Goal: Task Accomplishment & Management: Use online tool/utility

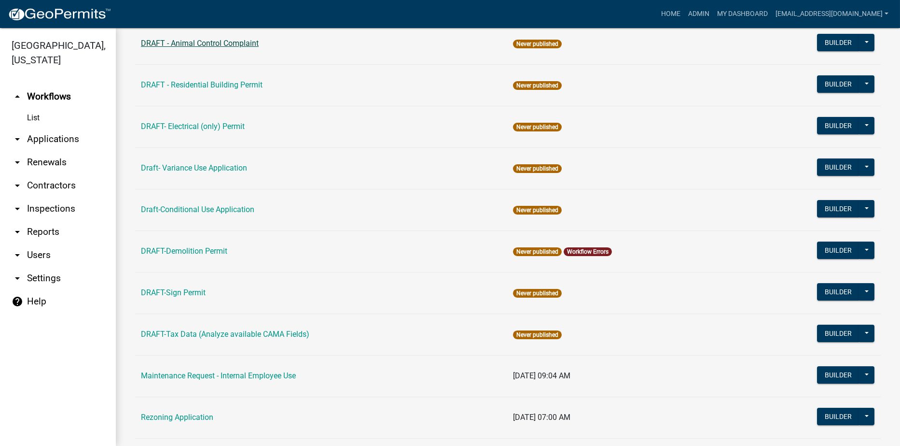
scroll to position [145, 0]
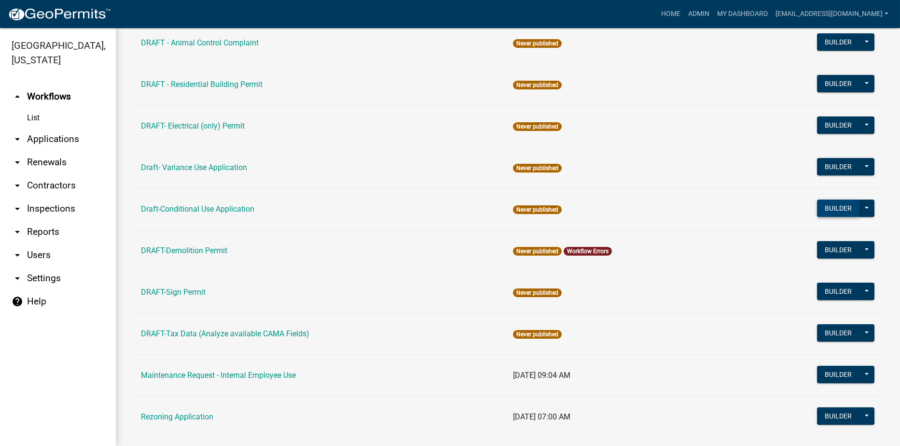
click at [831, 208] on button "Builder" at bounding box center [838, 207] width 42 height 17
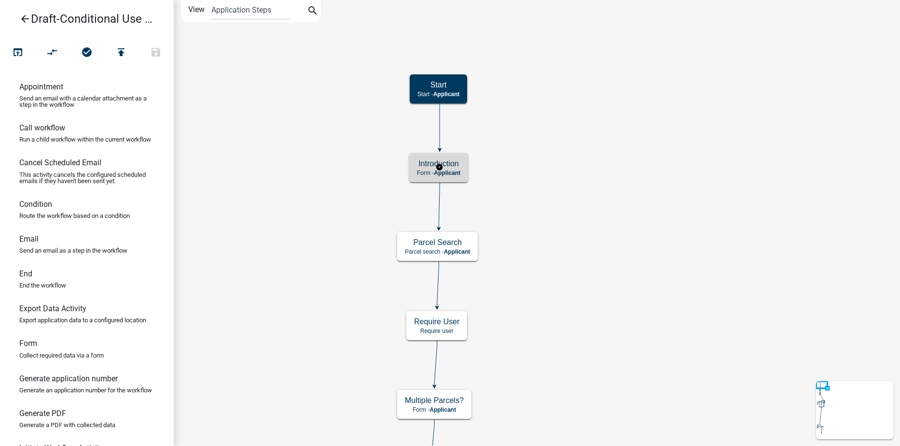
click at [452, 164] on h5 "Introduction" at bounding box center [438, 163] width 43 height 9
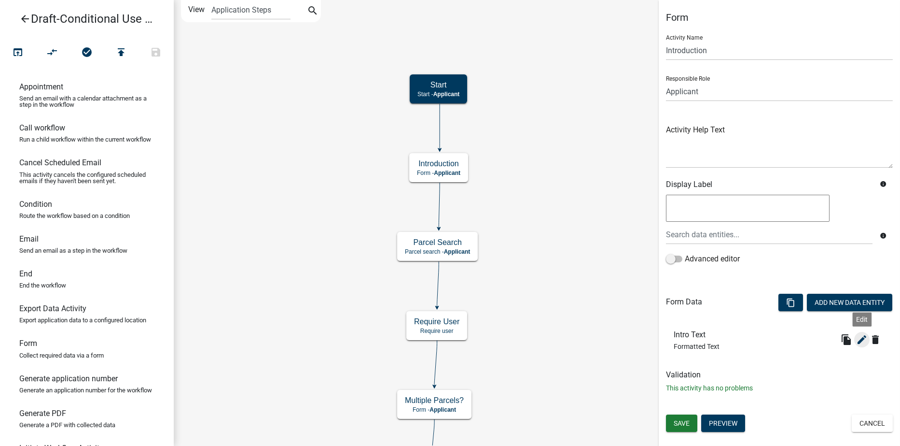
click at [858, 339] on icon "edit" at bounding box center [862, 340] width 12 height 12
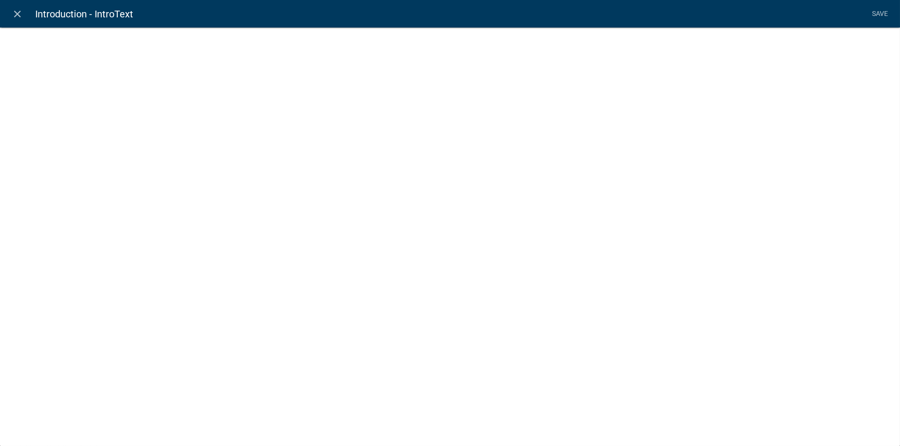
select select "rich-text"
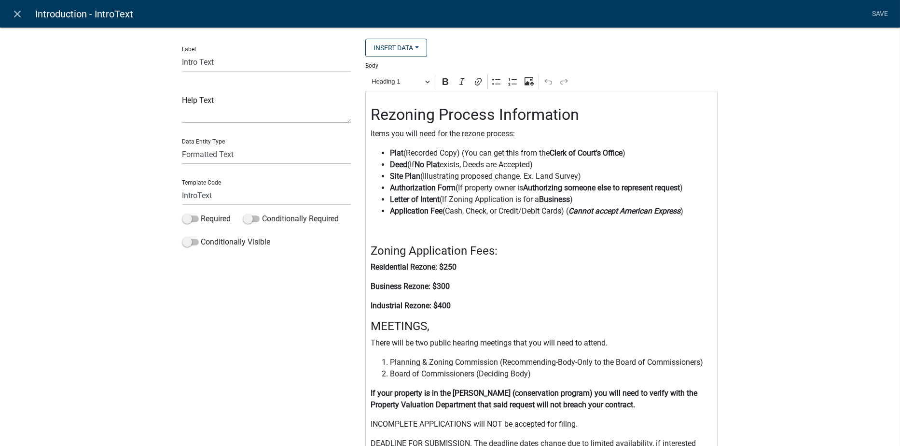
click at [430, 116] on h2 "Rezoning Process Information" at bounding box center [542, 114] width 342 height 18
click at [482, 134] on p "Items you will need for the rezone process:" at bounding box center [542, 134] width 342 height 12
drag, startPoint x: 454, startPoint y: 310, endPoint x: 365, endPoint y: 267, distance: 98.0
click at [365, 267] on div "Conditional Use Process Information Items you will need for the Conditional Use…" at bounding box center [541, 342] width 352 height 502
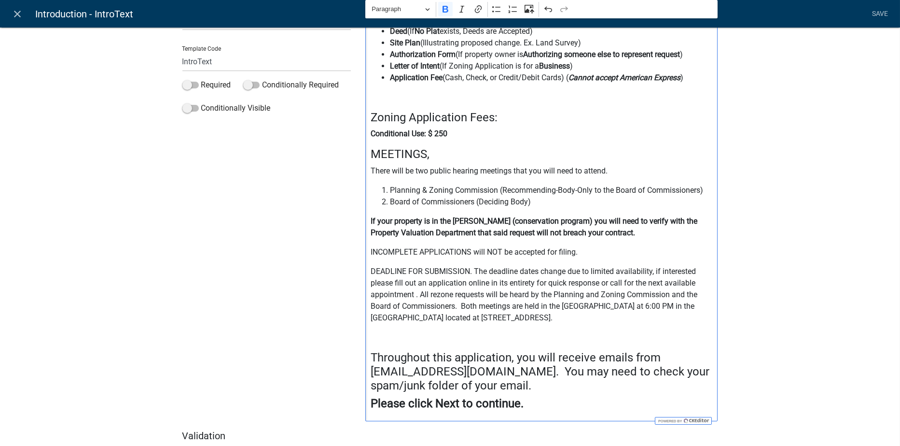
scroll to position [145, 0]
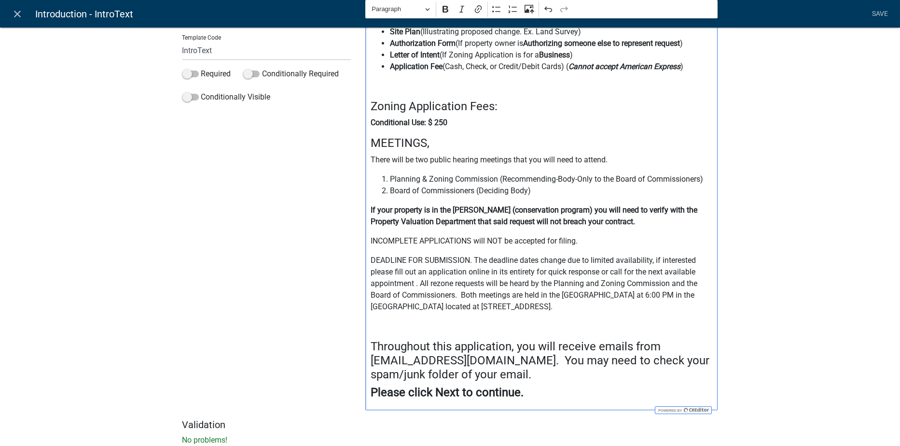
click at [451, 285] on p "DEADLINE FOR SUBMISSION. The deadline dates change due to limited availability,…" at bounding box center [542, 283] width 342 height 58
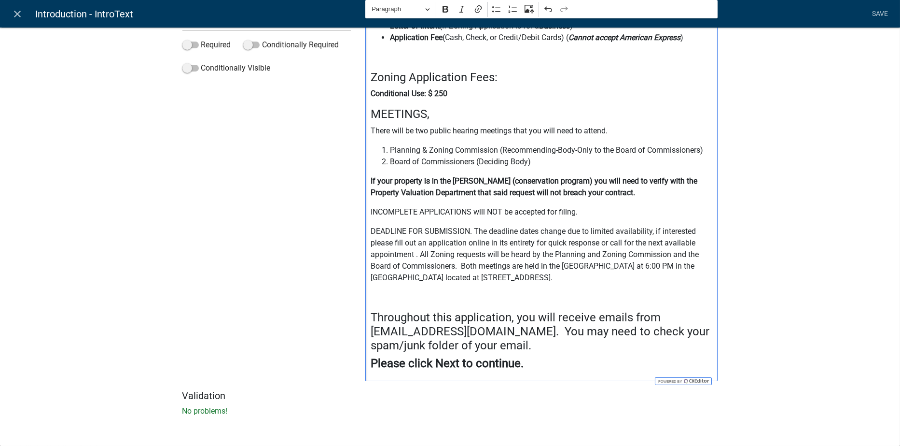
scroll to position [0, 0]
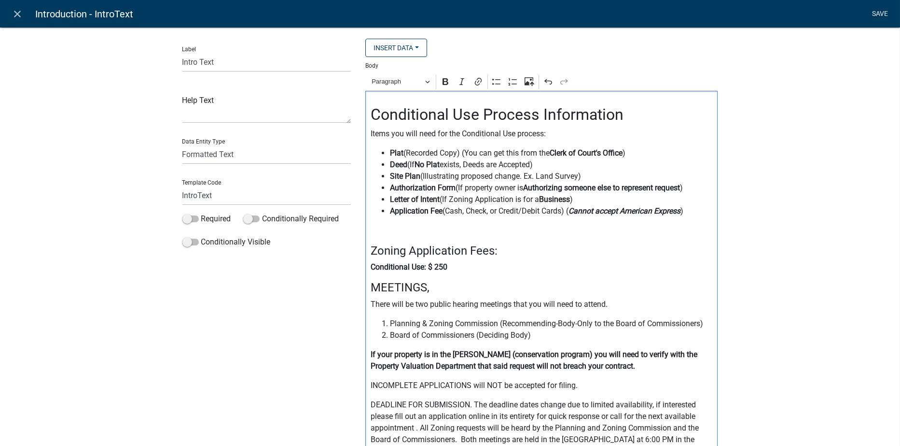
click at [875, 12] on link "Save" at bounding box center [880, 14] width 24 height 18
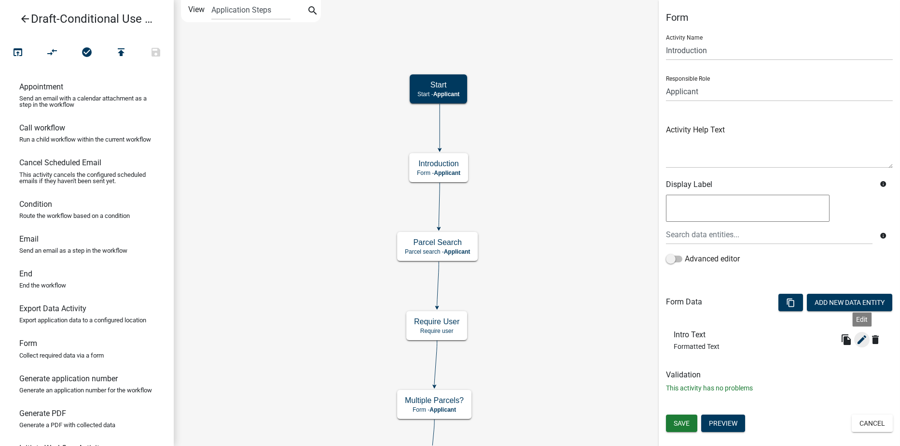
click at [861, 337] on icon "edit" at bounding box center [862, 340] width 12 height 12
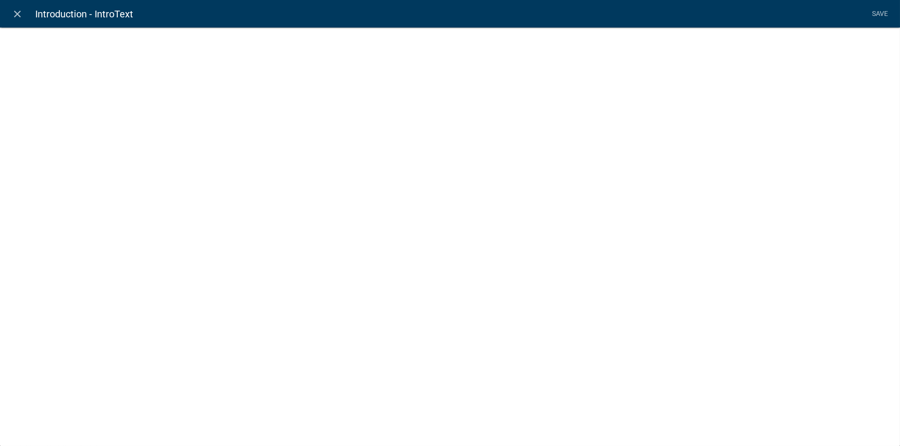
select select "rich-text"
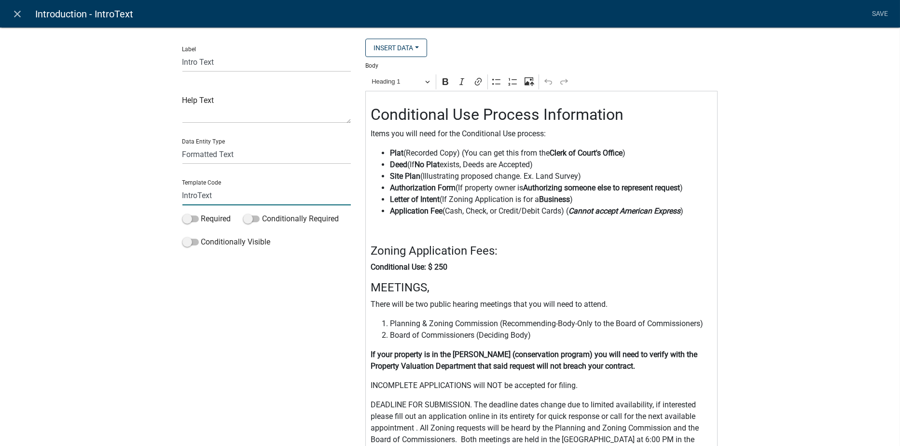
click at [223, 196] on input "IntroText" at bounding box center [266, 195] width 169 height 20
type input "IntroTextCondUse"
click at [879, 14] on li "Save" at bounding box center [880, 14] width 24 height 18
click at [878, 10] on link "Save" at bounding box center [880, 14] width 24 height 18
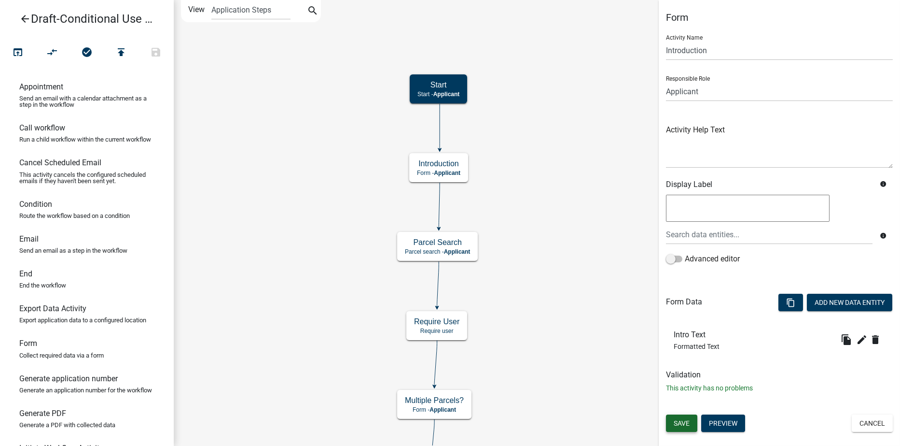
click at [681, 423] on span "Save" at bounding box center [682, 423] width 16 height 8
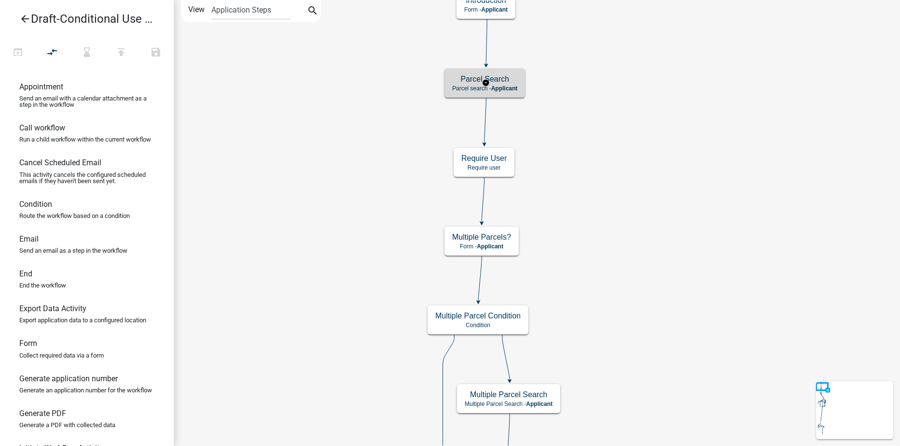
click at [517, 87] on span "Applicant" at bounding box center [504, 88] width 27 height 7
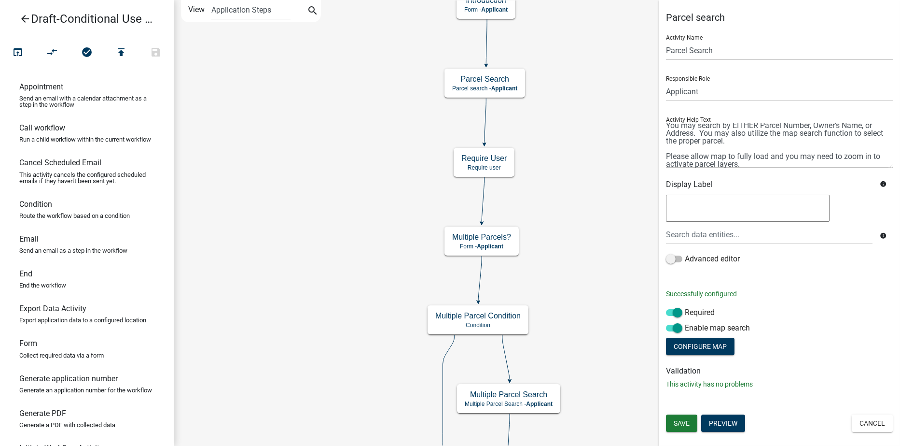
scroll to position [15, 0]
click at [732, 419] on button "Preview" at bounding box center [723, 422] width 44 height 17
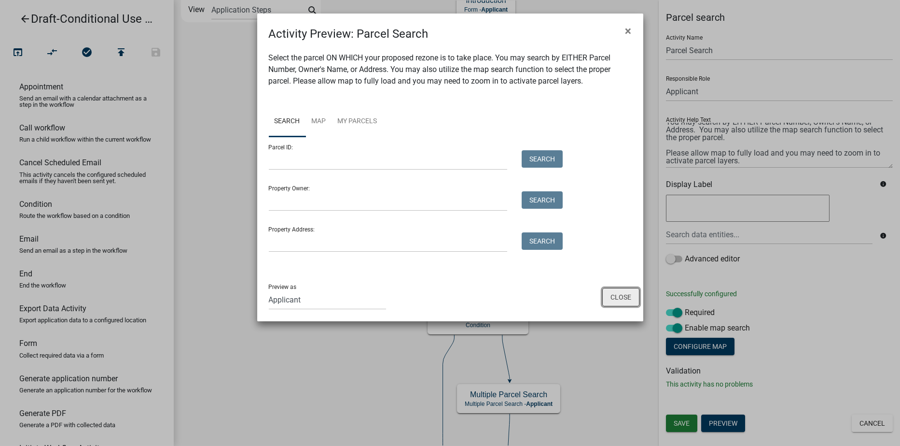
click at [615, 294] on button "Close" at bounding box center [620, 297] width 37 height 18
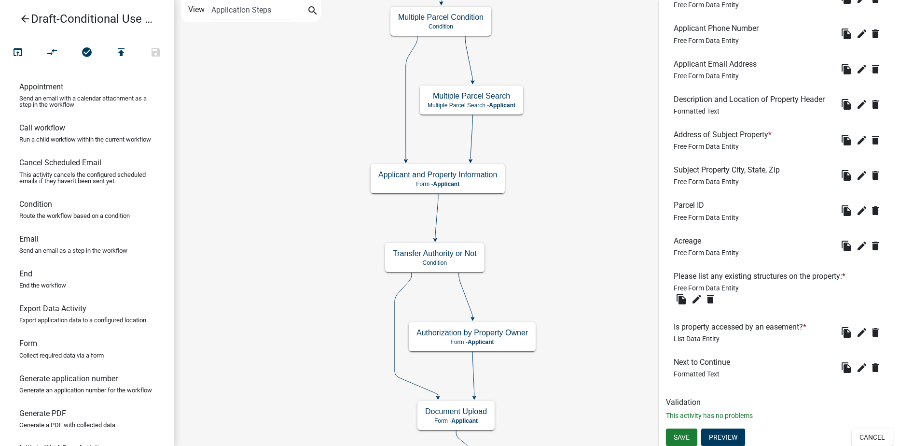
scroll to position [792, 0]
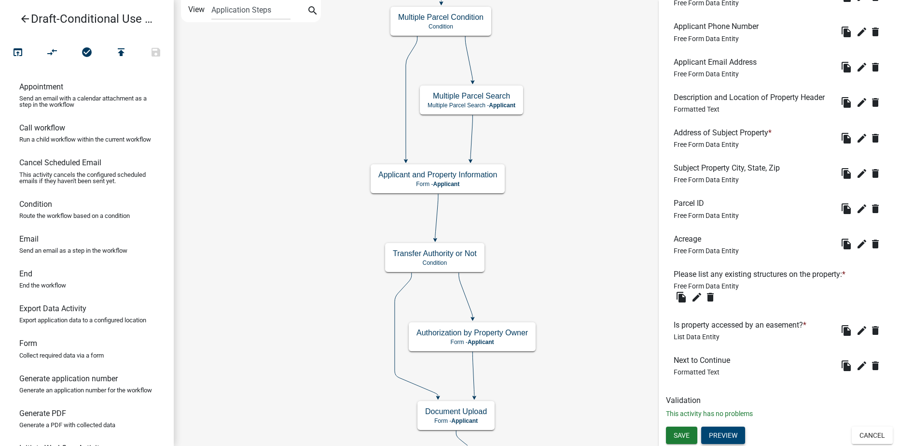
click at [718, 437] on button "Preview" at bounding box center [723, 434] width 44 height 17
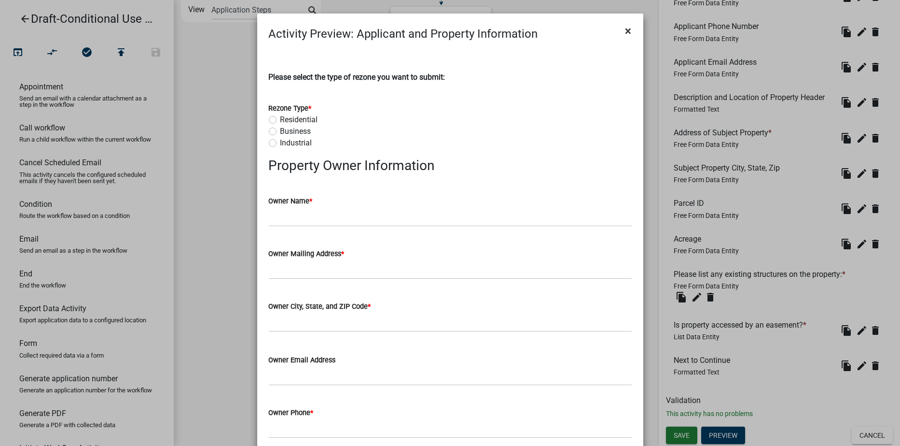
click at [626, 29] on span "×" at bounding box center [629, 31] width 6 height 14
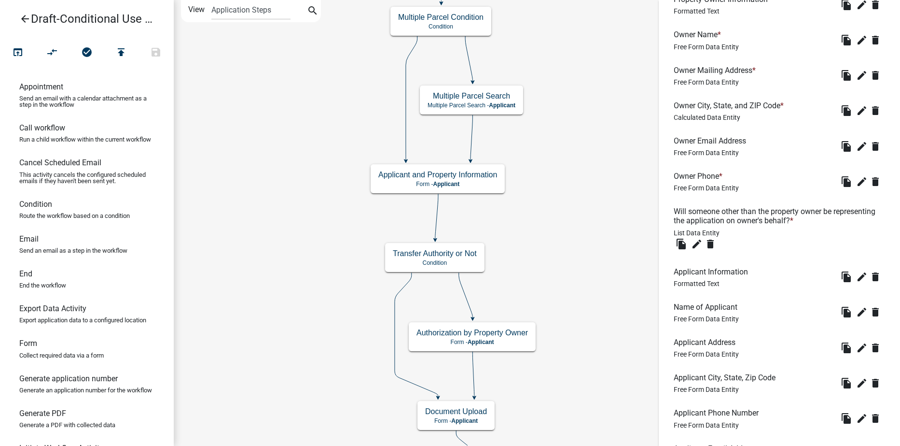
scroll to position [116, 0]
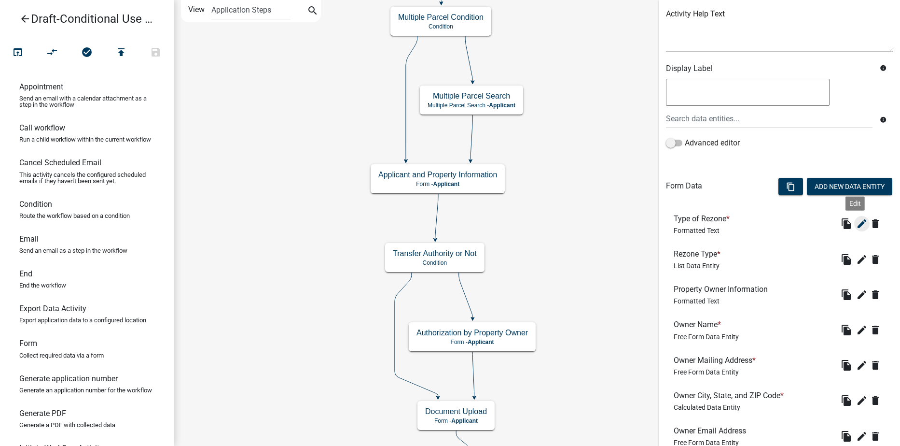
click at [856, 221] on icon "edit" at bounding box center [862, 224] width 12 height 12
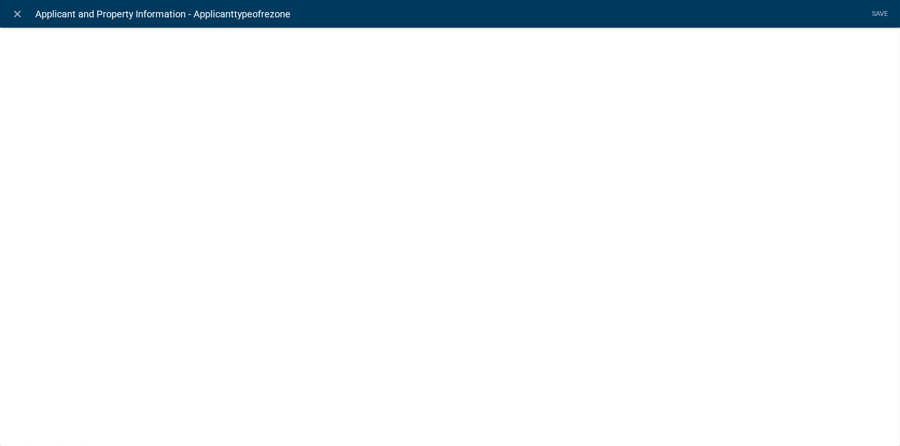
select select "rich-text"
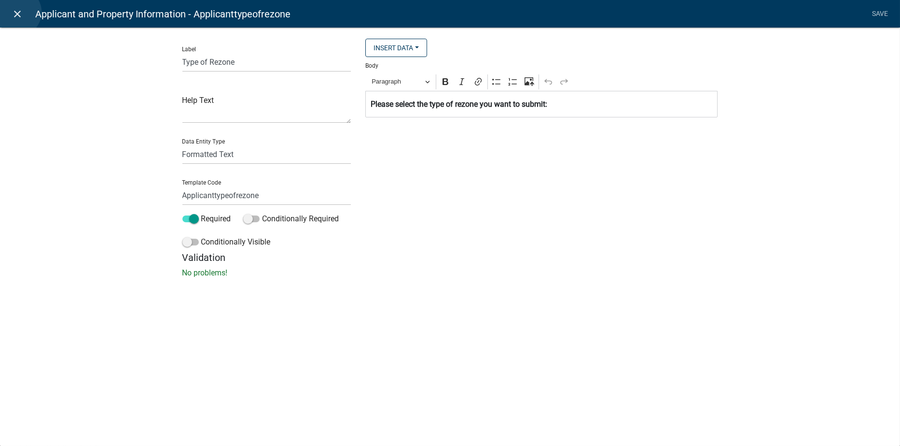
click at [17, 12] on icon "close" at bounding box center [18, 14] width 12 height 12
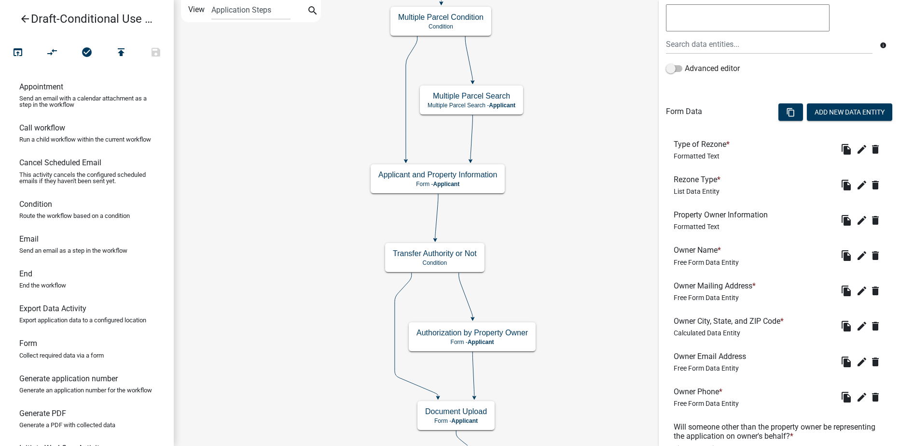
scroll to position [164, 0]
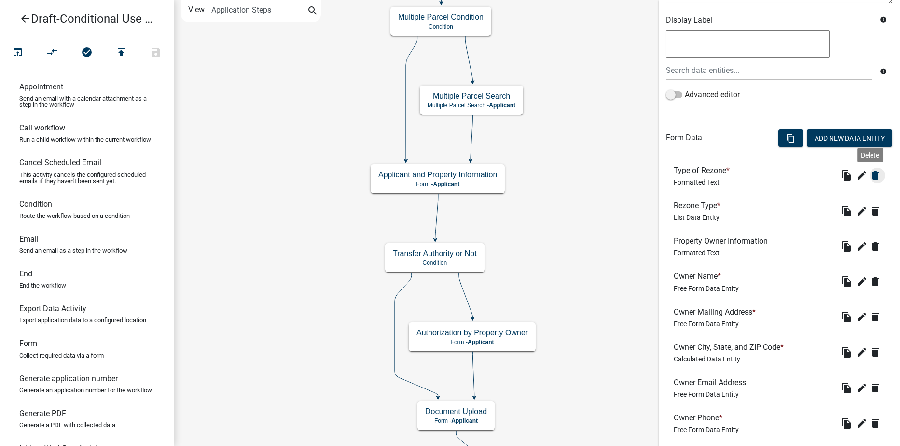
click at [870, 175] on icon "delete" at bounding box center [876, 175] width 12 height 12
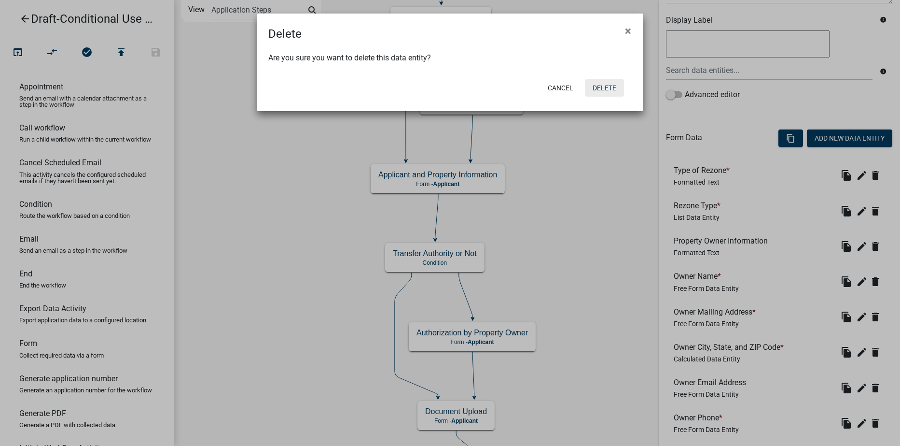
click at [605, 91] on button "Delete" at bounding box center [604, 87] width 39 height 17
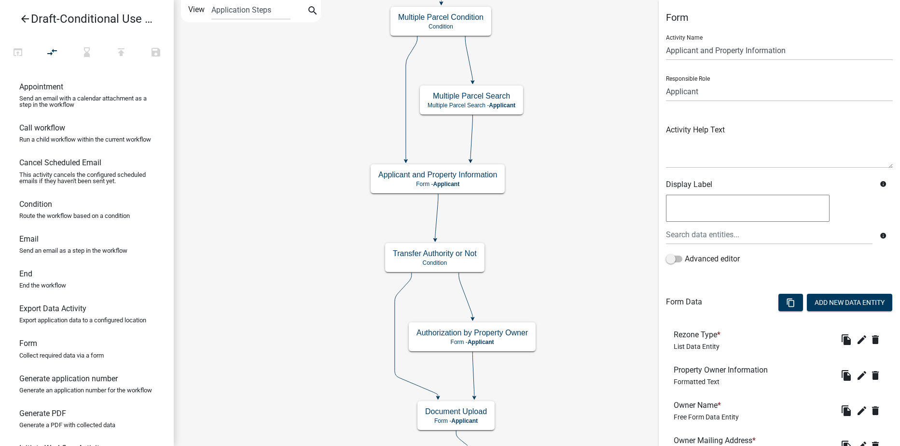
scroll to position [97, 0]
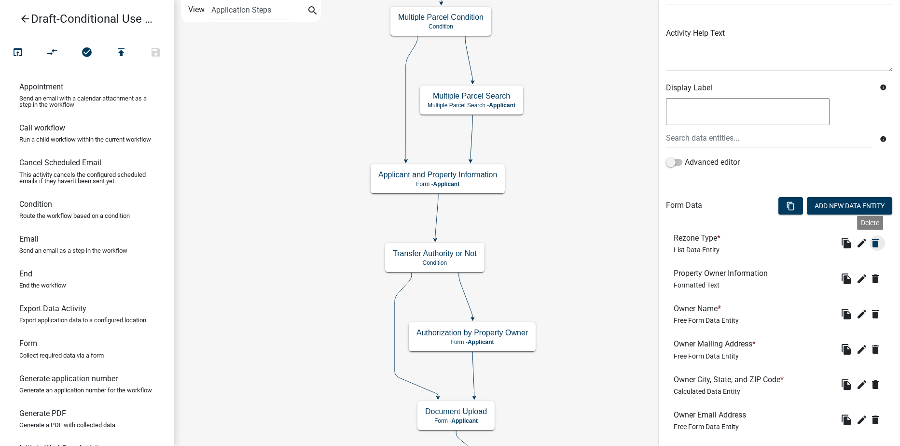
click at [871, 244] on icon "delete" at bounding box center [876, 243] width 12 height 12
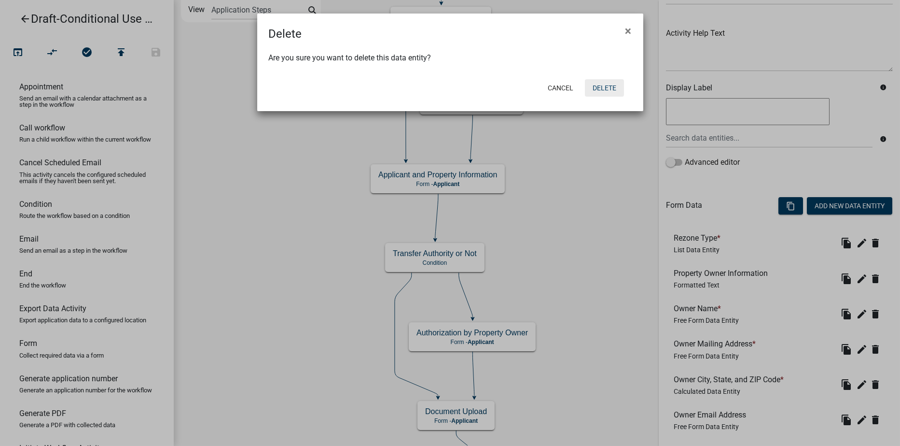
click at [602, 87] on button "Delete" at bounding box center [604, 87] width 39 height 17
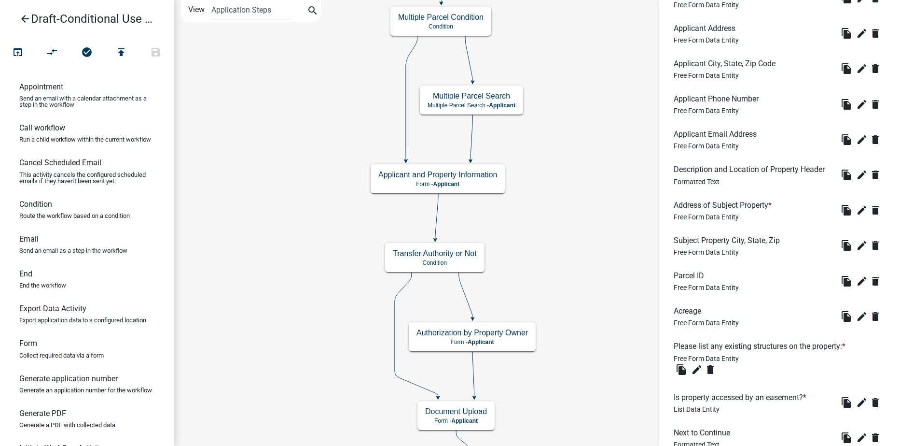
scroll to position [722, 0]
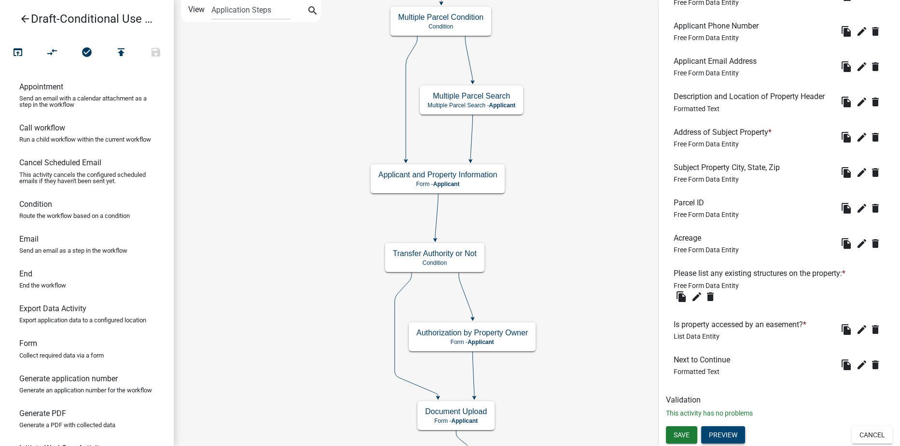
click at [729, 433] on button "Preview" at bounding box center [723, 434] width 44 height 17
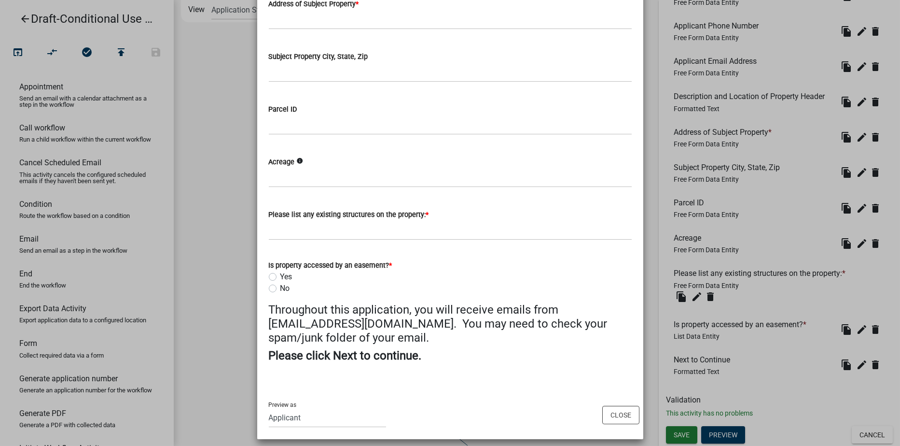
scroll to position [460, 0]
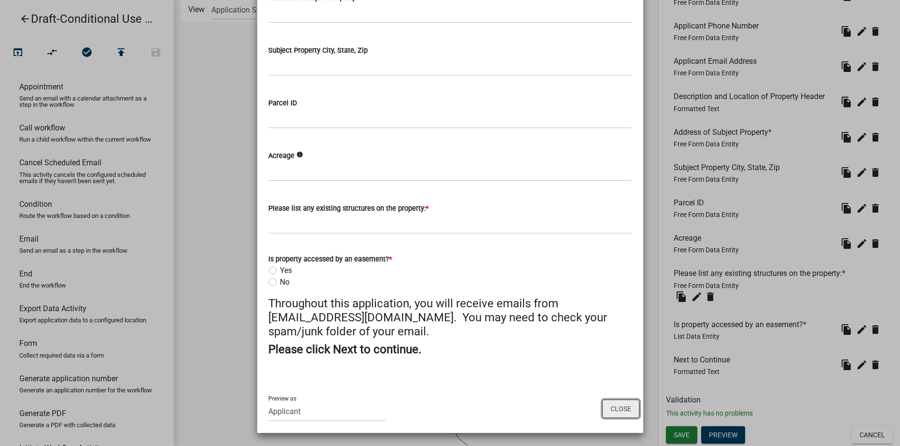
click at [614, 411] on button "Close" at bounding box center [620, 408] width 37 height 18
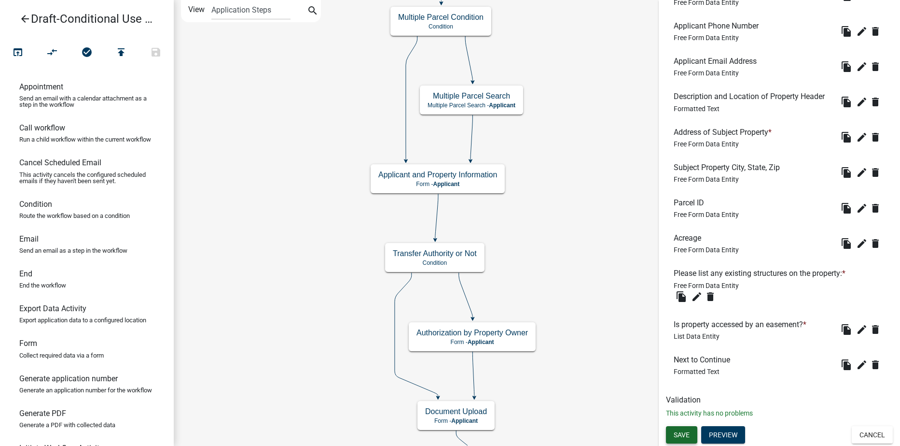
click at [681, 431] on span "Save" at bounding box center [682, 435] width 16 height 8
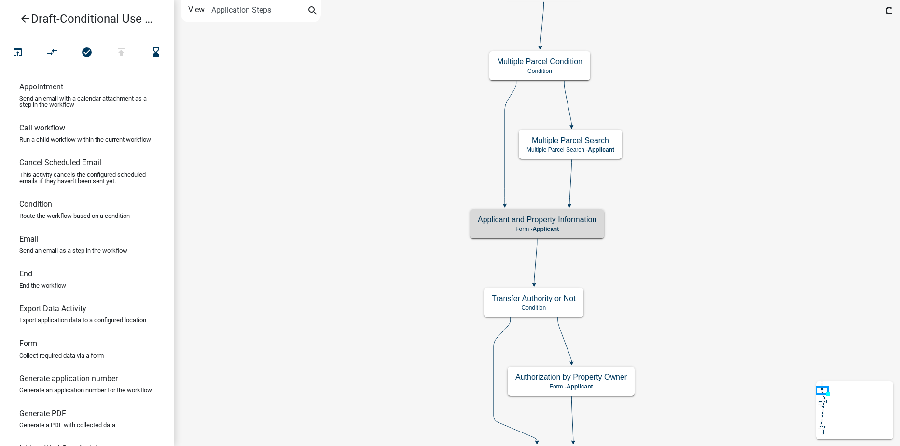
scroll to position [0, 0]
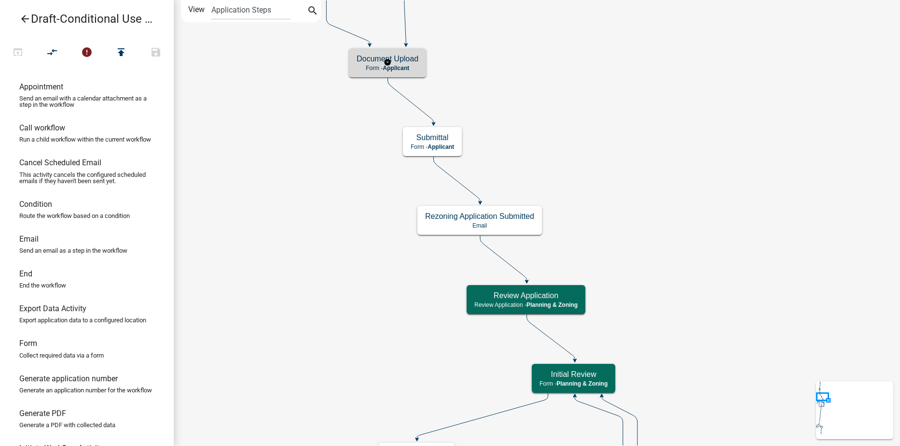
click at [372, 63] on h5 "Document Upload" at bounding box center [388, 58] width 62 height 9
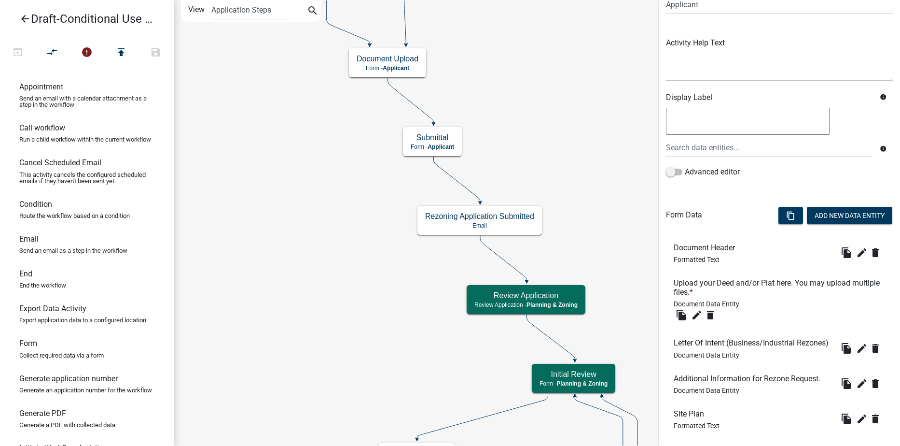
scroll to position [192, 0]
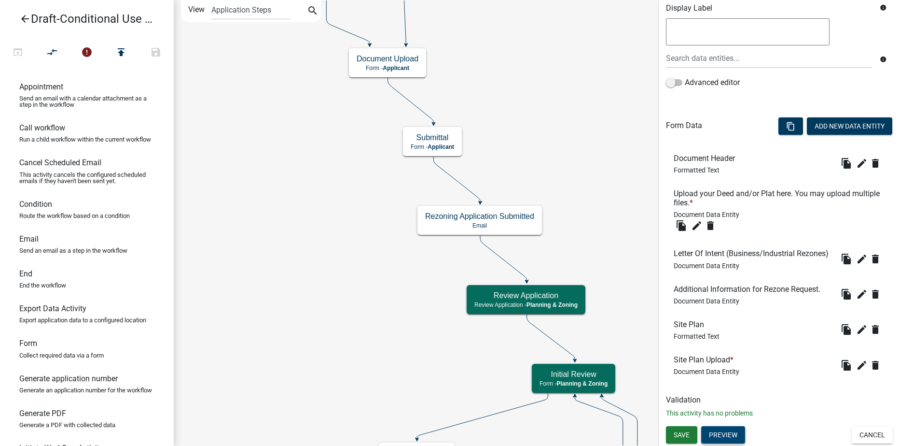
click at [728, 429] on button "Preview" at bounding box center [723, 434] width 44 height 17
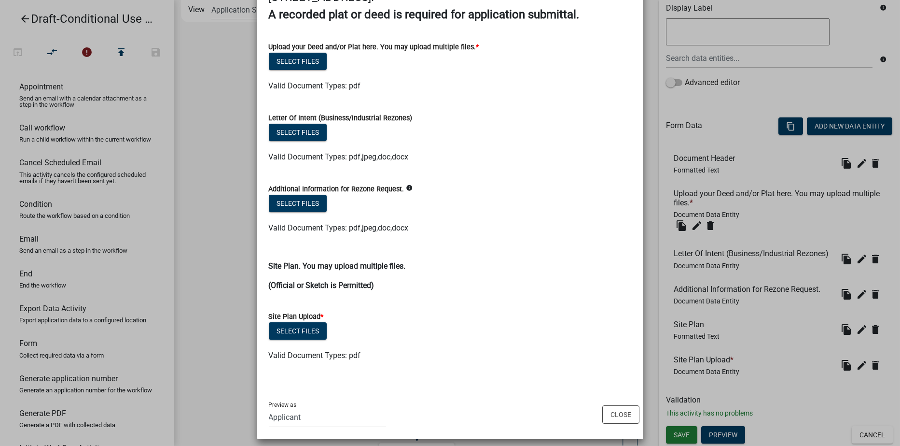
scroll to position [115, 0]
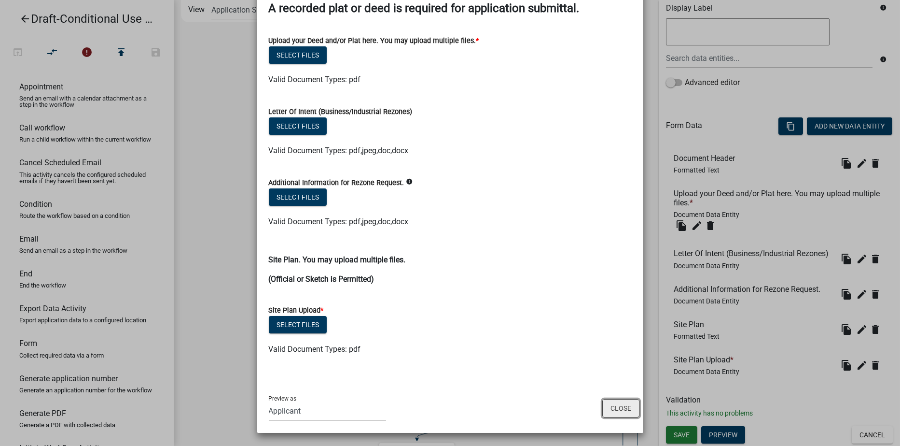
click at [613, 410] on button "Close" at bounding box center [620, 408] width 37 height 18
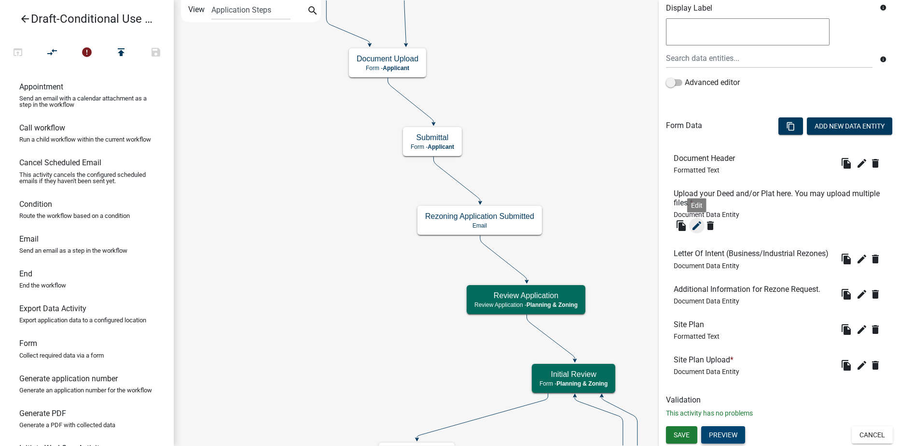
click at [696, 220] on icon "edit" at bounding box center [697, 226] width 12 height 12
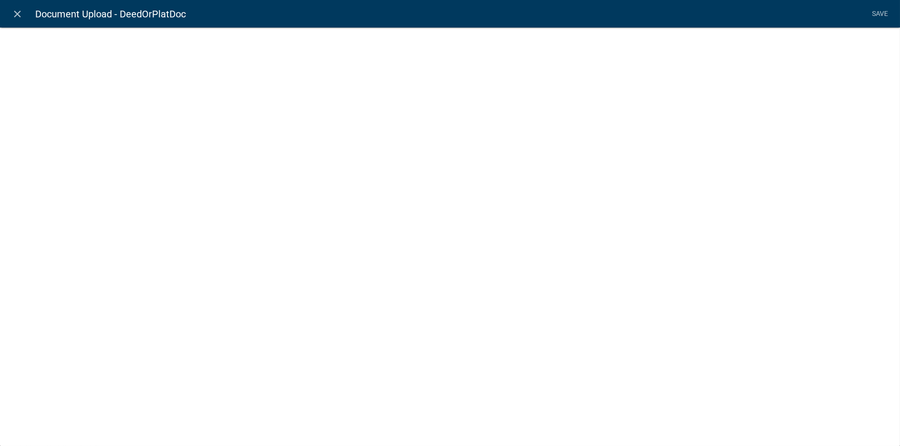
select select "document"
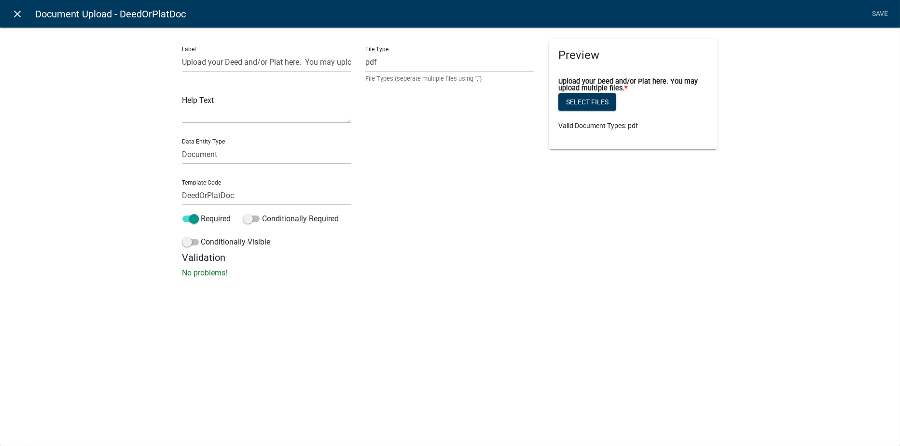
click at [17, 10] on icon "close" at bounding box center [18, 14] width 12 height 12
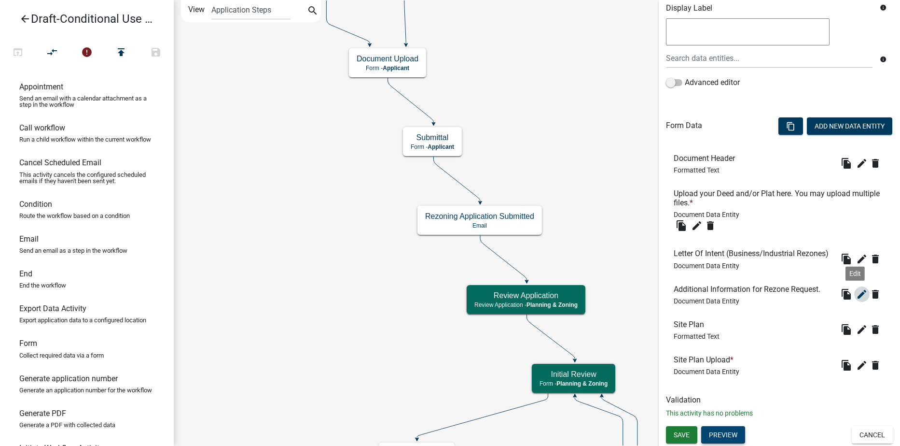
click at [856, 297] on icon "edit" at bounding box center [862, 294] width 12 height 12
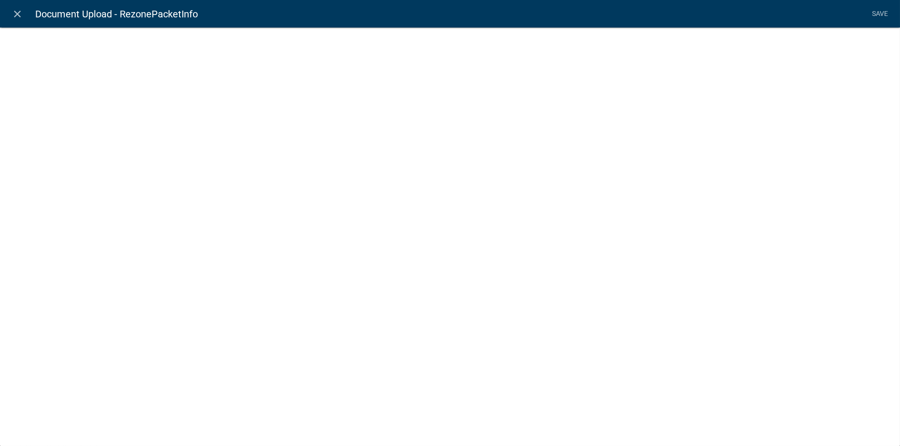
select select "document"
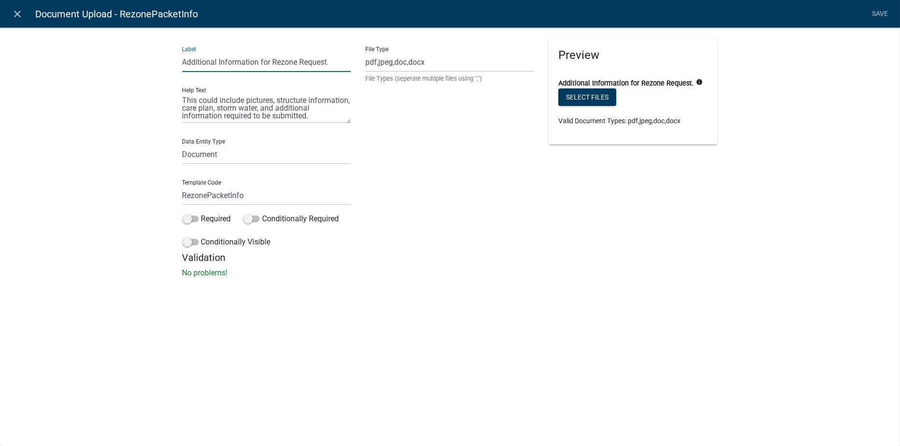
click at [296, 61] on input "Additional Information for Rezone Request." at bounding box center [266, 62] width 169 height 20
type input "Additional Information for Zoning Request."
click at [206, 195] on input "RezonePacketInfo" at bounding box center [266, 195] width 169 height 20
type input "ZoningPacketInfo"
click at [518, 248] on div "File Type pdf,jpeg,doc,docx File Types (seperate multiple files using ",")" at bounding box center [449, 145] width 183 height 213
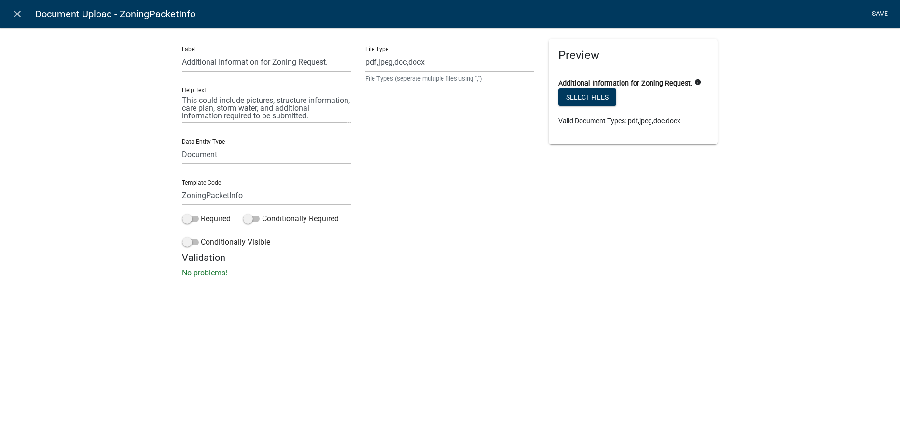
click at [882, 13] on link "Save" at bounding box center [880, 14] width 24 height 18
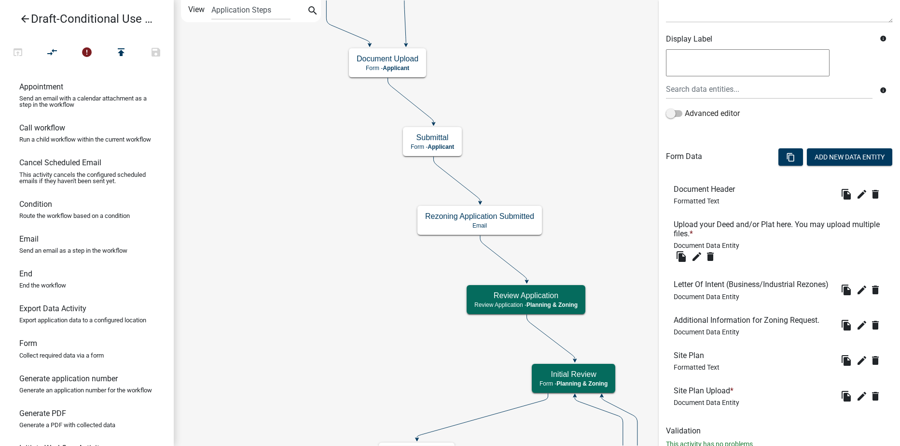
scroll to position [192, 0]
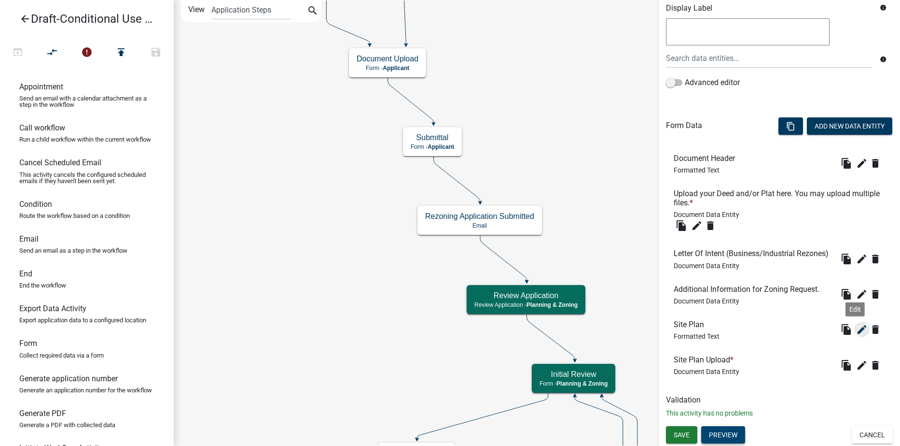
click at [857, 331] on icon "edit" at bounding box center [862, 329] width 12 height 12
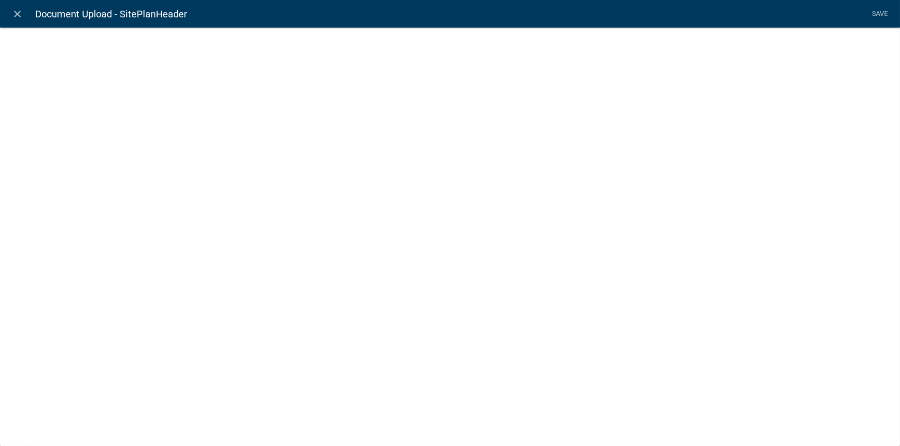
select select "rich-text"
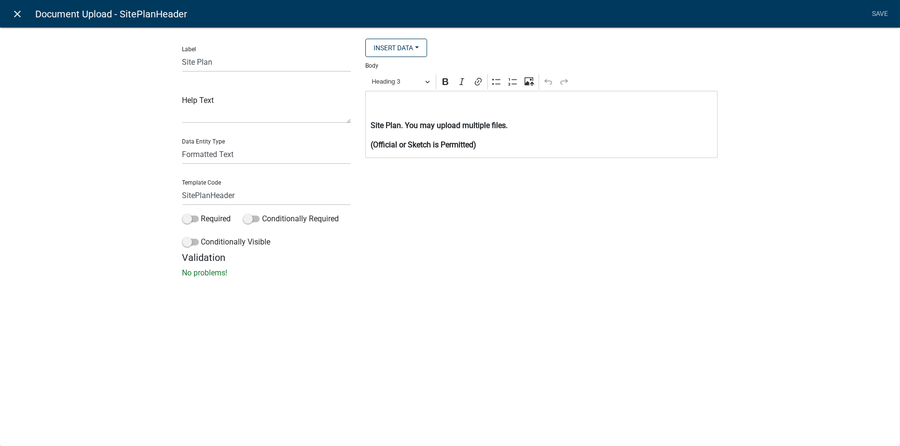
click at [21, 14] on icon "close" at bounding box center [18, 14] width 12 height 12
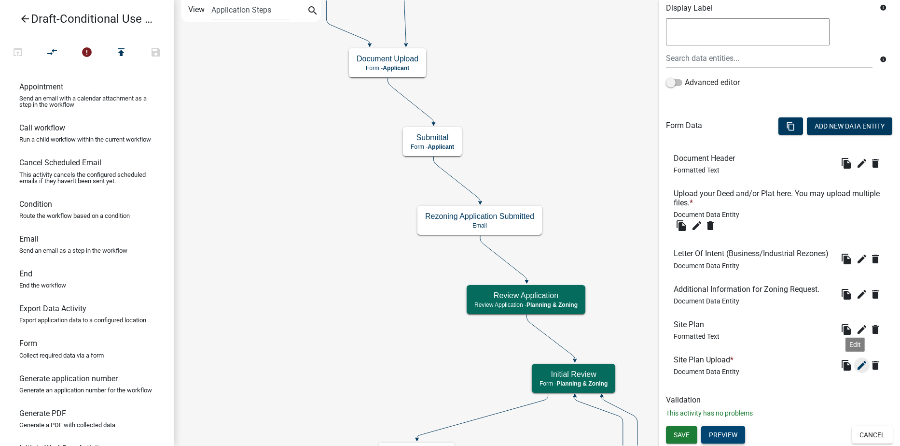
click at [856, 364] on icon "edit" at bounding box center [862, 365] width 12 height 12
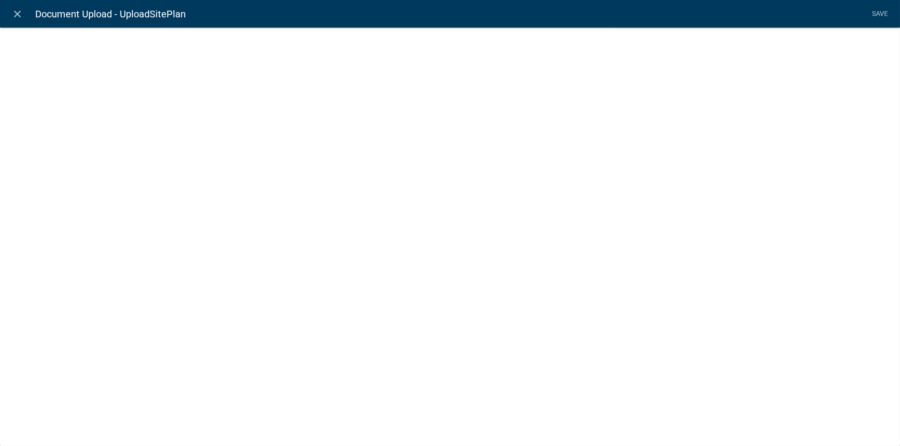
select select "document"
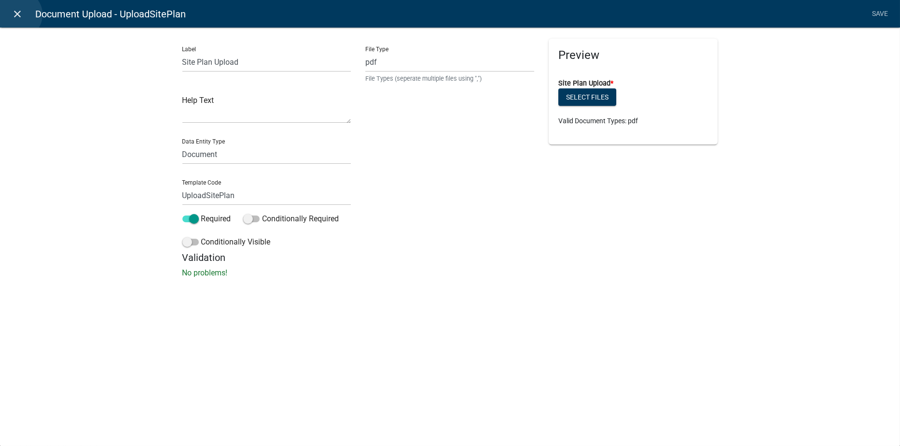
click at [18, 14] on icon "close" at bounding box center [18, 14] width 12 height 12
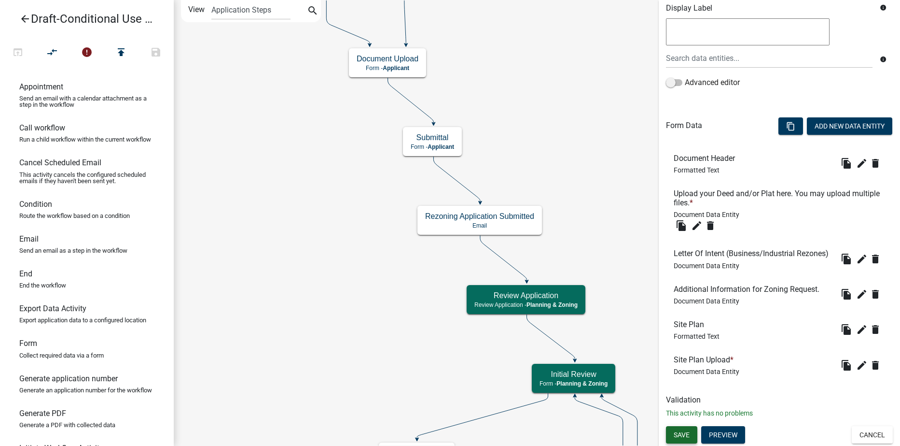
click at [685, 435] on span "Save" at bounding box center [682, 435] width 16 height 8
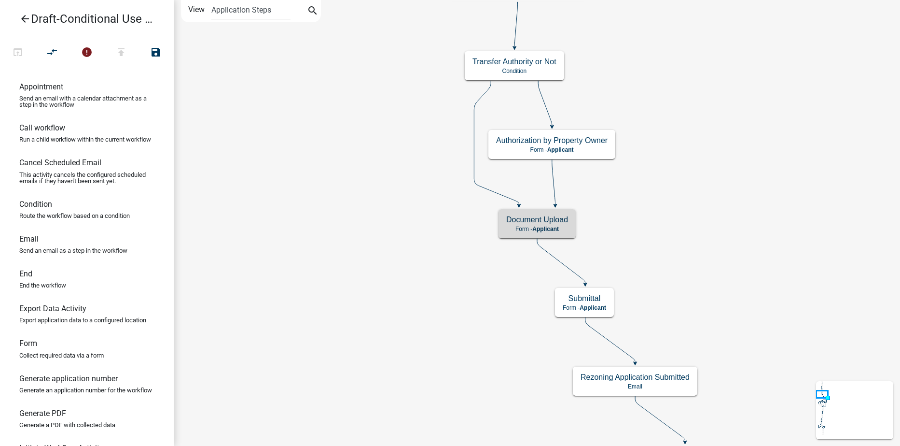
scroll to position [0, 0]
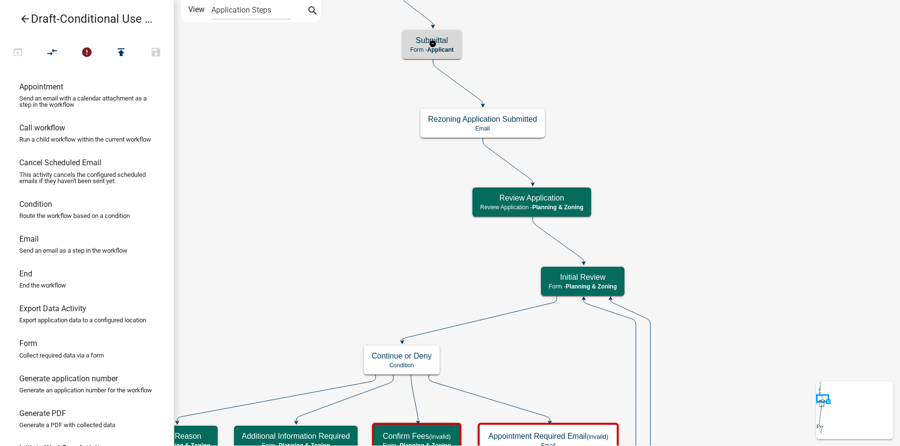
click at [446, 43] on h5 "Submittal" at bounding box center [431, 40] width 43 height 9
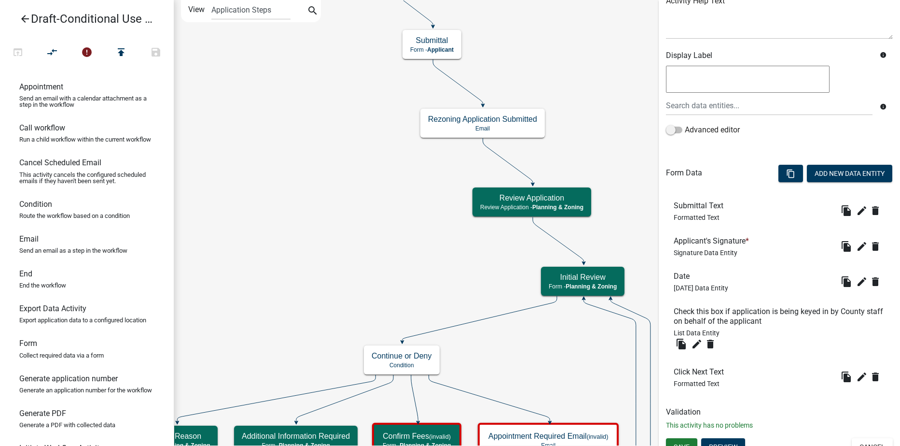
scroll to position [141, 0]
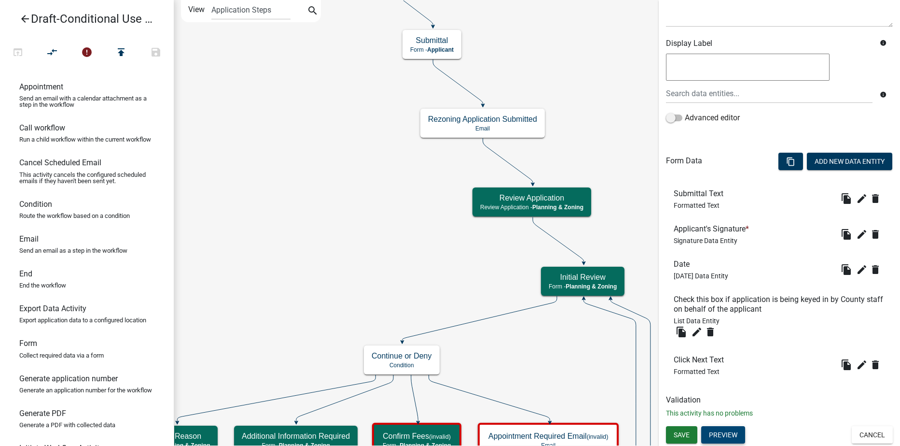
click at [730, 434] on button "Preview" at bounding box center [723, 434] width 44 height 17
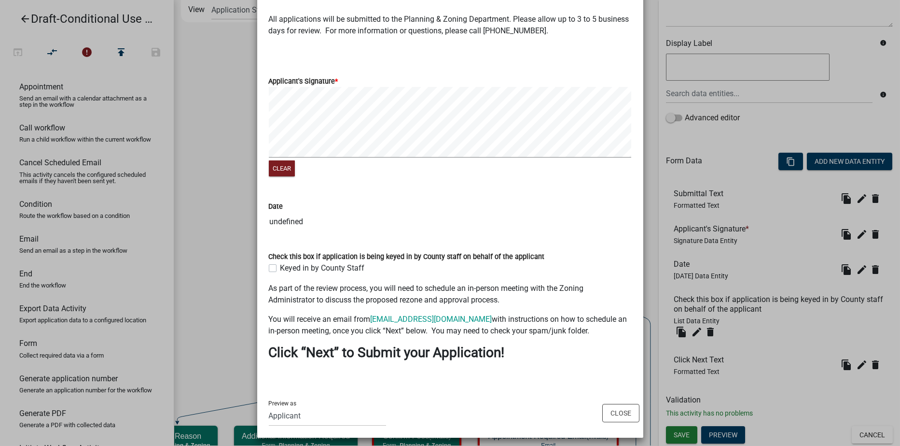
scroll to position [63, 0]
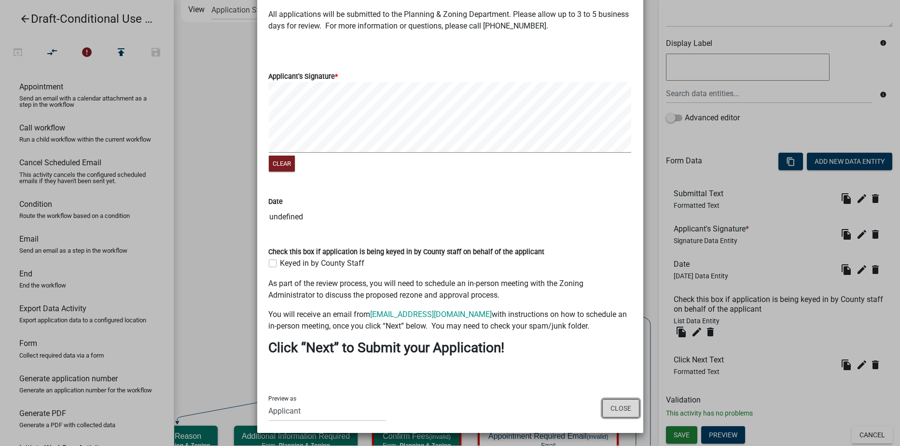
click at [620, 409] on button "Close" at bounding box center [620, 408] width 37 height 18
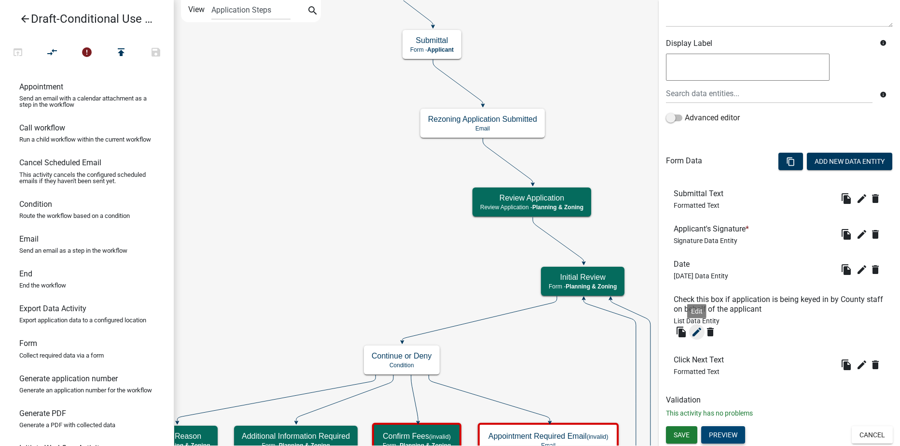
click at [697, 332] on icon "edit" at bounding box center [697, 332] width 12 height 12
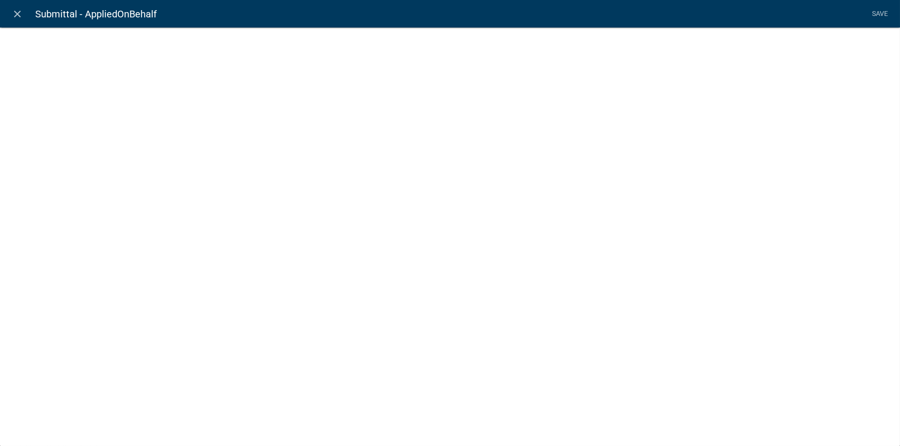
select select "list-data"
select select
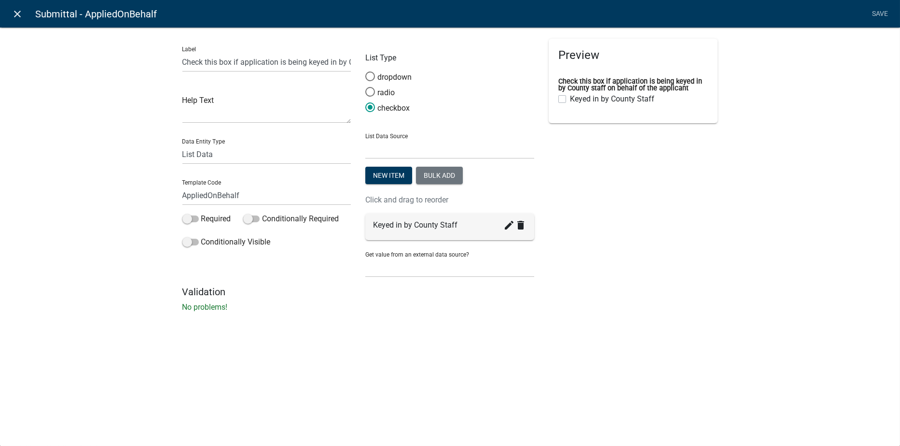
click at [20, 14] on icon "close" at bounding box center [18, 14] width 12 height 12
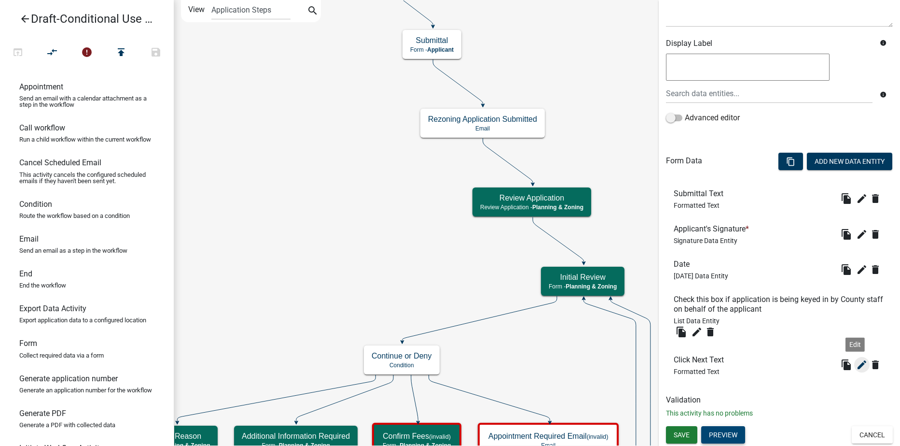
click at [856, 366] on icon "edit" at bounding box center [862, 365] width 12 height 12
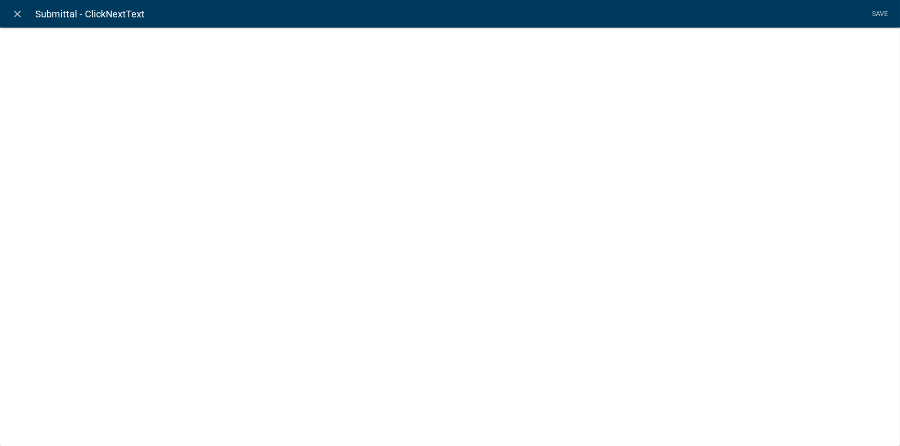
select select "rich-text"
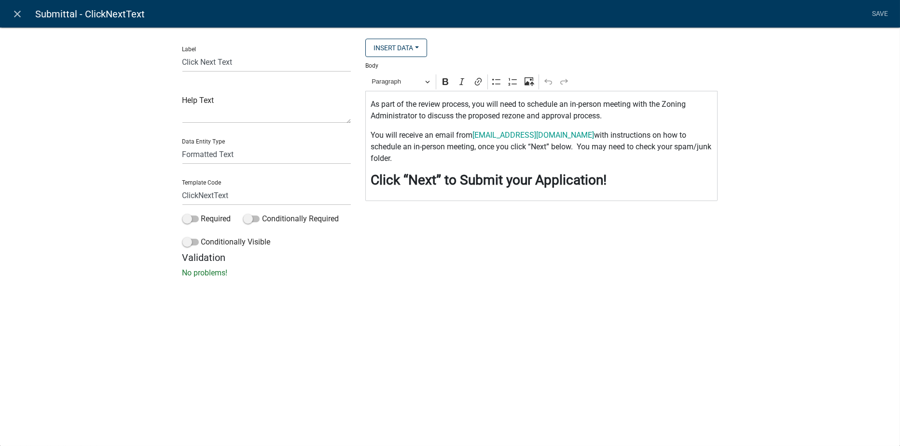
click at [526, 116] on p "As part of the review process, you will need to schedule an in-person meeting w…" at bounding box center [542, 109] width 342 height 23
click at [882, 14] on link "Save" at bounding box center [880, 14] width 24 height 18
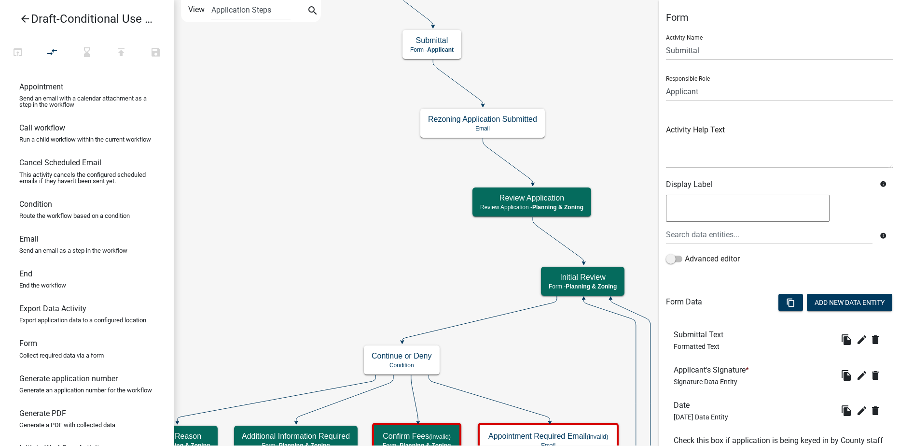
scroll to position [141, 0]
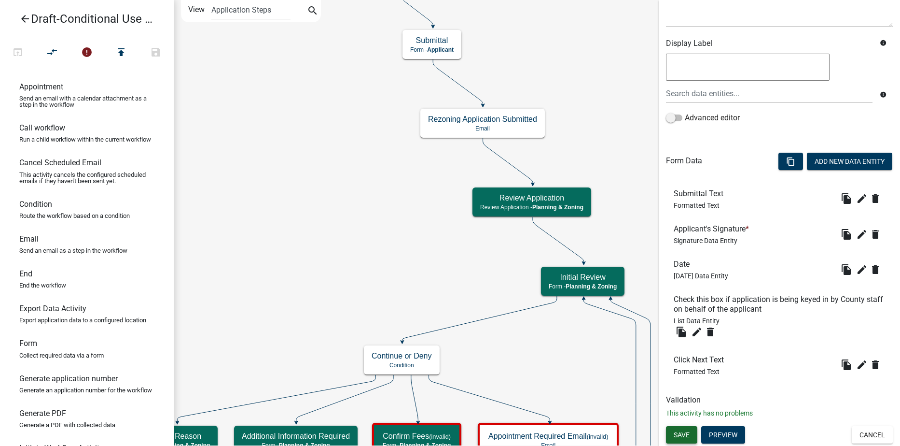
click at [674, 431] on span "Save" at bounding box center [682, 435] width 16 height 8
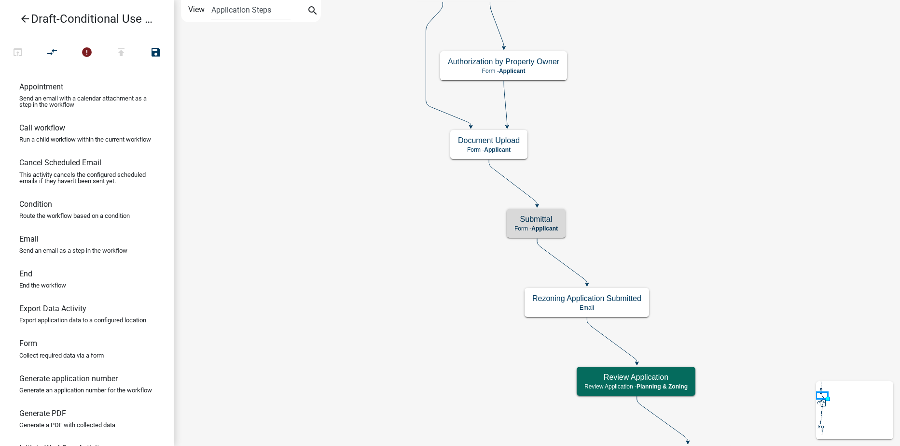
scroll to position [0, 0]
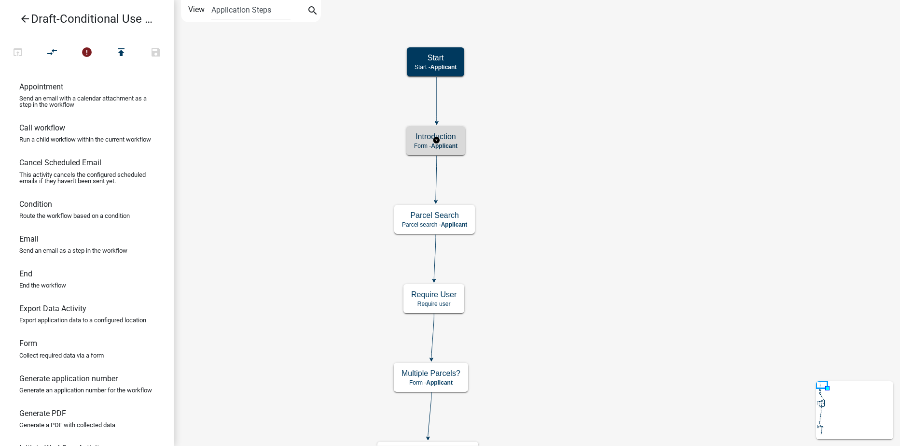
click at [451, 145] on span "Applicant" at bounding box center [444, 145] width 27 height 7
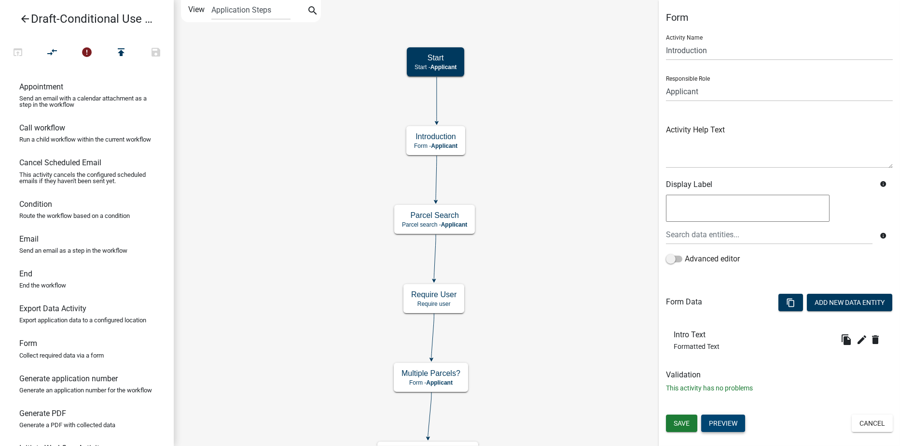
click at [725, 420] on button "Preview" at bounding box center [723, 422] width 44 height 17
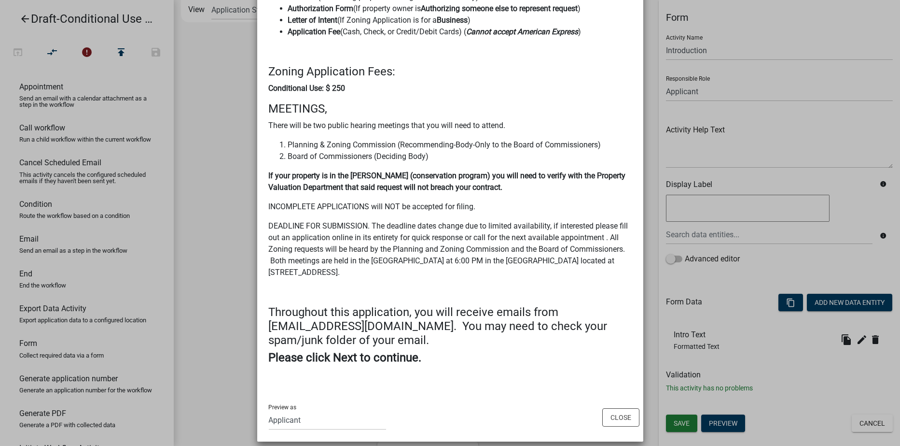
scroll to position [154, 0]
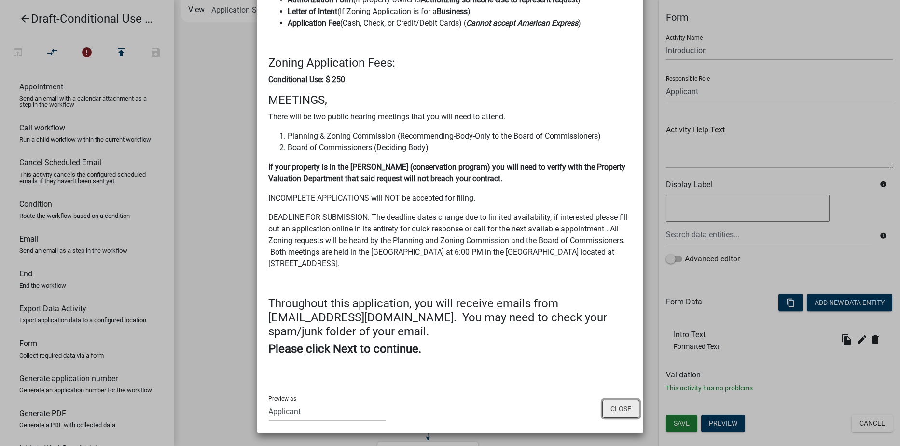
click at [622, 407] on button "Close" at bounding box center [620, 408] width 37 height 18
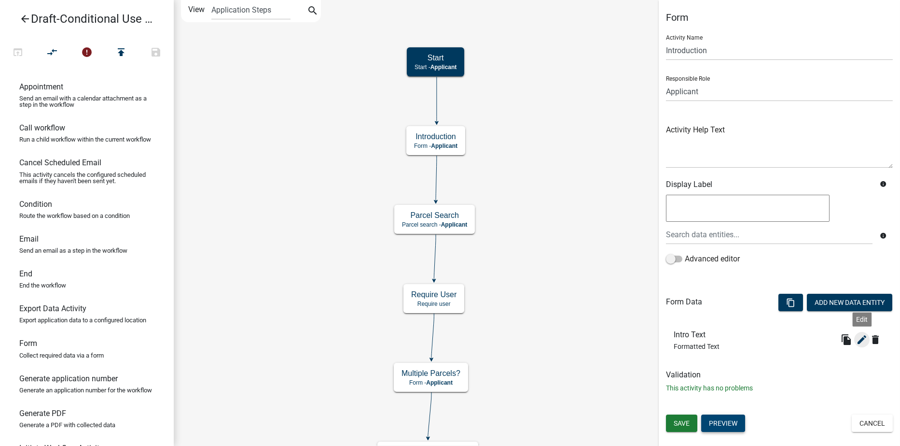
click at [865, 342] on icon "edit" at bounding box center [862, 340] width 12 height 12
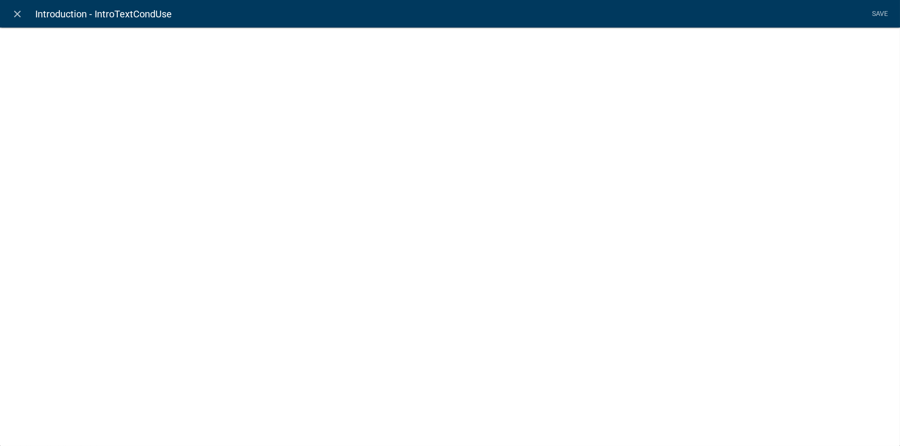
select select "rich-text"
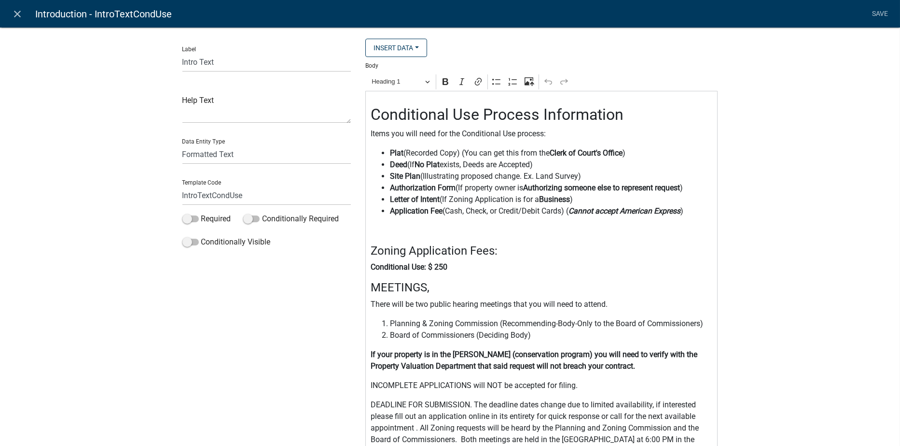
click at [452, 264] on p "Conditional Use: $ 250" at bounding box center [542, 267] width 342 height 12
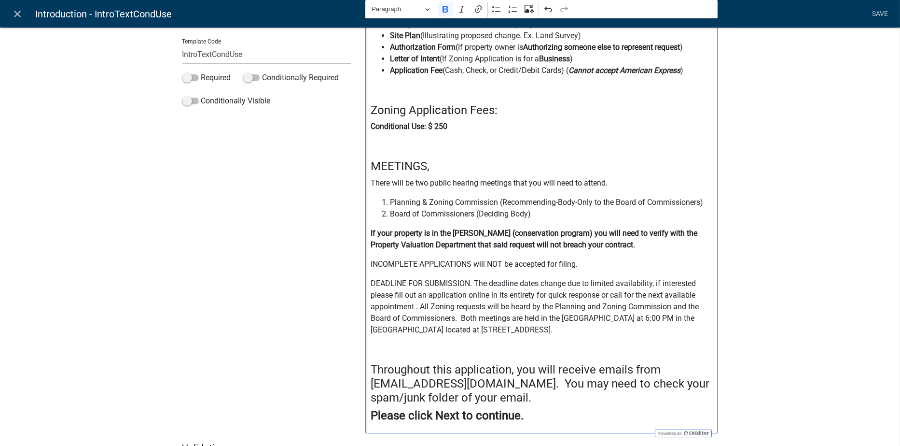
scroll to position [193, 0]
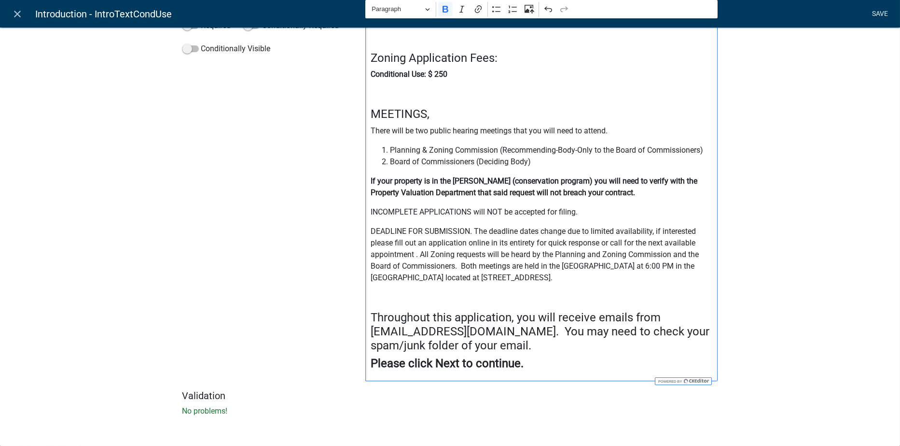
click at [873, 10] on link "Save" at bounding box center [880, 14] width 24 height 18
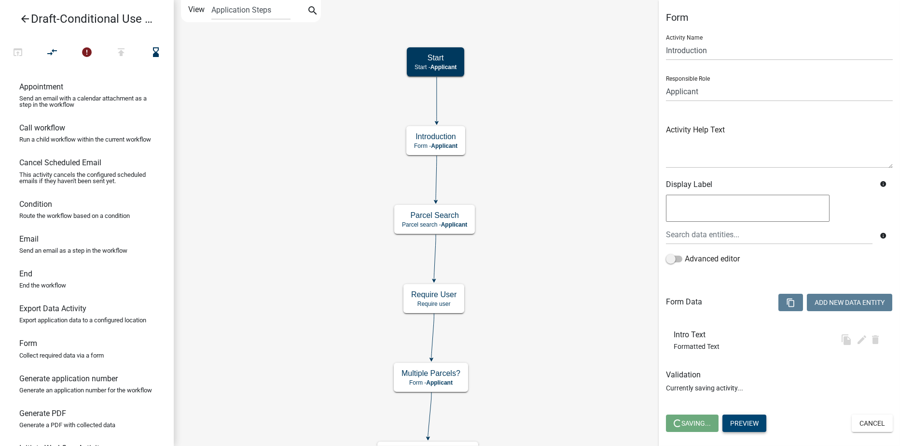
scroll to position [0, 0]
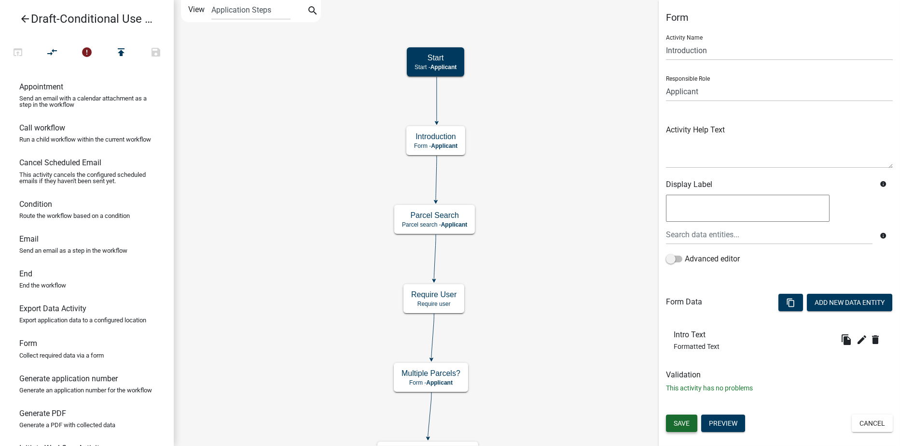
click at [691, 423] on button "Save" at bounding box center [681, 422] width 31 height 17
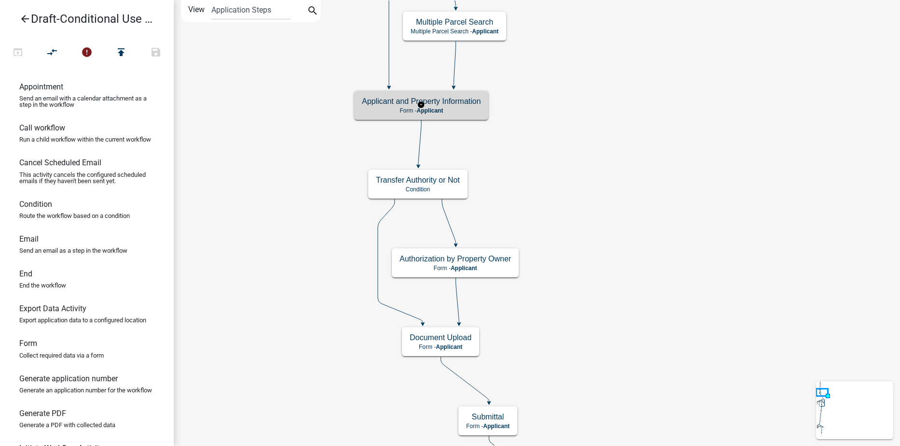
click at [476, 112] on p "Form - Applicant" at bounding box center [421, 110] width 119 height 7
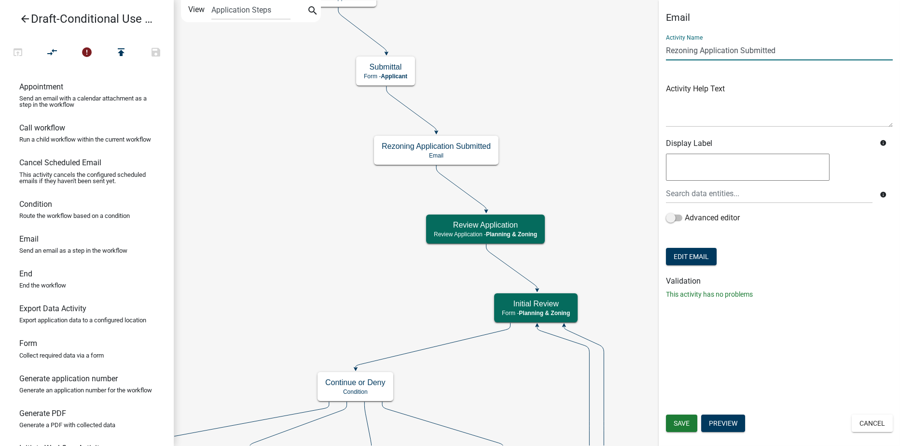
drag, startPoint x: 693, startPoint y: 51, endPoint x: 663, endPoint y: 50, distance: 30.4
click at [663, 50] on div "Email Activity Name Rezoning Application Submitted Activity Help Text Display L…" at bounding box center [779, 159] width 241 height 295
type input "Conditional Use Application Submitted"
click at [697, 261] on button "Edit Email" at bounding box center [691, 256] width 51 height 17
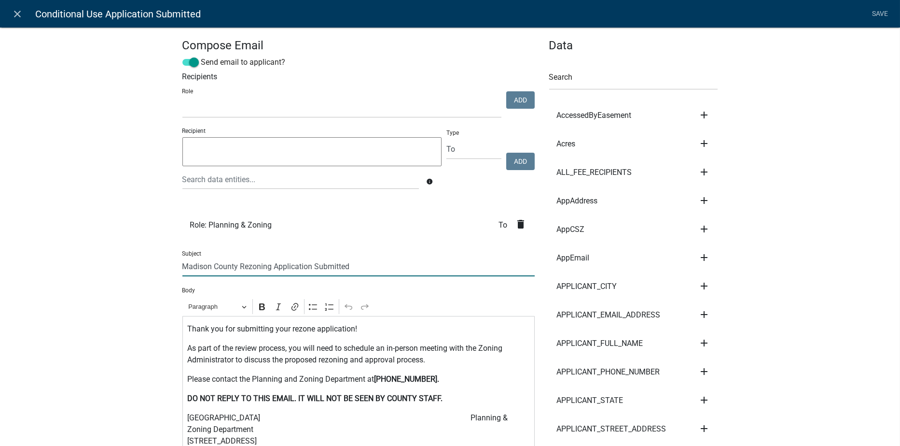
click at [267, 265] on input "Madison County Rezoning Application Submitted" at bounding box center [358, 266] width 352 height 20
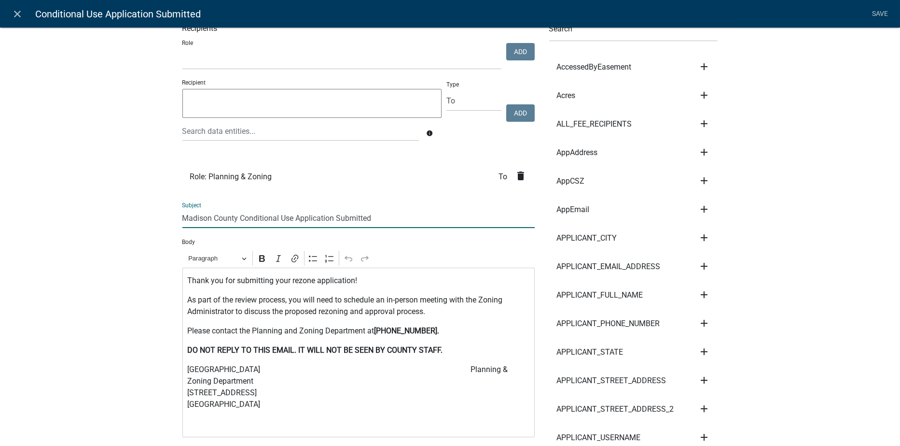
scroll to position [97, 0]
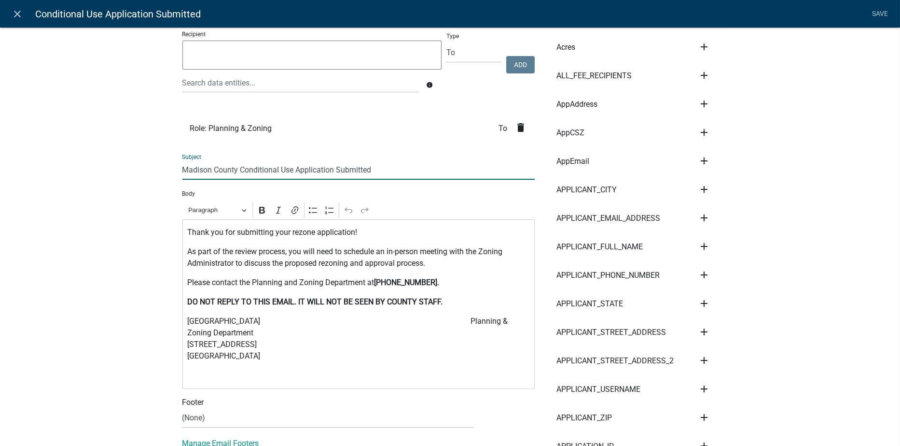
type input "Madison County Conditional Use Application Submitted"
click at [310, 233] on p "Thank you for submitting your rezone application!" at bounding box center [358, 232] width 342 height 12
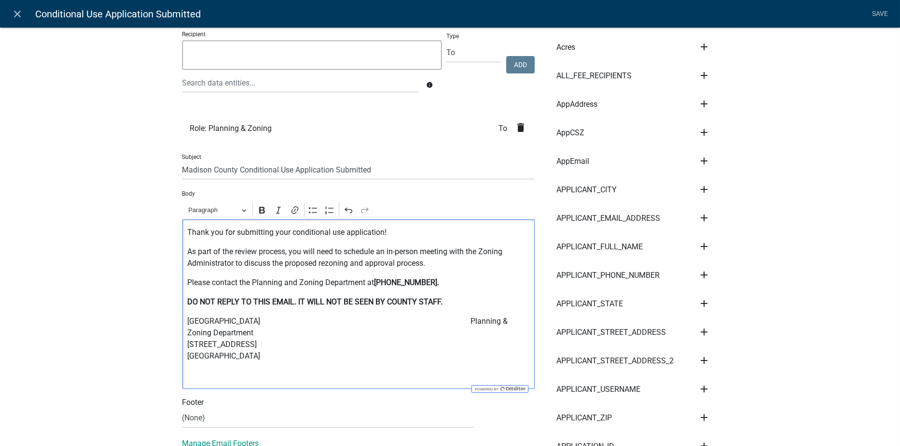
drag, startPoint x: 312, startPoint y: 229, endPoint x: 441, endPoint y: 238, distance: 129.7
click at [441, 238] on div "Thank you for submitting your conditional use application! As part of the revie…" at bounding box center [358, 303] width 352 height 169
click at [416, 229] on p "Thank you for submitting your conditional use application!" at bounding box center [358, 232] width 342 height 12
click at [345, 262] on p "As part of the review process, you will need to schedule an in-person meeting w…" at bounding box center [358, 257] width 342 height 23
drag, startPoint x: 258, startPoint y: 360, endPoint x: 181, endPoint y: 323, distance: 85.5
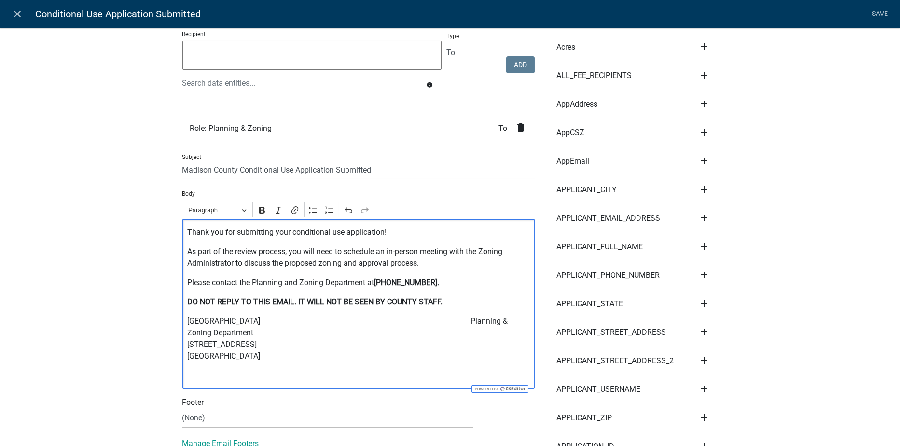
click at [182, 323] on div "Thank you for submitting your conditional use application! As part of the revie…" at bounding box center [358, 303] width 352 height 169
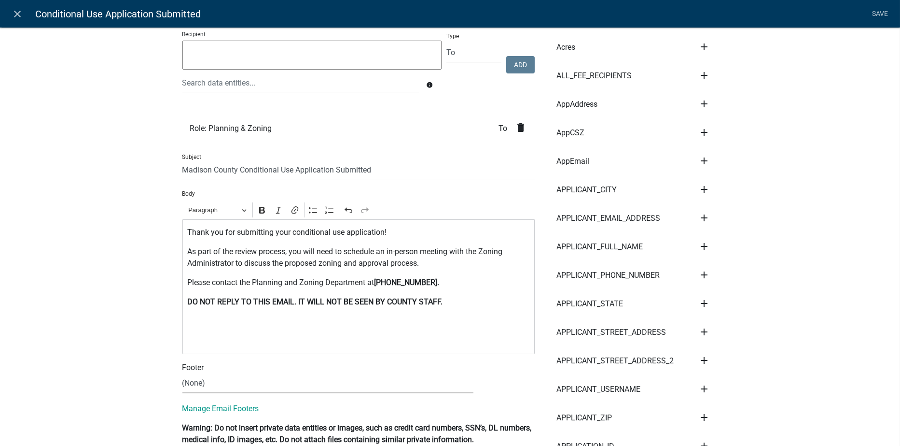
click at [214, 387] on select "(None) Code Enforcement [GEOGRAPHIC_DATA] & Grounds [GEOGRAPHIC_DATA] Inspectio…" at bounding box center [327, 383] width 291 height 20
select select "c93097da-70cc-4bf7-8f0d-7ce9eec624db"
click at [182, 373] on select "(None) Code Enforcement [GEOGRAPHIC_DATA] & Grounds [GEOGRAPHIC_DATA] Inspectio…" at bounding box center [327, 383] width 291 height 20
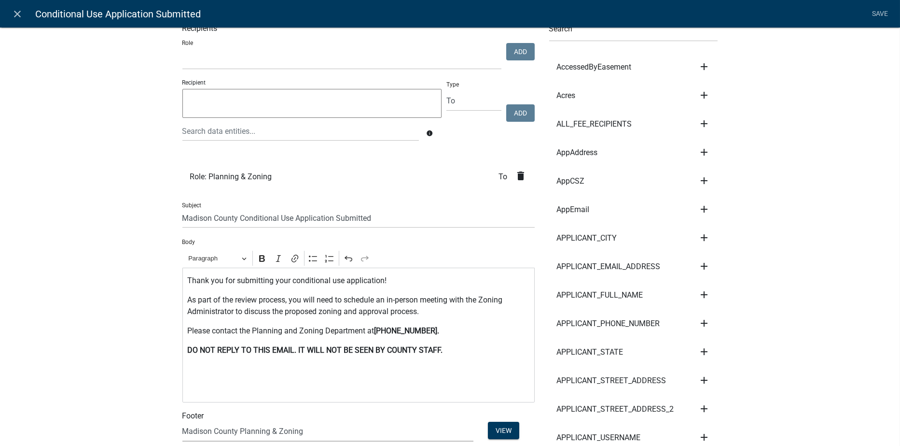
scroll to position [0, 0]
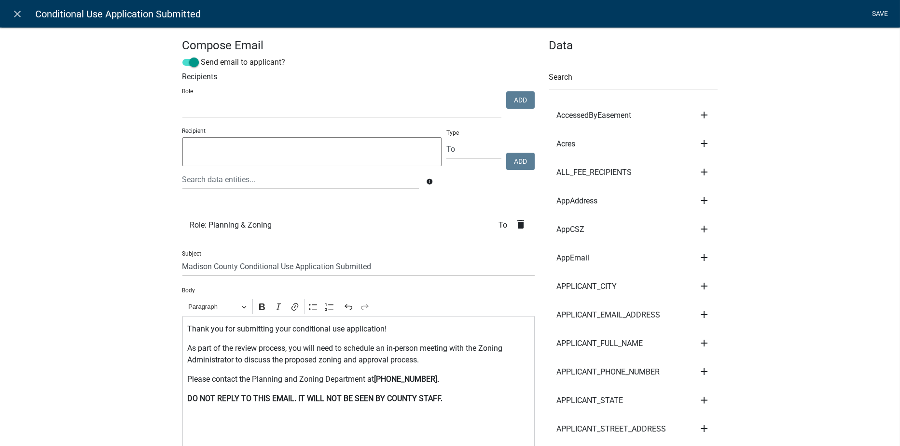
click at [878, 11] on link "Save" at bounding box center [880, 14] width 24 height 18
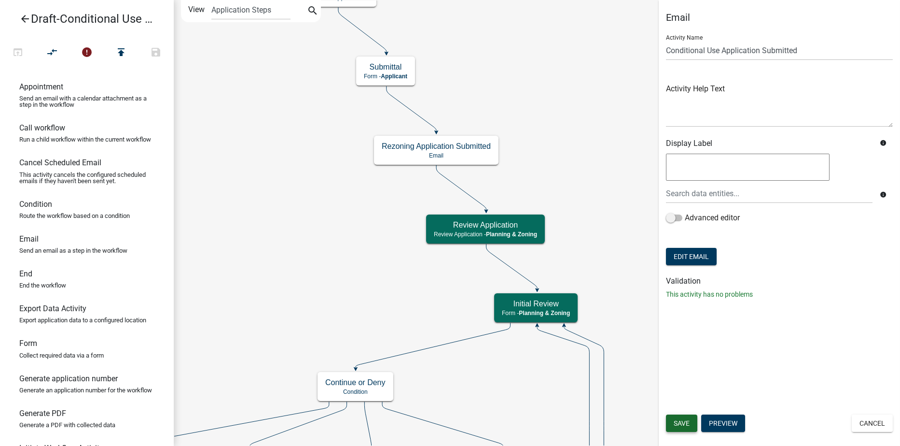
click at [679, 421] on span "Save" at bounding box center [682, 423] width 16 height 8
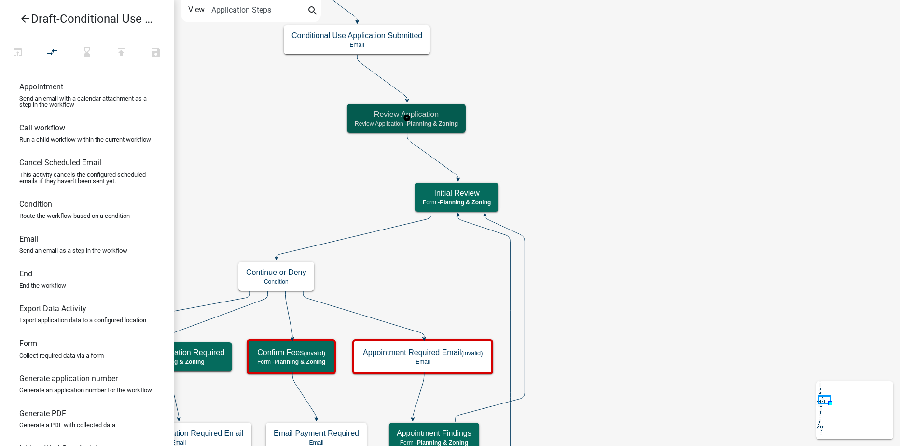
click at [454, 120] on span "Planning & Zoning" at bounding box center [432, 123] width 51 height 7
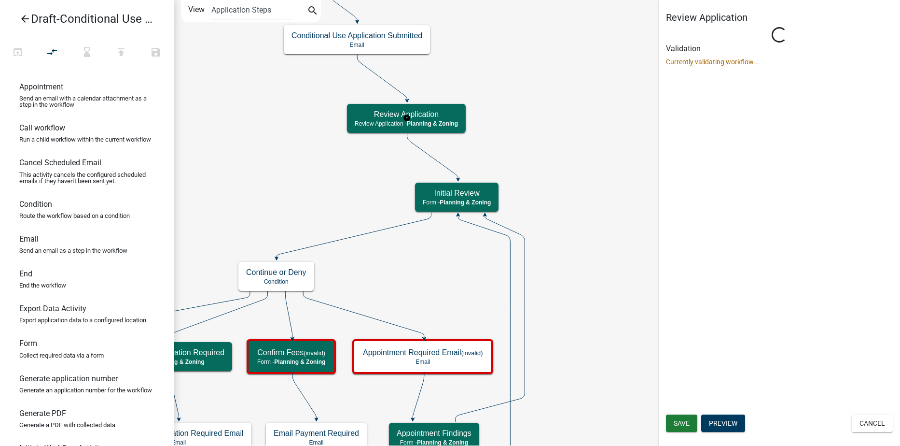
select select "21E23B7C-0AE9-4CE5-BF16-76C7A100C343"
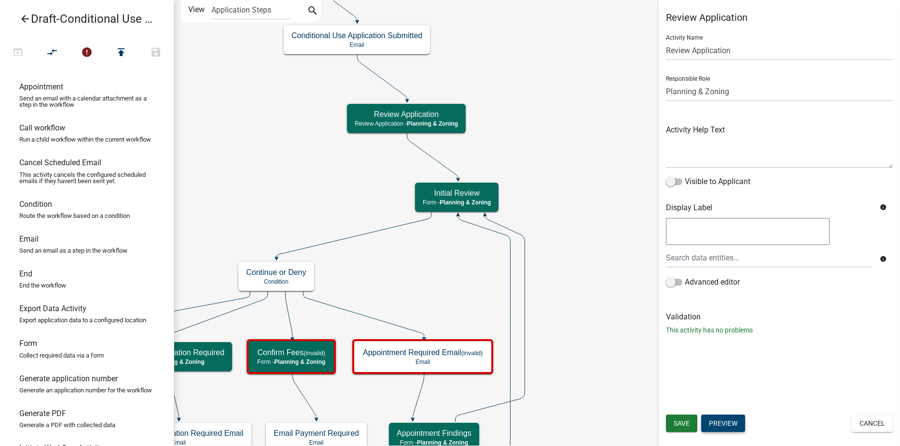
click at [718, 420] on button "Preview" at bounding box center [723, 422] width 44 height 17
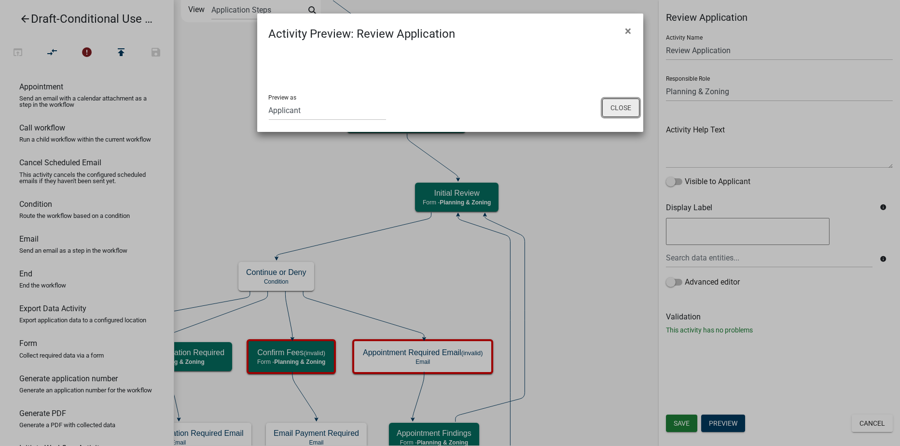
click at [629, 106] on button "Close" at bounding box center [620, 107] width 37 height 18
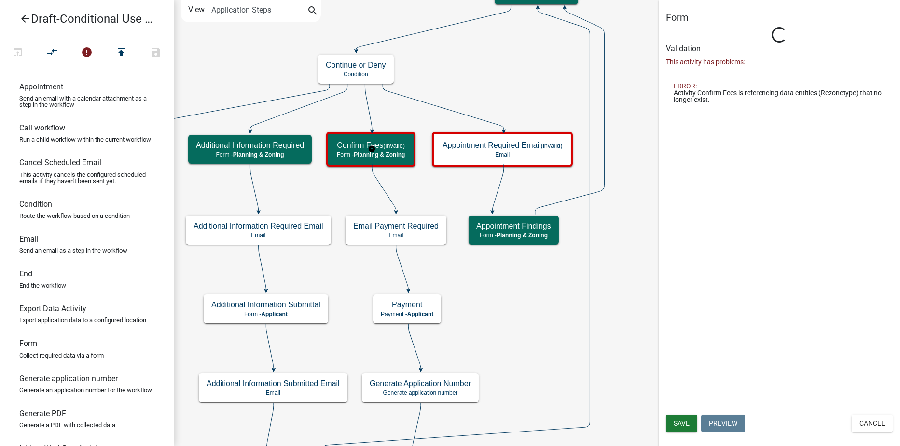
select select "21E23B7C-0AE9-4CE5-BF16-76C7A100C343"
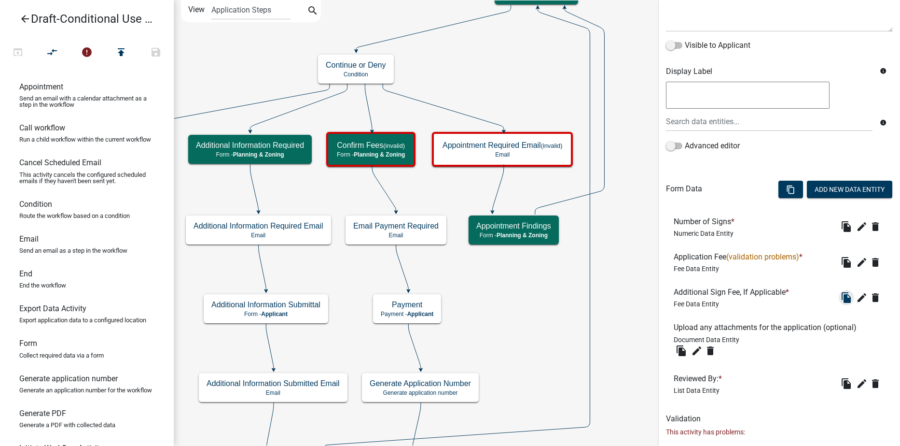
scroll to position [145, 0]
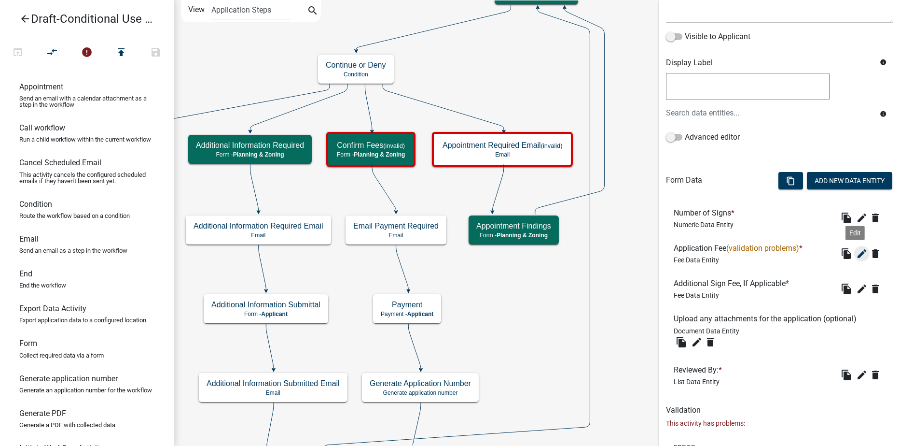
click at [856, 252] on icon "edit" at bounding box center [862, 254] width 12 height 12
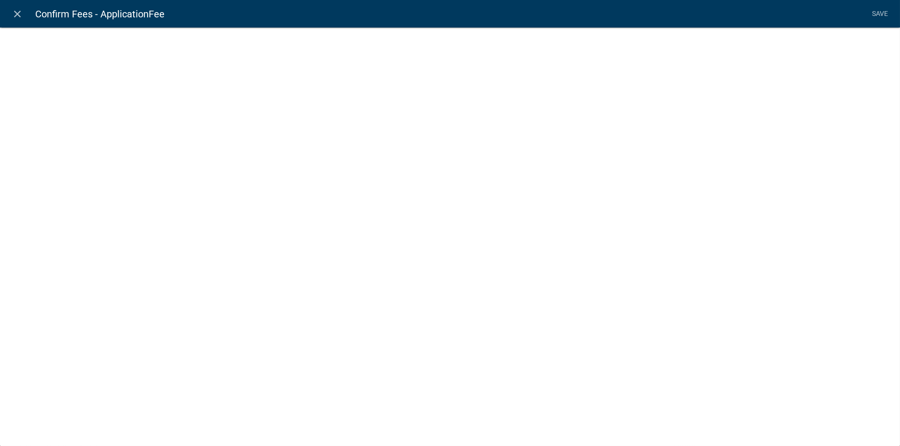
select select "fee"
select select
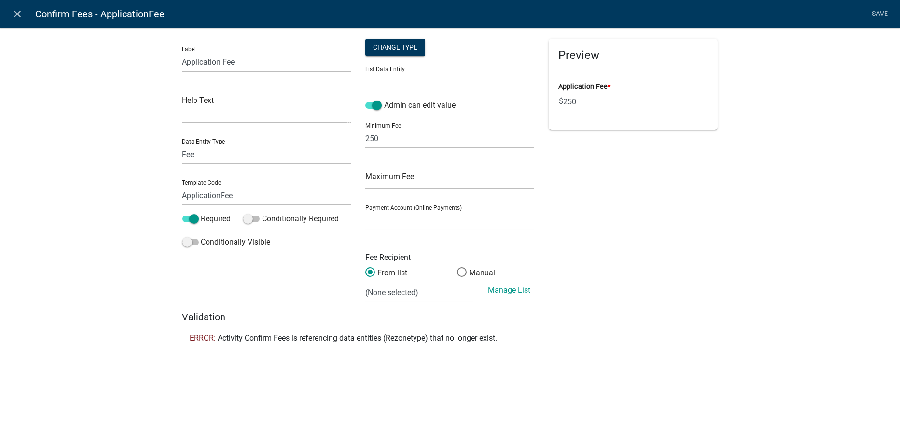
click at [422, 295] on select "(None selected) 100-00-0000-3222-320-08 PZ Permits 100-00-0000-3222-320-11 Buil…" at bounding box center [419, 292] width 108 height 20
select select "1: 0b68035f-a876-49b3-b38c-91a3c86b17c6"
click at [365, 282] on select "(None selected) 100-00-0000-3222-320-08 PZ Permits 100-00-0000-3222-320-11 Buil…" at bounding box center [419, 292] width 108 height 20
drag, startPoint x: 412, startPoint y: 215, endPoint x: 412, endPoint y: 227, distance: 12.6
click at [412, 215] on select "General Account (Certified Payments)" at bounding box center [449, 220] width 169 height 20
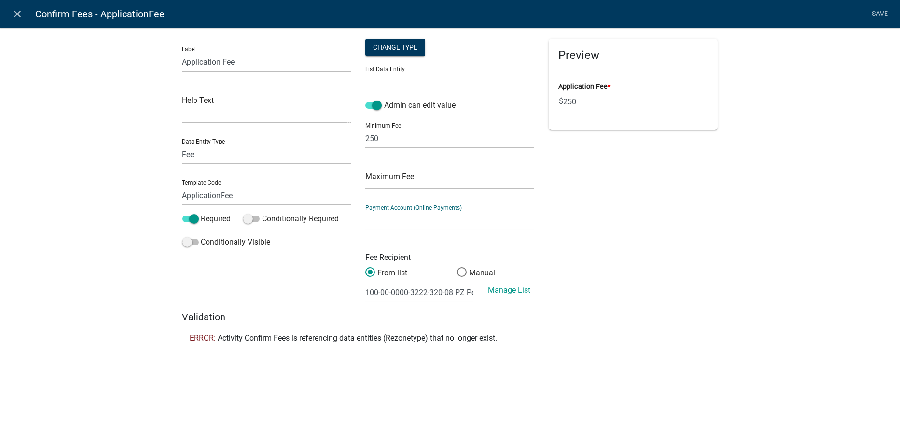
select select "ade8966c-73be-43a0-8912-862582d59b66"
click at [365, 210] on select "General Account (Certified Payments)" at bounding box center [449, 220] width 169 height 20
click at [884, 14] on link "Save" at bounding box center [880, 14] width 24 height 18
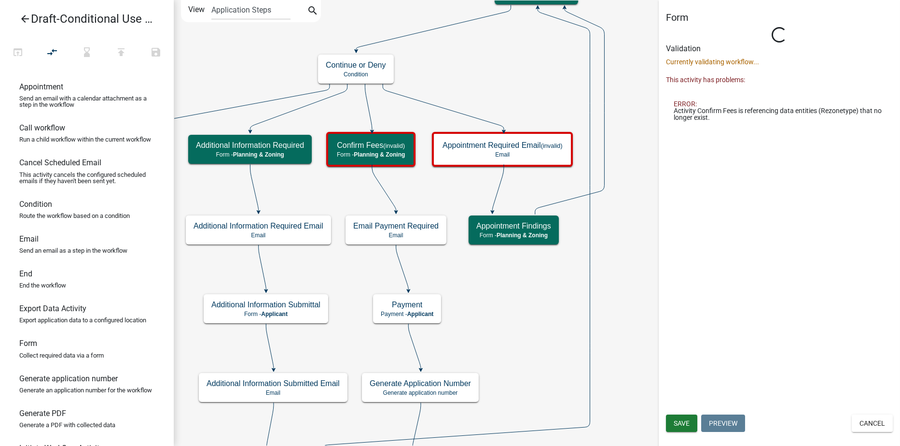
scroll to position [0, 0]
select select "21E23B7C-0AE9-4CE5-BF16-76C7A100C343"
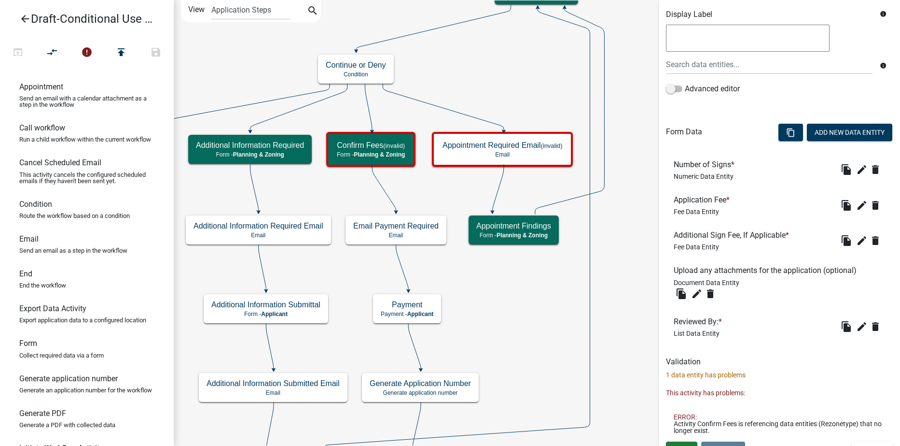
scroll to position [209, 0]
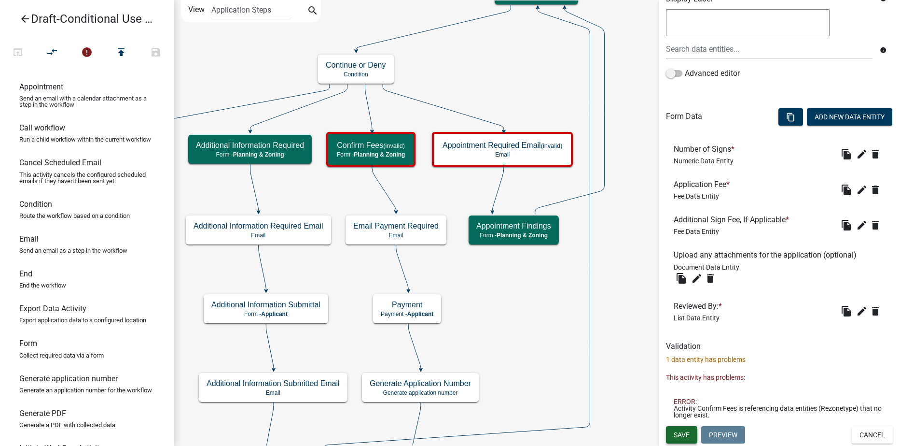
click at [676, 432] on span "Save" at bounding box center [682, 434] width 16 height 8
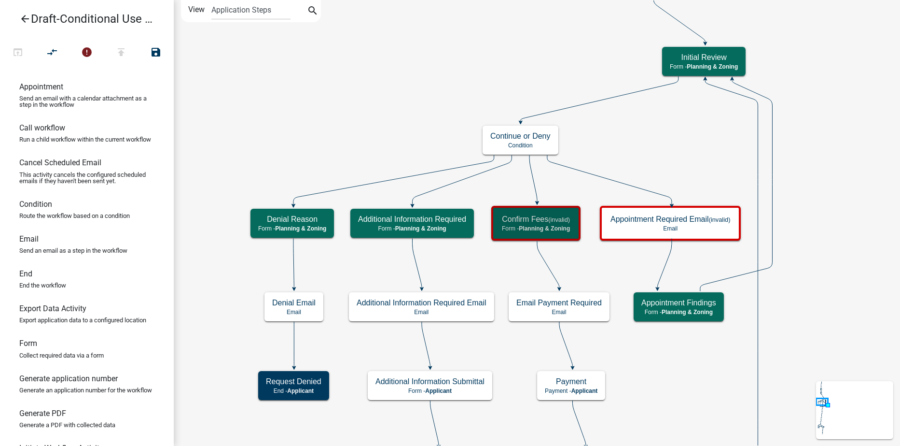
scroll to position [0, 0]
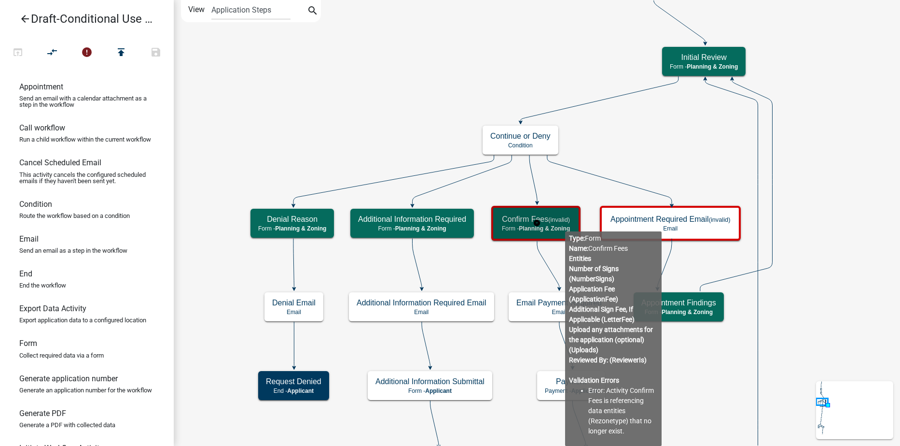
click at [564, 225] on span "Planning & Zoning" at bounding box center [544, 228] width 51 height 7
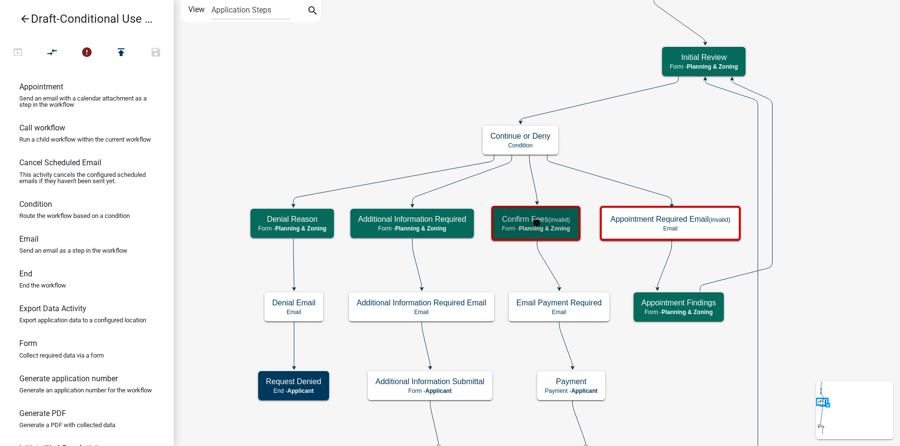
click at [563, 225] on span "Planning & Zoning" at bounding box center [544, 228] width 51 height 7
select select "21E23B7C-0AE9-4CE5-BF16-76C7A100C343"
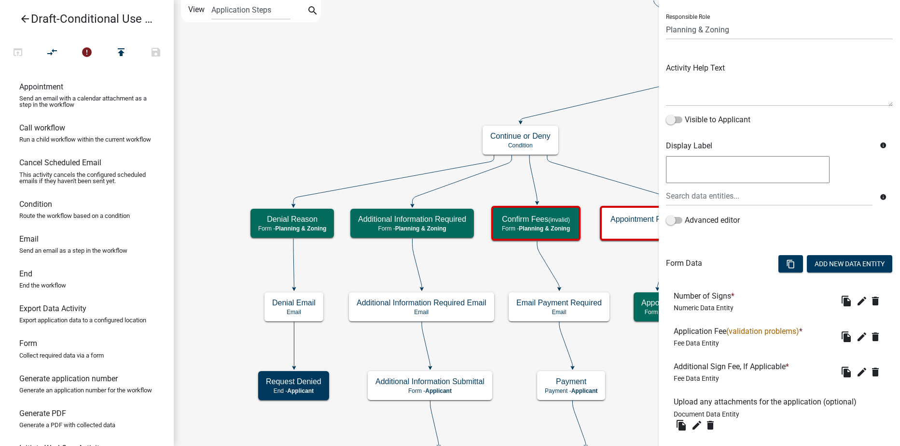
scroll to position [193, 0]
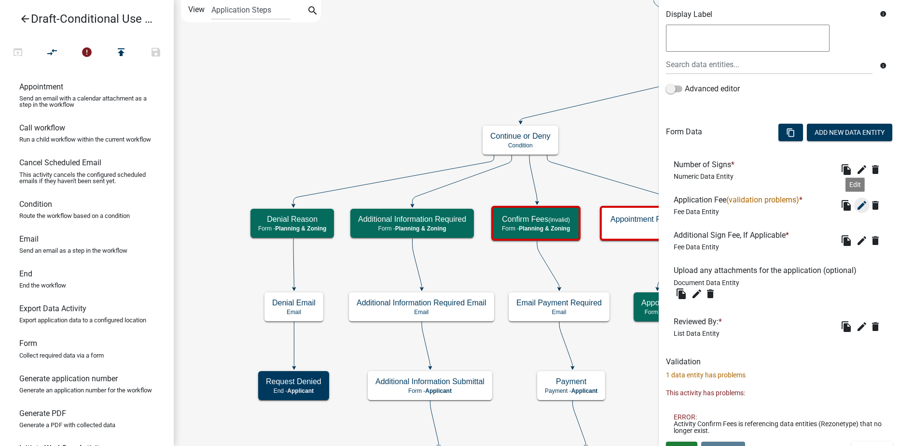
click at [856, 201] on icon "edit" at bounding box center [862, 205] width 12 height 12
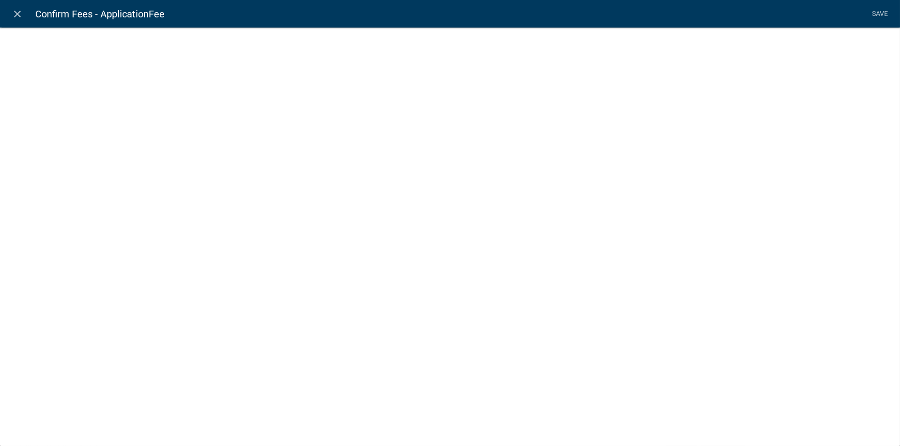
select select "fee"
select select
select select "1: 0b68035f-a876-49b3-b38c-91a3c86b17c6"
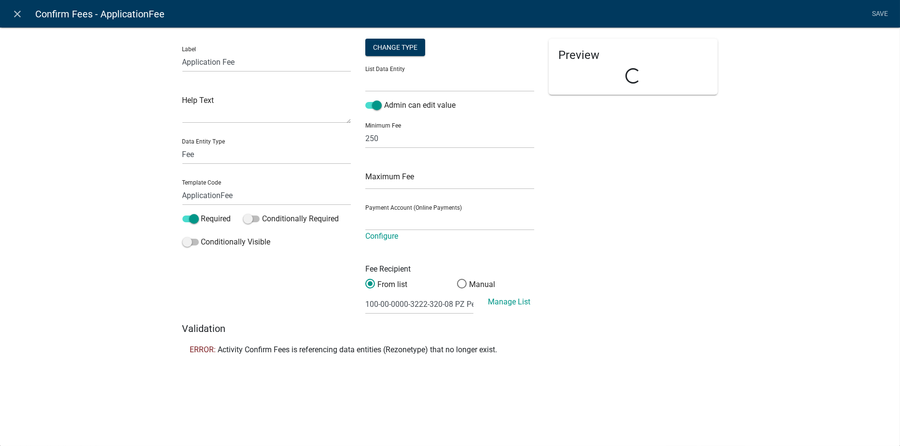
select select "ade8966c-73be-43a0-8912-862582d59b66"
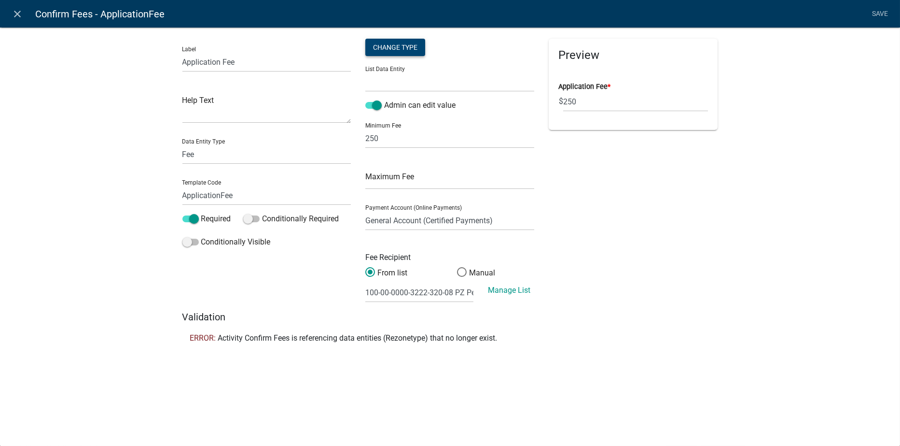
click at [397, 48] on div "Change Type" at bounding box center [395, 47] width 60 height 17
select select "1"
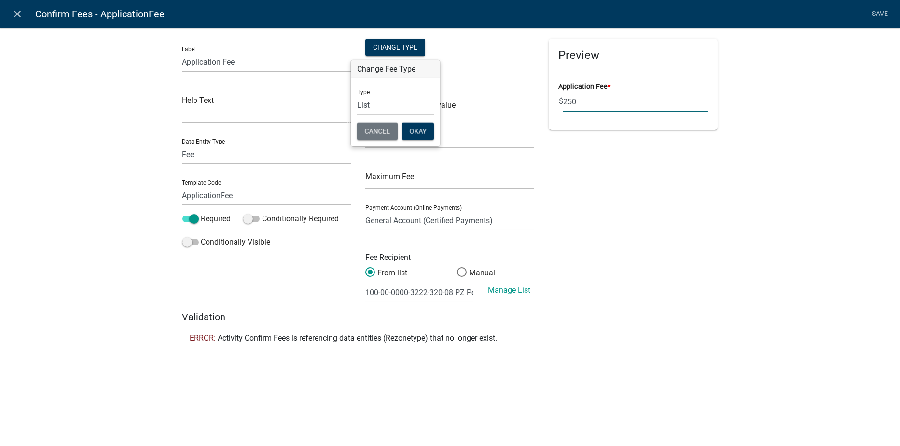
click at [635, 232] on div "Preview Application Fee * $ 250" at bounding box center [633, 175] width 183 height 272
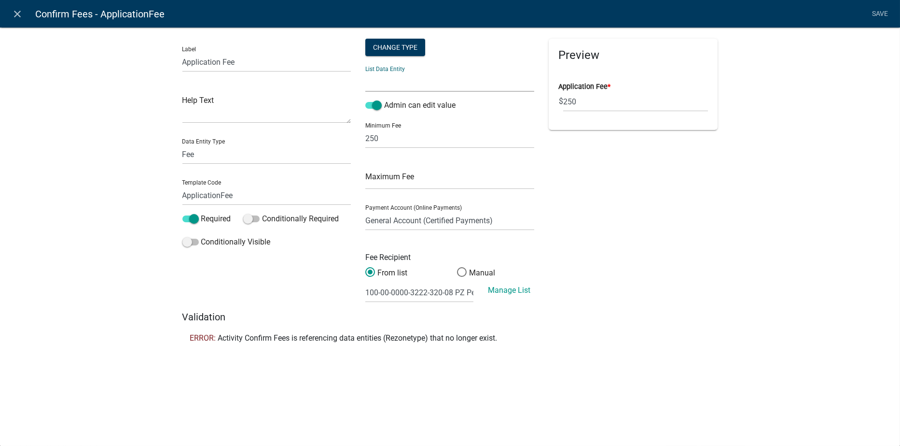
click at [386, 86] on select "AccessedByEasement ALL_FEE_RECIPIENTS APPLICATION_STATUS AppliedOnBehalf Contin…" at bounding box center [449, 82] width 169 height 20
click at [731, 264] on div "Label Application Fee Help Text Data Entity Type Free Form Text Document Displa…" at bounding box center [450, 191] width 900 height 358
click at [411, 46] on div "Change Type" at bounding box center [395, 47] width 60 height 17
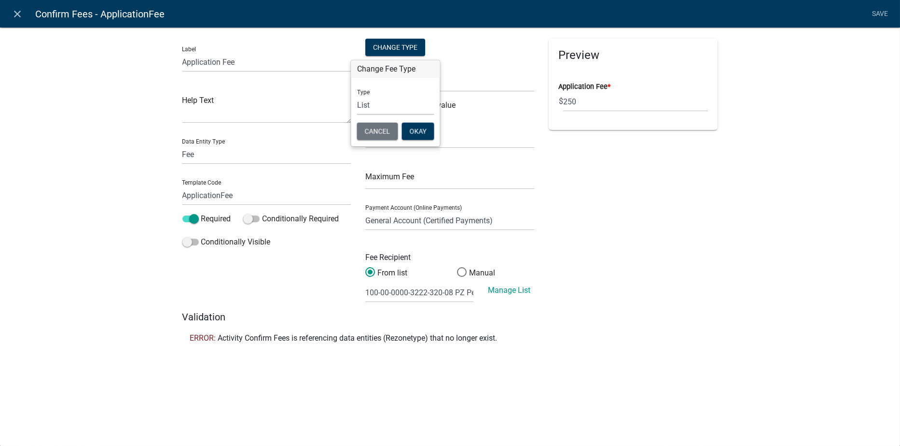
click at [379, 106] on select "Simple List Advanced" at bounding box center [395, 105] width 77 height 20
select select "0"
click at [357, 115] on select "Simple List Advanced" at bounding box center [395, 105] width 77 height 20
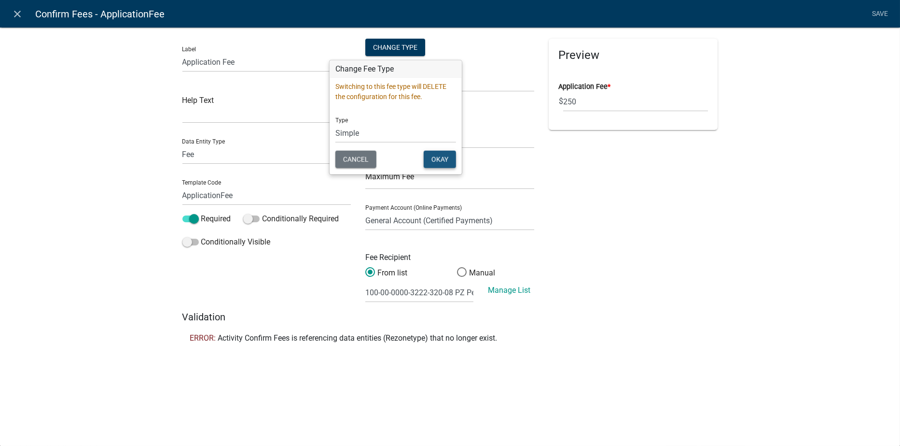
click at [430, 160] on button "Okay" at bounding box center [440, 159] width 32 height 17
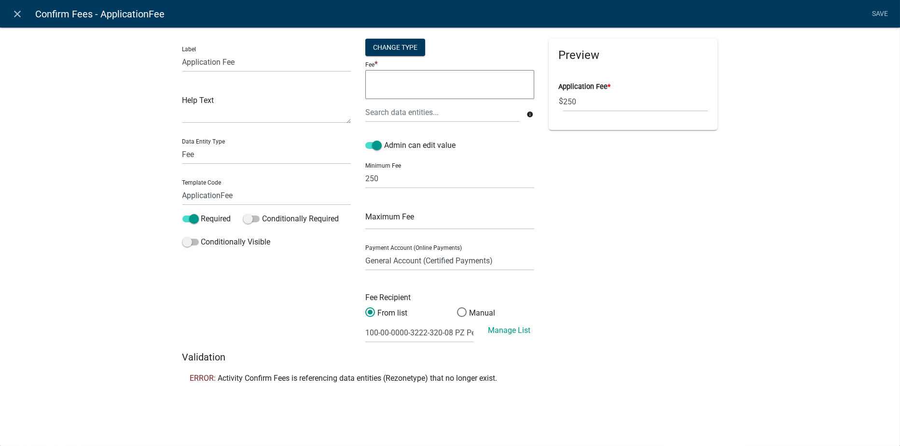
click at [394, 80] on textarea at bounding box center [449, 84] width 169 height 29
click at [398, 115] on div at bounding box center [442, 112] width 168 height 20
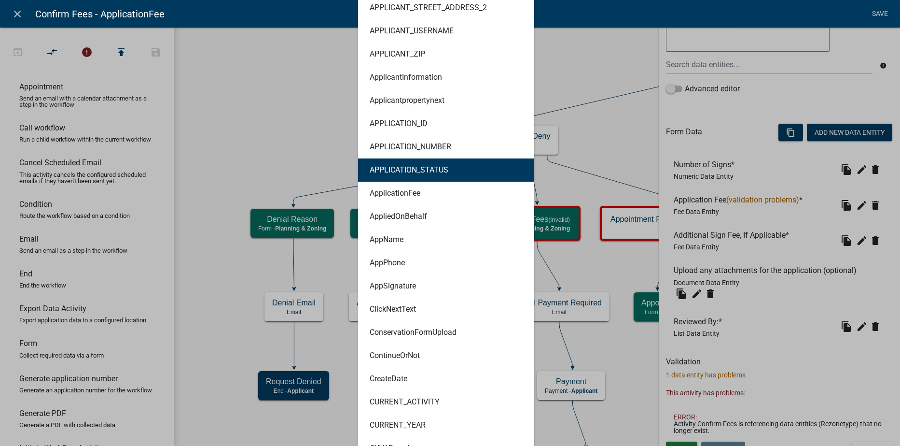
scroll to position [483, 0]
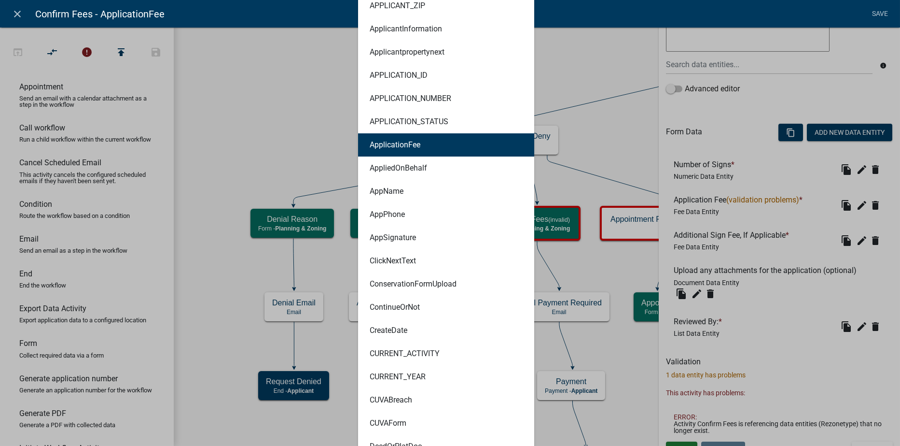
click at [416, 138] on button "ApplicationFee" at bounding box center [446, 144] width 176 height 23
type textarea "ApplicationFee"
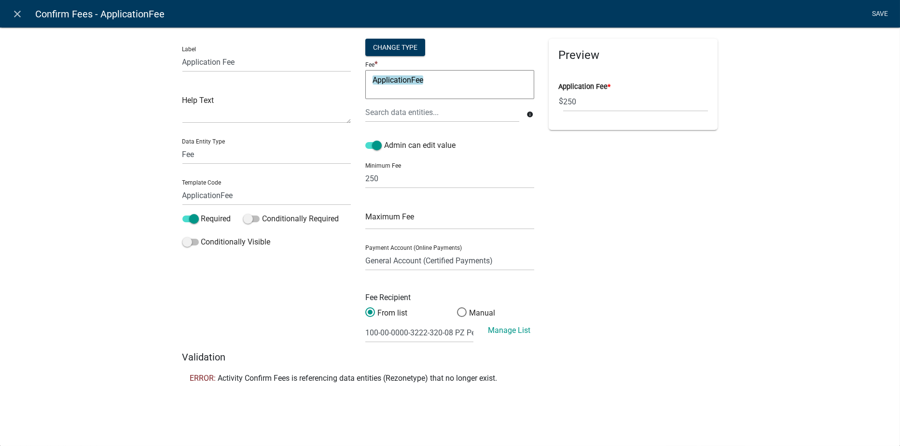
click at [889, 12] on link "Save" at bounding box center [880, 14] width 24 height 18
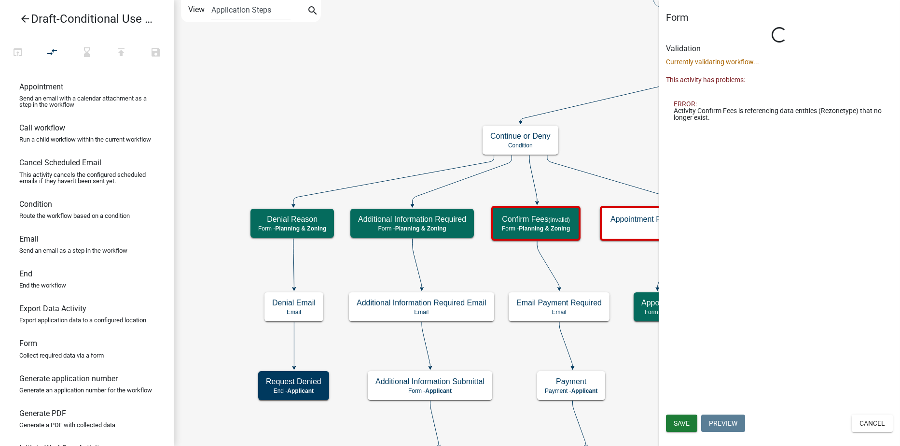
select select "21E23B7C-0AE9-4CE5-BF16-76C7A100C343"
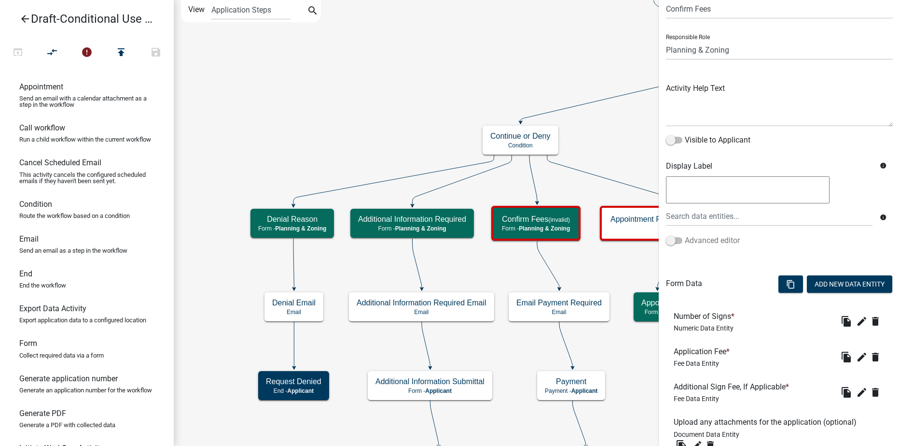
scroll to position [154, 0]
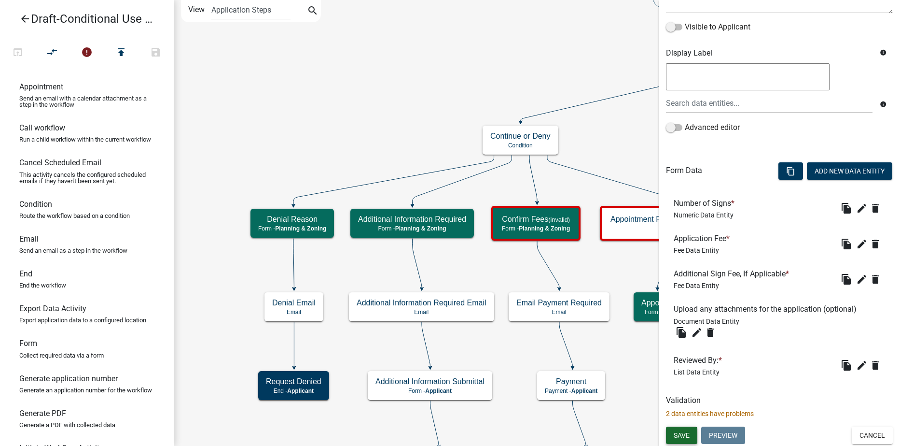
click at [679, 436] on span "Save" at bounding box center [682, 435] width 16 height 8
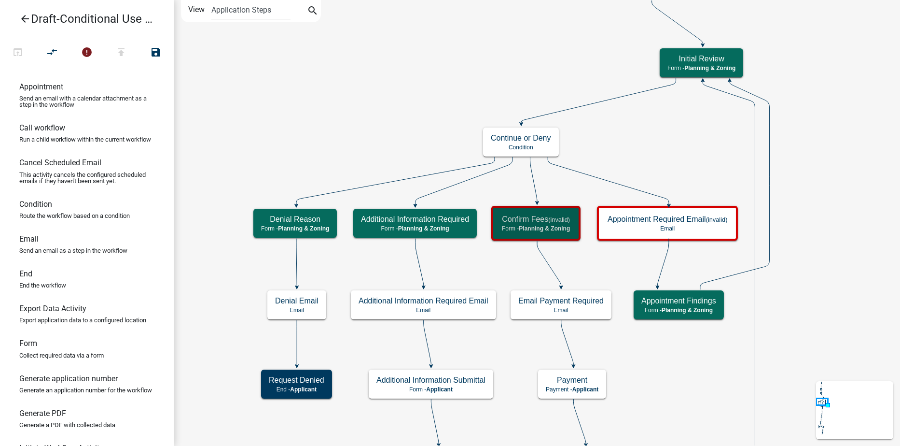
scroll to position [0, 0]
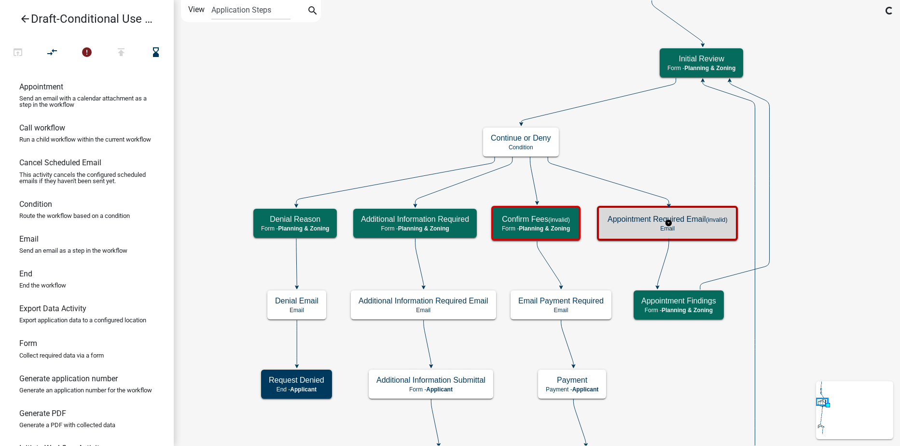
click at [615, 225] on p "Email" at bounding box center [668, 228] width 120 height 7
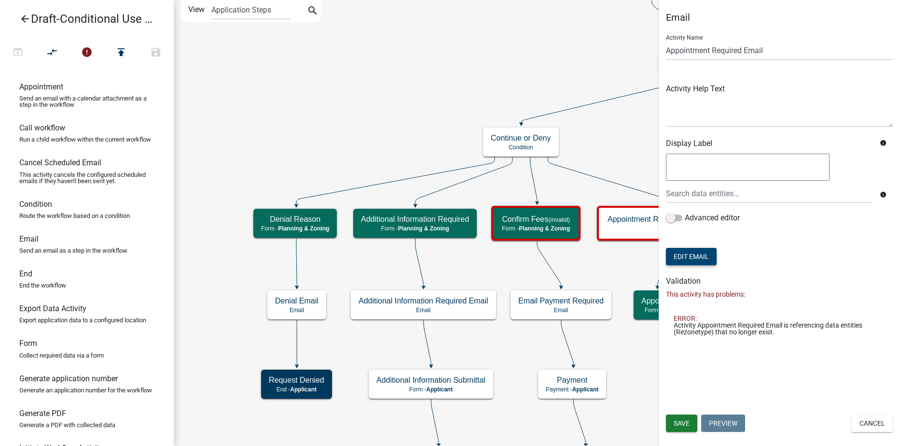
click at [700, 251] on button "Edit Email" at bounding box center [691, 256] width 51 height 17
select select "c93097da-70cc-4bf7-8f0d-7ce9eec624db"
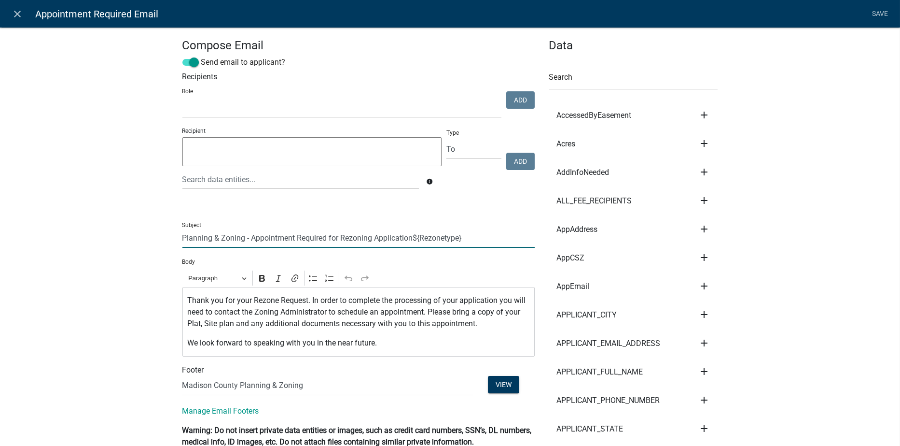
click at [369, 238] on input "Planning & Zoning - Appointment Required for Rezoning Application${Rezonetype}" at bounding box center [358, 238] width 352 height 20
click at [485, 242] on input "Planning & Zoning - Appointment Required for Conditional Use Application${Rezon…" at bounding box center [358, 238] width 352 height 20
type input "Planning & Zoning - Appointment Required for Conditional Use Application"
click at [274, 300] on p "Thank you for your Rezone Request. In order to complete the processing of your …" at bounding box center [358, 311] width 342 height 35
click at [873, 8] on link "Save" at bounding box center [880, 14] width 24 height 18
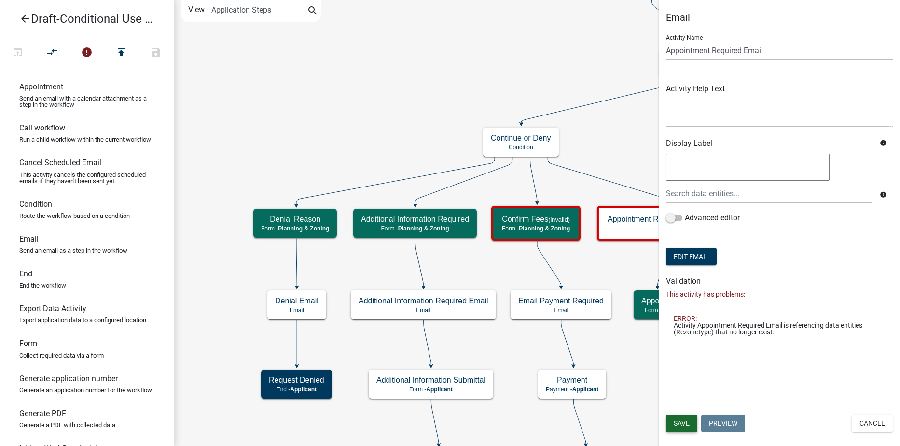
click at [683, 422] on span "Save" at bounding box center [682, 423] width 16 height 8
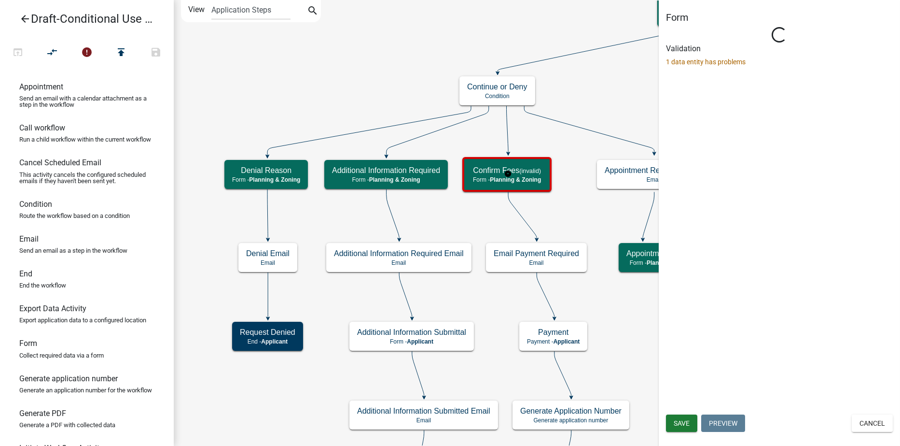
select select "21E23B7C-0AE9-4CE5-BF16-76C7A100C343"
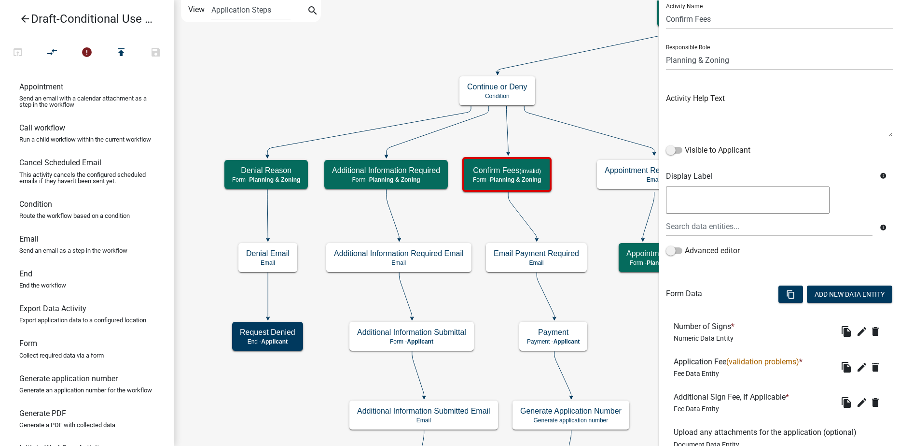
scroll to position [48, 0]
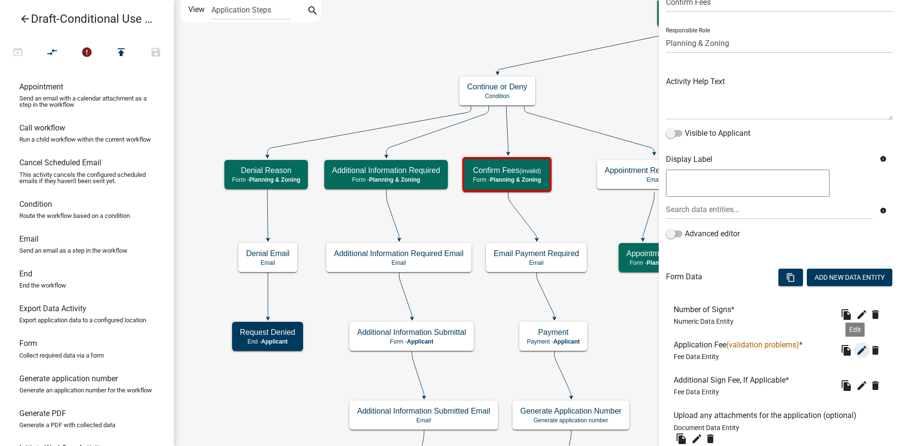
click at [856, 349] on icon "edit" at bounding box center [862, 350] width 12 height 12
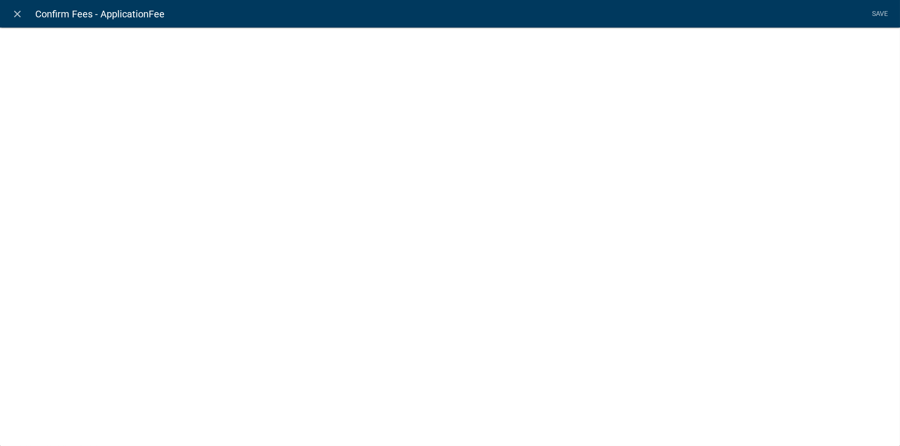
select select "fee"
select select "ade8966c-73be-43a0-8912-862582d59b66"
select select "1: 0b68035f-a876-49b3-b38c-91a3c86b17c6"
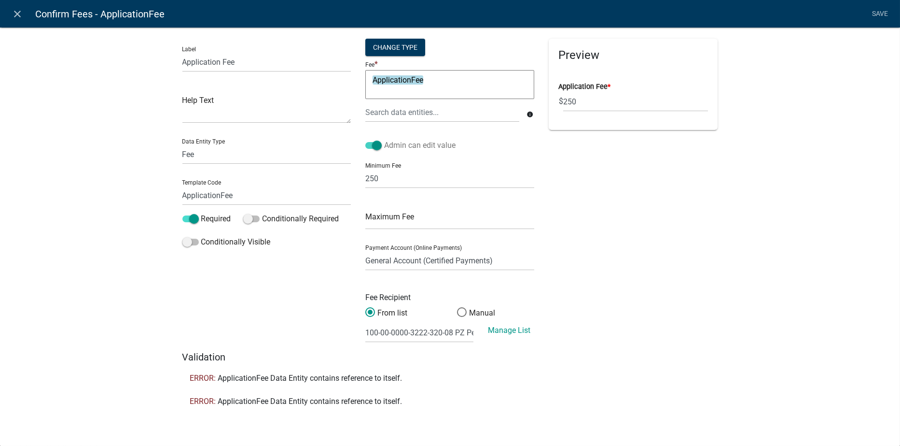
click at [370, 146] on span at bounding box center [373, 145] width 16 height 7
click at [384, 140] on input "Admin can edit value" at bounding box center [384, 140] width 0 height 0
click at [378, 146] on span at bounding box center [373, 145] width 16 height 7
click at [384, 140] on input "Admin can edit value" at bounding box center [384, 140] width 0 height 0
click at [399, 47] on div "Change Type" at bounding box center [395, 47] width 60 height 17
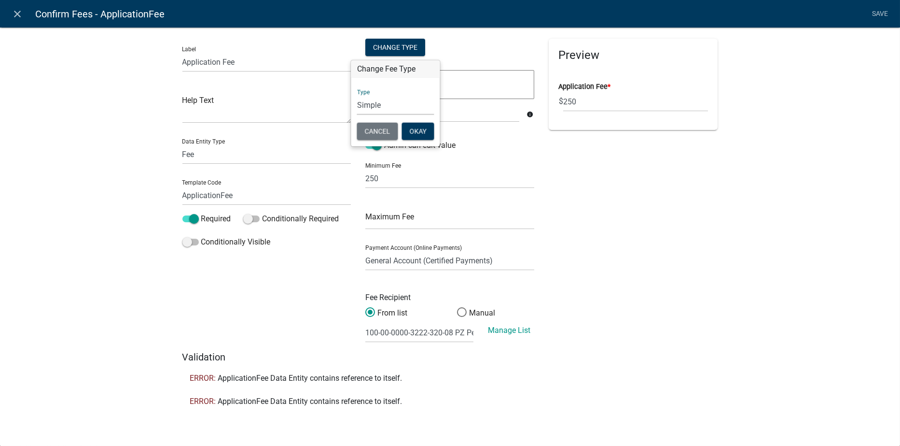
click at [367, 110] on select "Simple List Advanced" at bounding box center [395, 105] width 77 height 20
select select "2"
click at [357, 115] on select "Simple List Advanced" at bounding box center [395, 105] width 77 height 20
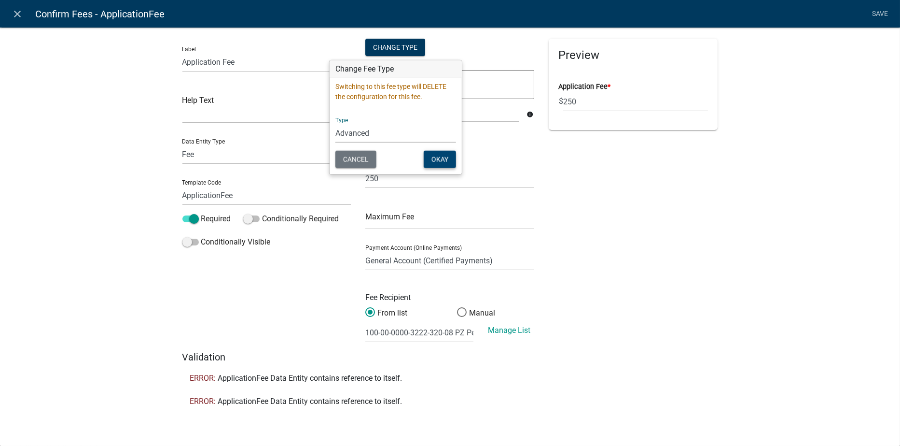
click at [431, 157] on button "Okay" at bounding box center [440, 159] width 32 height 17
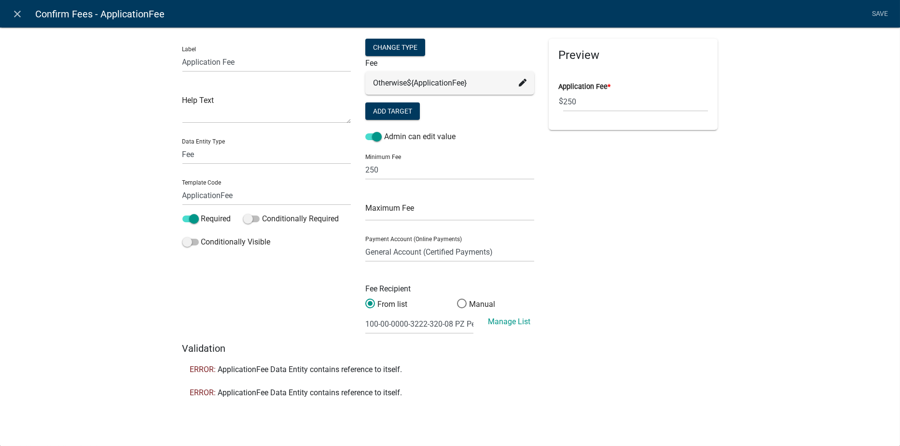
click at [525, 83] on icon at bounding box center [523, 83] width 8 height 8
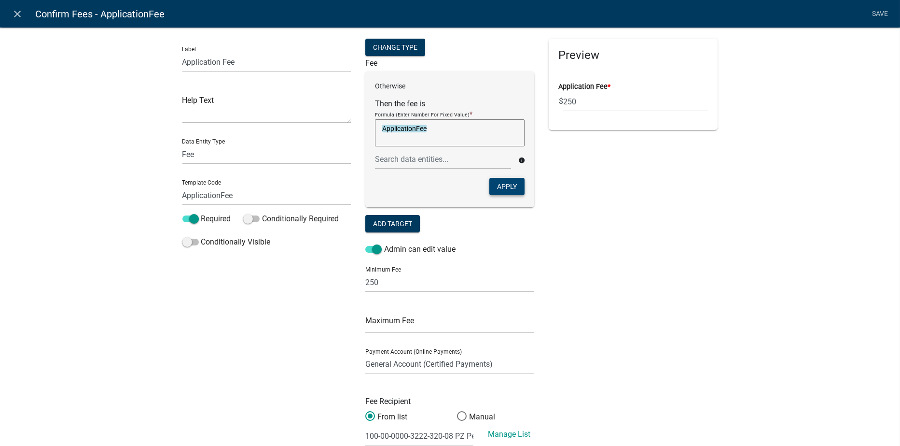
click at [493, 186] on button "Apply" at bounding box center [507, 186] width 35 height 17
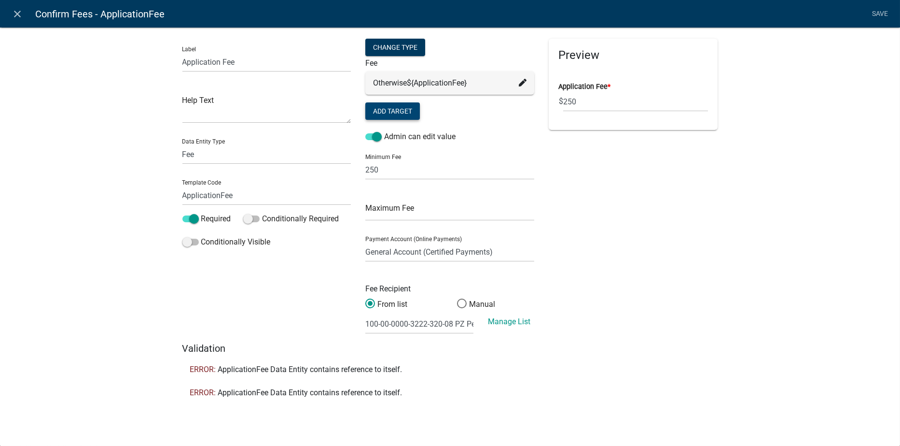
click at [399, 106] on button "Add Target" at bounding box center [392, 110] width 55 height 17
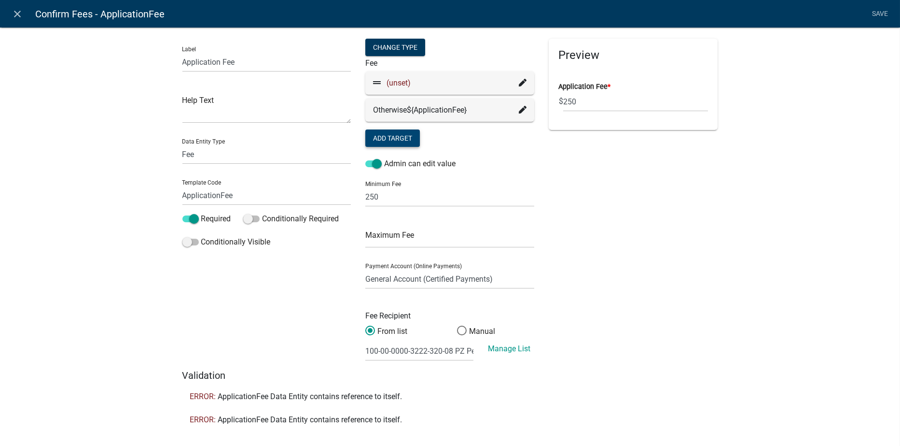
click at [521, 83] on icon at bounding box center [523, 83] width 8 height 8
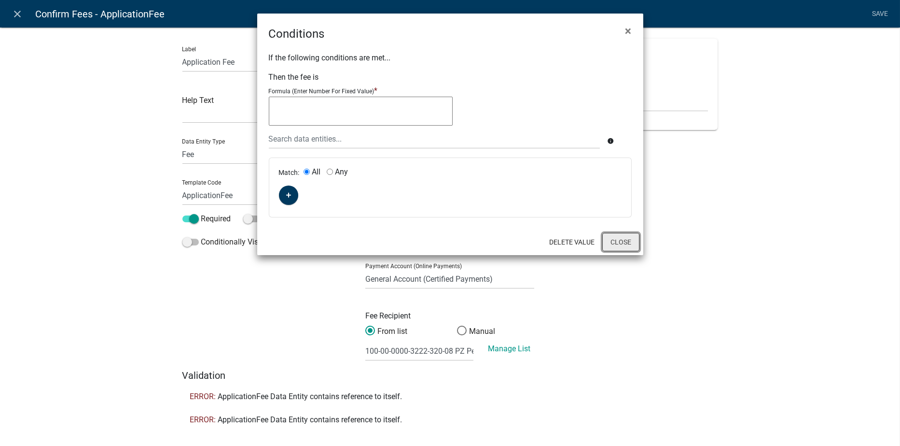
click at [614, 235] on button "Close" at bounding box center [620, 242] width 37 height 18
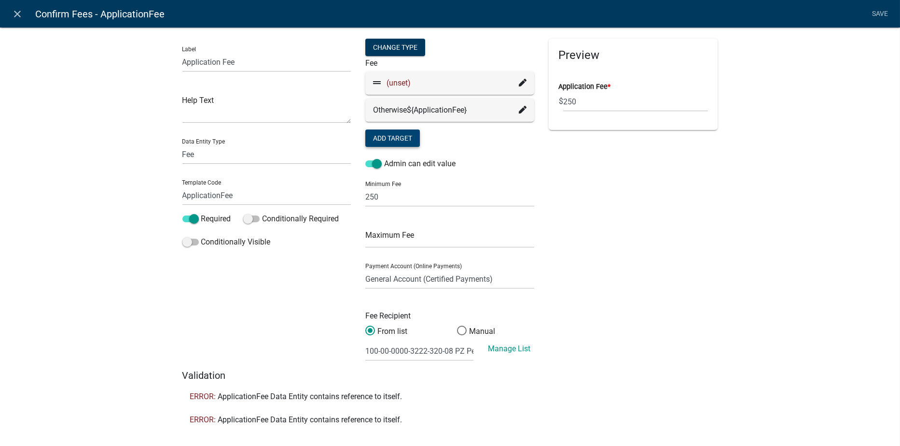
click at [521, 81] on icon at bounding box center [523, 83] width 8 height 8
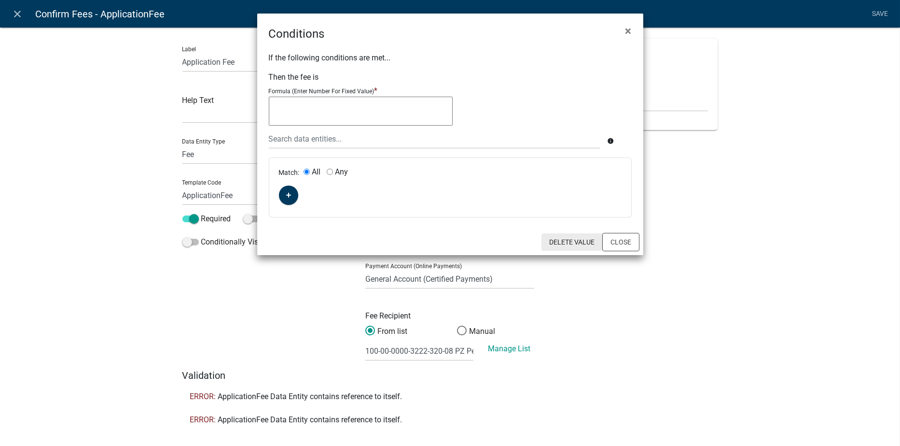
click at [577, 238] on button "Delete Value" at bounding box center [572, 241] width 61 height 17
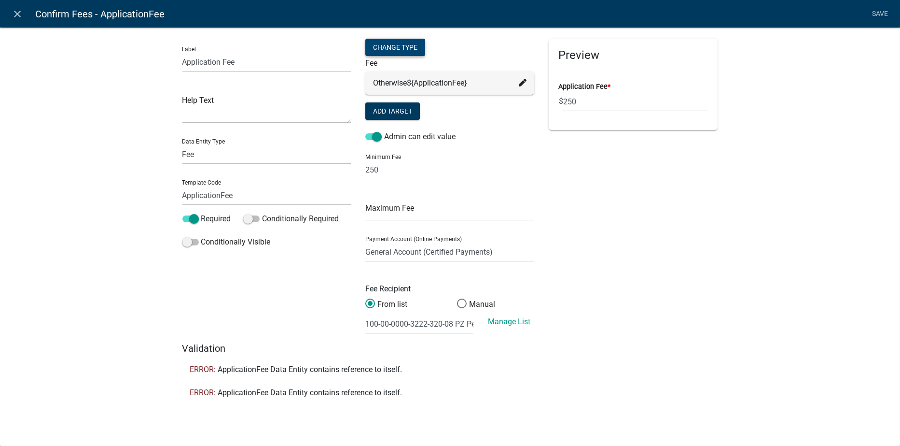
click at [388, 42] on div "Change Type" at bounding box center [395, 47] width 60 height 17
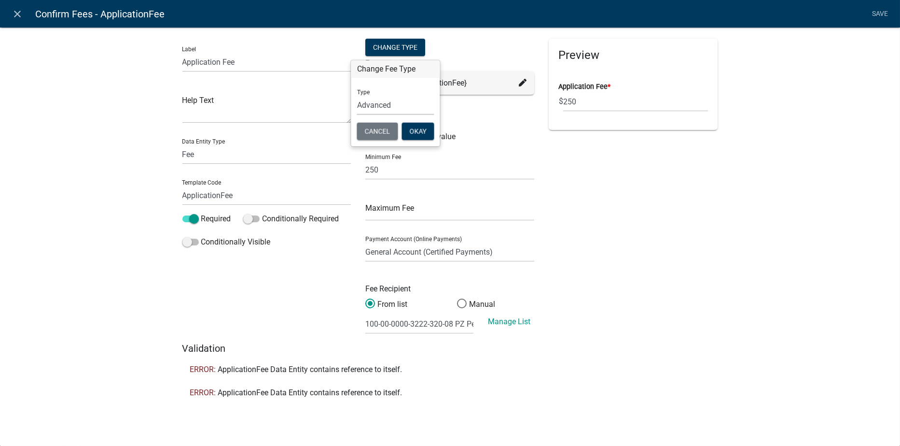
click at [373, 105] on select "Simple List Advanced" at bounding box center [395, 105] width 77 height 20
select select "1"
click at [357, 115] on select "Simple List Advanced" at bounding box center [395, 105] width 77 height 20
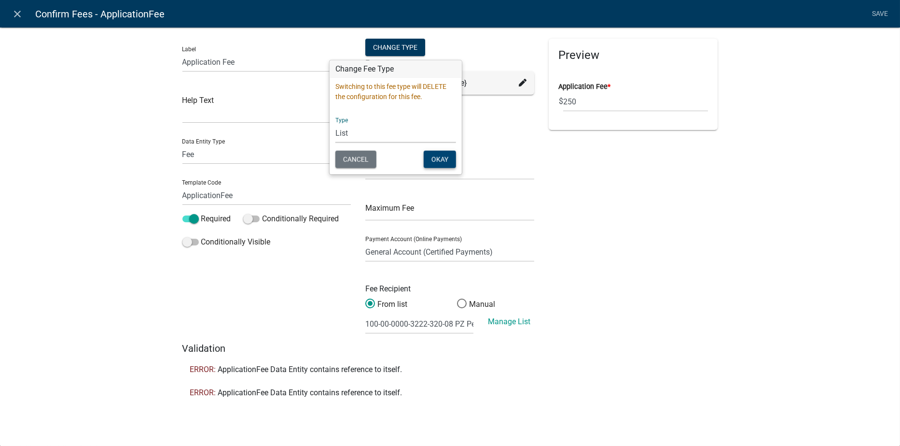
click at [440, 158] on button "Okay" at bounding box center [440, 159] width 32 height 17
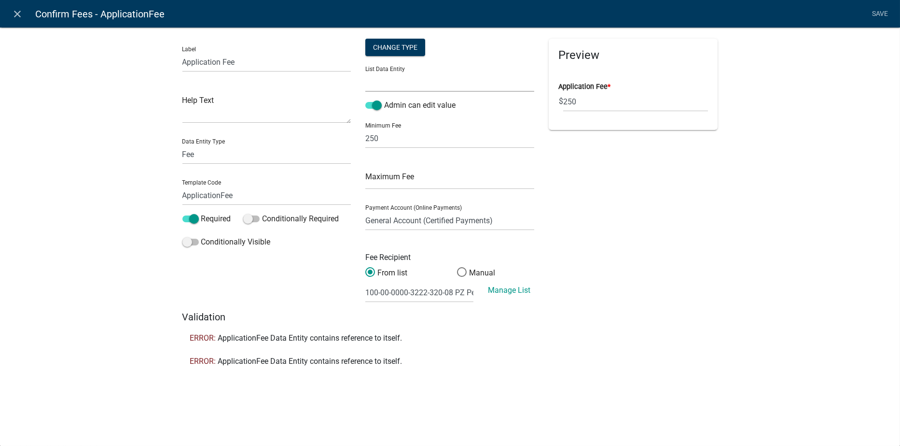
click at [391, 81] on select "AccessedByEasement ALL_FEE_RECIPIENTS APPLICATION_STATUS AppliedOnBehalf Contin…" at bounding box center [449, 82] width 169 height 20
select select "WORKFLOW_NAME"
click at [365, 72] on select "AccessedByEasement ALL_FEE_RECIPIENTS APPLICATION_STATUS AppliedOnBehalf Contin…" at bounding box center [449, 82] width 169 height 20
click at [877, 11] on link "Save" at bounding box center [880, 14] width 24 height 18
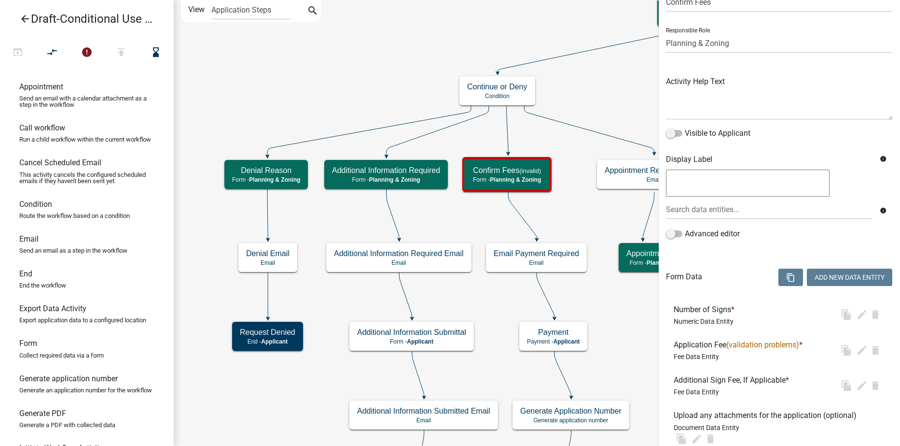
scroll to position [0, 0]
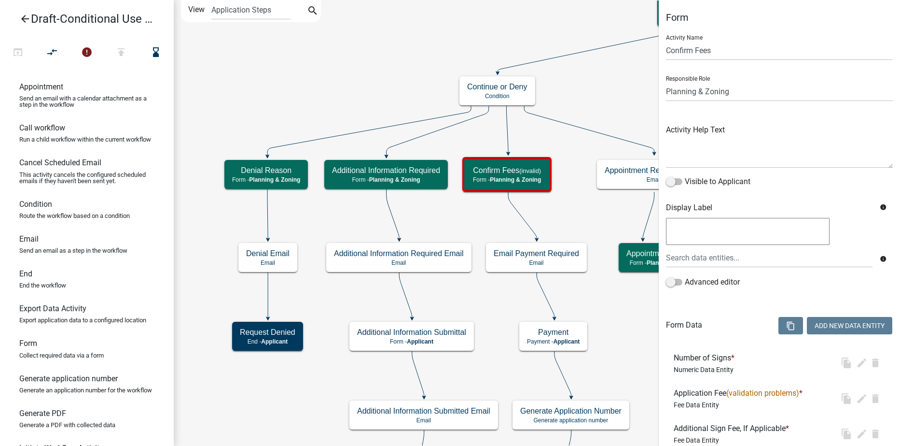
select select "21E23B7C-0AE9-4CE5-BF16-76C7A100C343"
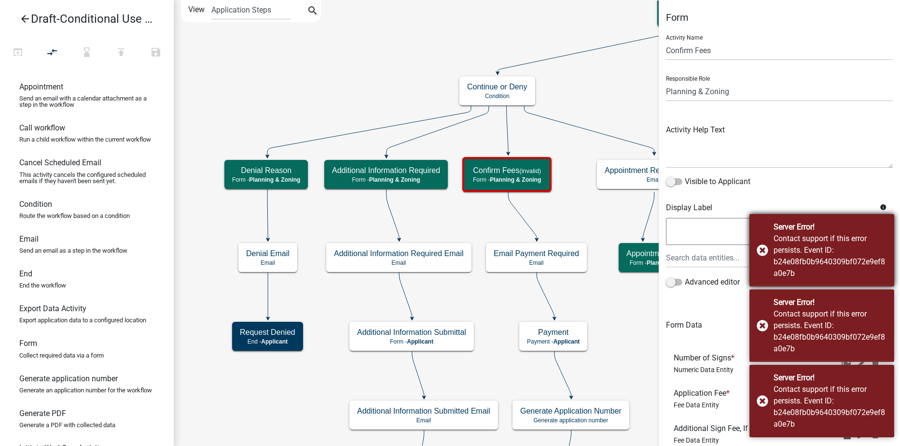
click at [761, 250] on div "Server Error! Contact support if this error persists. Event ID: b24e08fb0b96403…" at bounding box center [822, 250] width 145 height 72
click at [761, 323] on div "Server Error! Contact support if this error persists. Event ID: b24e08fb0b96403…" at bounding box center [822, 325] width 145 height 72
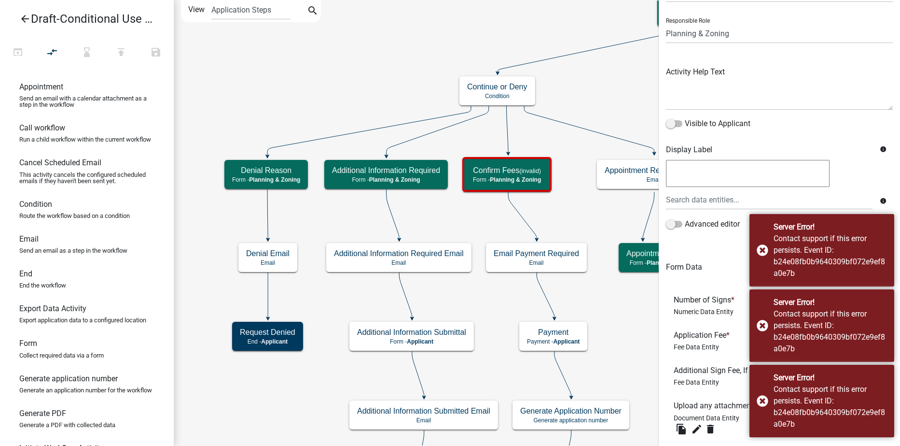
scroll to position [154, 0]
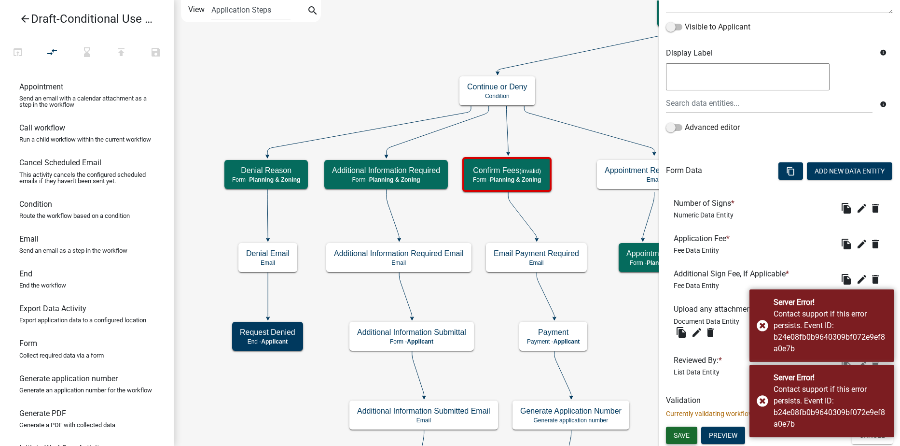
click at [674, 434] on span "Save" at bounding box center [682, 435] width 16 height 8
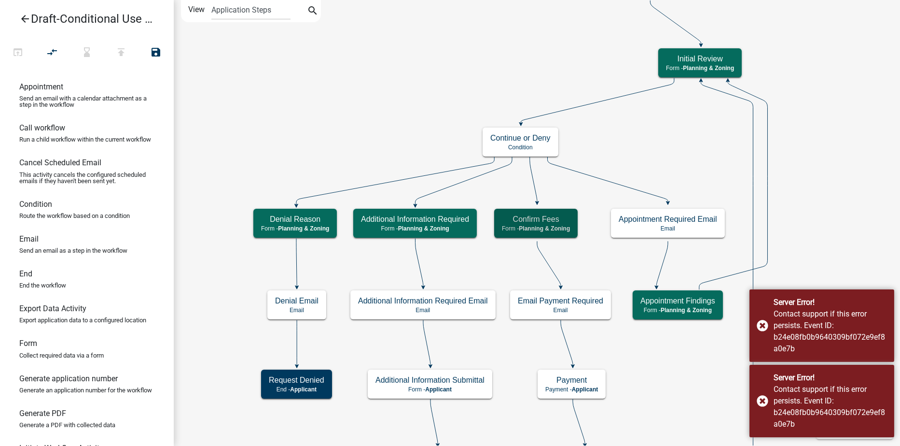
scroll to position [0, 0]
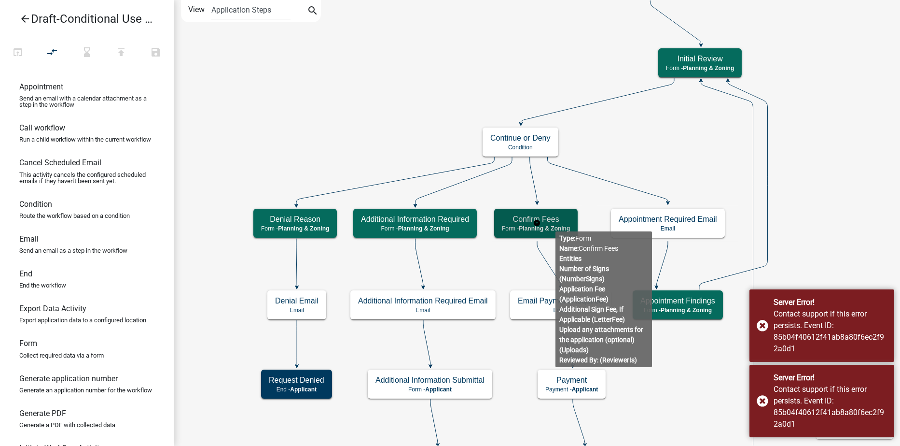
click at [556, 223] on h5 "Confirm Fees" at bounding box center [536, 218] width 68 height 9
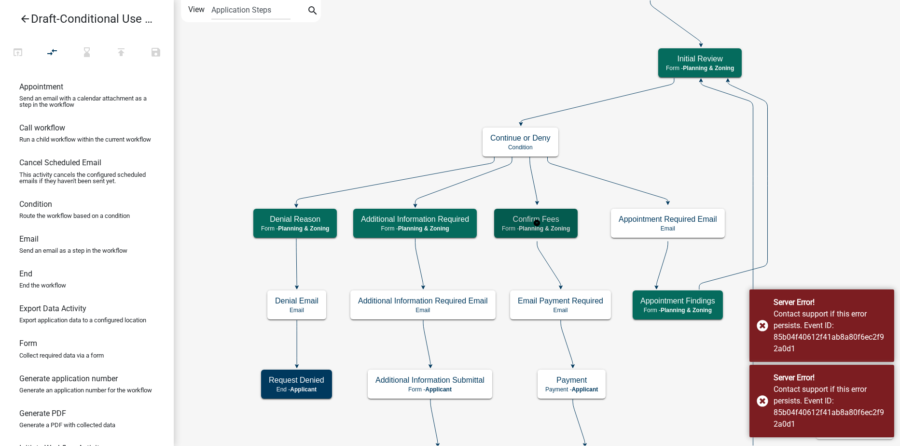
click at [556, 223] on h5 "Confirm Fees" at bounding box center [536, 218] width 68 height 9
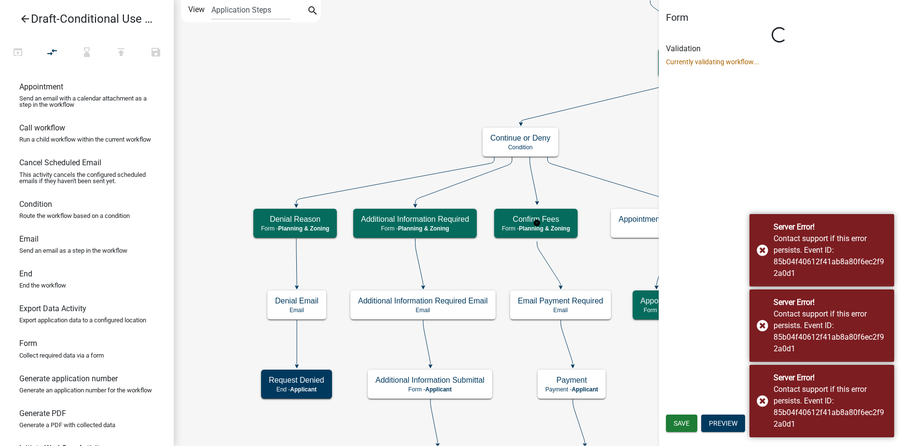
select select "21E23B7C-0AE9-4CE5-BF16-76C7A100C343"
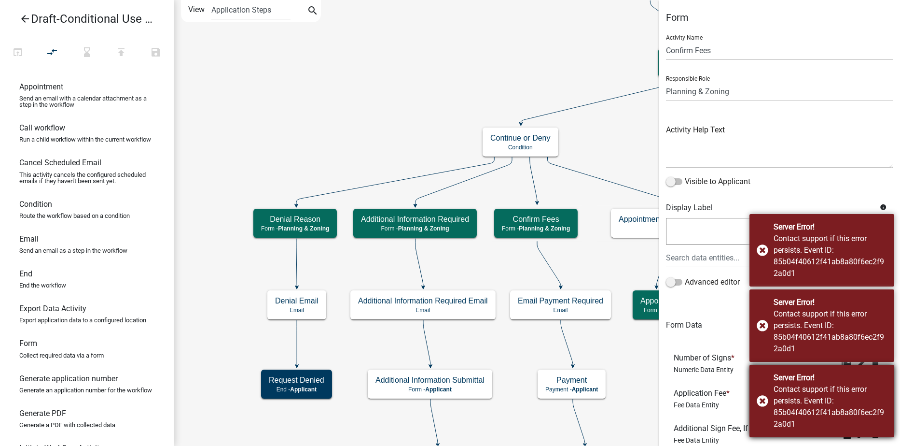
click at [826, 386] on div "Contact support if this error persists. Event ID: 85b04f40612f41ab8a80f6ec2f92a…" at bounding box center [830, 406] width 113 height 46
click at [852, 386] on div "Contact support if this error persists. Event ID: 85b04f40612f41ab8a80f6ec2f92a…" at bounding box center [830, 406] width 113 height 46
click at [854, 395] on div "Contact support if this error persists. Event ID: 85b04f40612f41ab8a80f6ec2f92a…" at bounding box center [830, 406] width 113 height 46
click at [854, 354] on div "Contact support if this error persists. Event ID: 85b04f40612f41ab8a80f6ec2f92a…" at bounding box center [830, 331] width 113 height 46
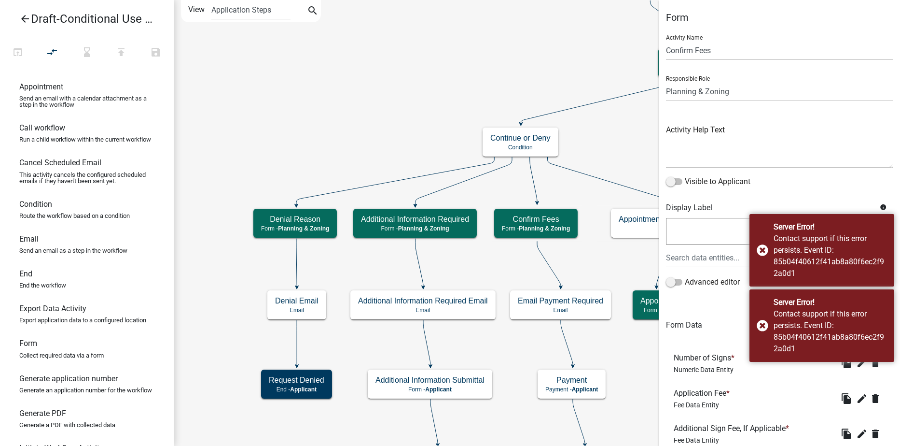
click at [854, 395] on div "Contact support if this error persists. Event ID: 85b04f40612f41ab8a80f6ec2f92a…" at bounding box center [830, 406] width 113 height 46
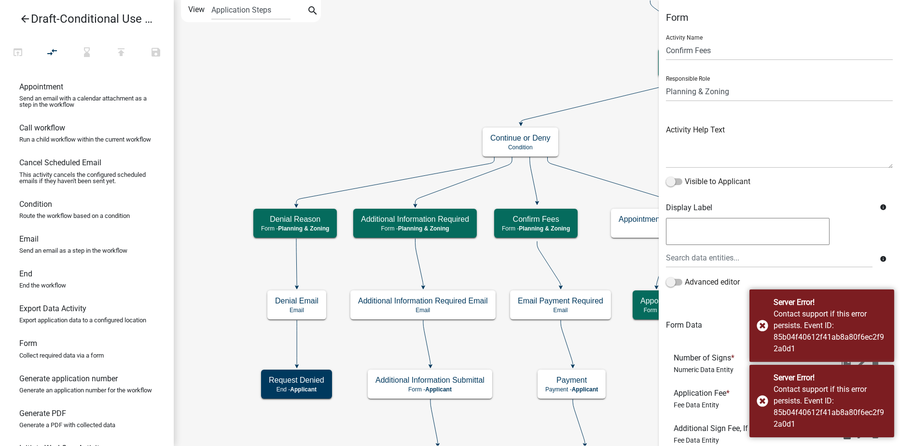
click at [854, 395] on div "Contact support if this error persists. Event ID: 85b04f40612f41ab8a80f6ec2f92a…" at bounding box center [830, 406] width 113 height 46
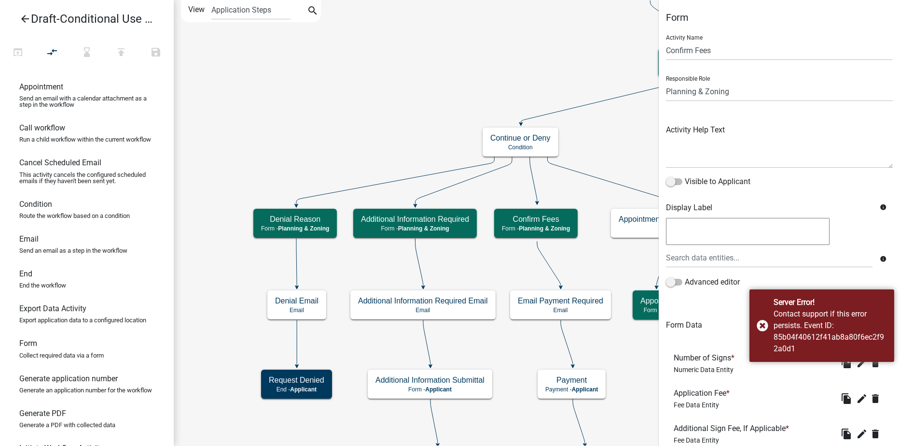
click at [854, 395] on div "Contact support if this error persists. Event ID: 85b04f40612f41ab8a80f6ec2f92a…" at bounding box center [830, 406] width 113 height 46
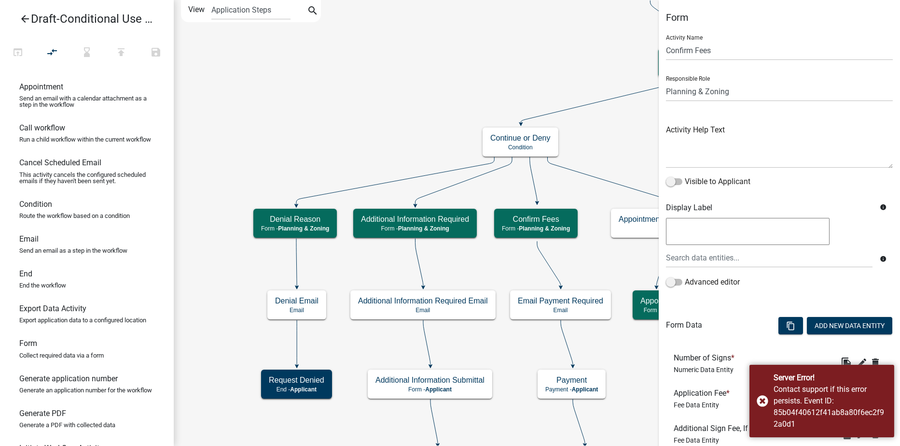
click at [854, 395] on div "Contact support if this error persists. Event ID: 85b04f40612f41ab8a80f6ec2f92a…" at bounding box center [830, 406] width 113 height 46
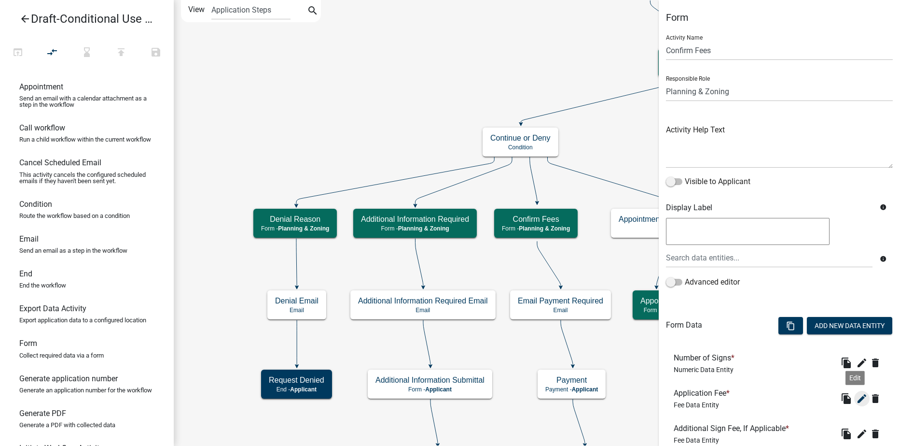
click at [856, 398] on icon "edit" at bounding box center [862, 398] width 12 height 12
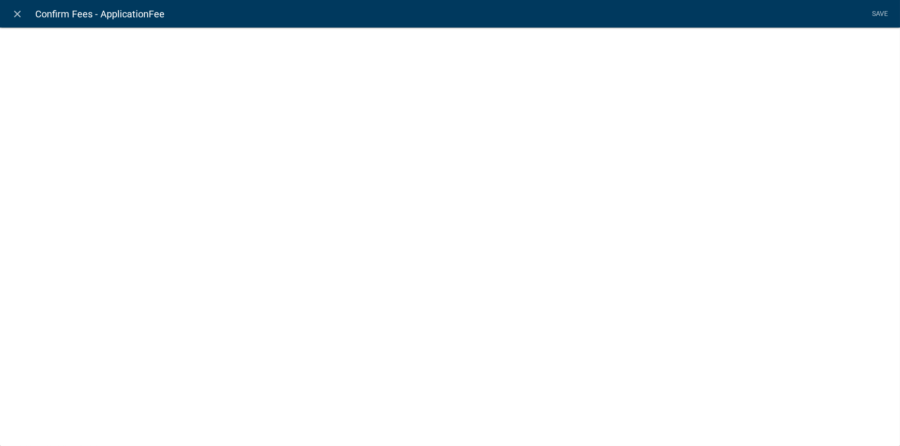
select select "fee"
select select "WORKFLOW_NAME"
select select "1: 0b68035f-a876-49b3-b38c-91a3c86b17c6"
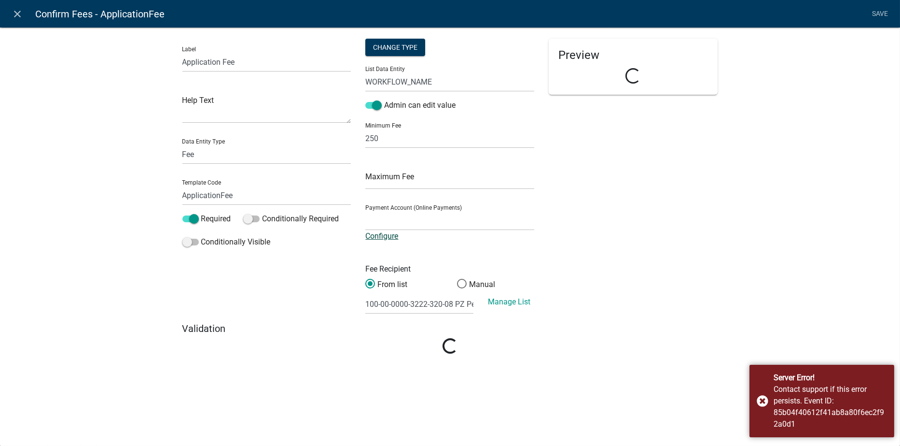
select select "ade8966c-73be-43a0-8912-862582d59b66"
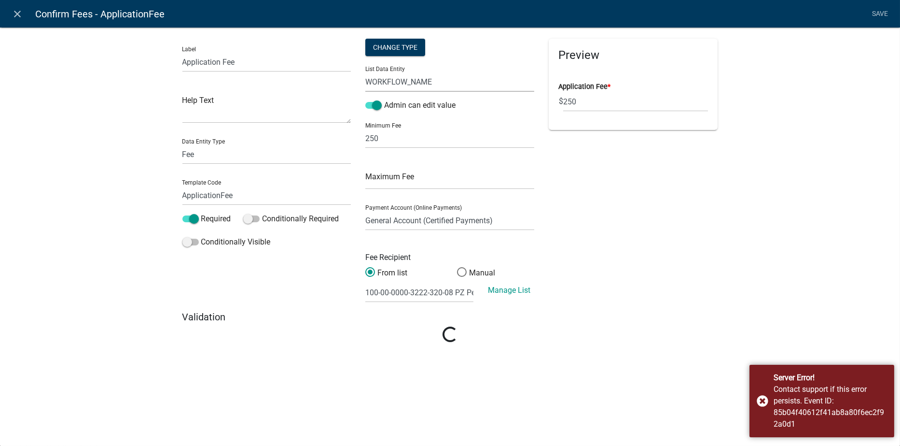
click at [442, 83] on select "AccessedByEasement ALL_FEE_RECIPIENTS APPLICATION_STATUS AppliedOnBehalf Contin…" at bounding box center [449, 82] width 169 height 20
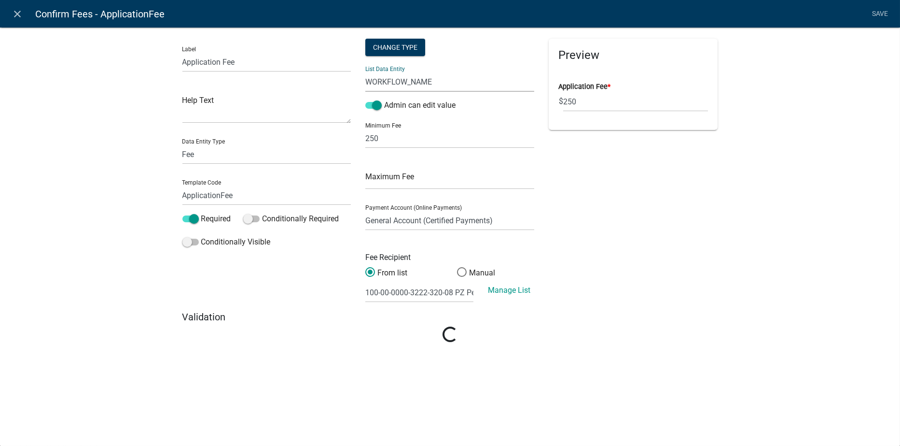
click at [603, 264] on div "Preview Application Fee * $ 250" at bounding box center [633, 175] width 183 height 272
click at [449, 82] on select "AccessedByEasement ALL_FEE_RECIPIENTS APPLICATION_STATUS AppliedOnBehalf Contin…" at bounding box center [449, 82] width 169 height 20
select select "AccessedByEasement"
click at [365, 72] on select "AccessedByEasement ALL_FEE_RECIPIENTS APPLICATION_STATUS AppliedOnBehalf Contin…" at bounding box center [449, 82] width 169 height 20
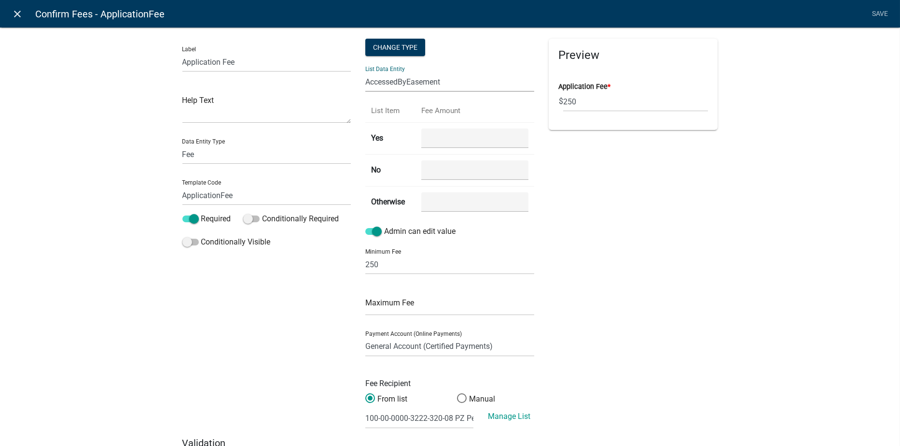
click at [16, 13] on icon "close" at bounding box center [18, 14] width 12 height 12
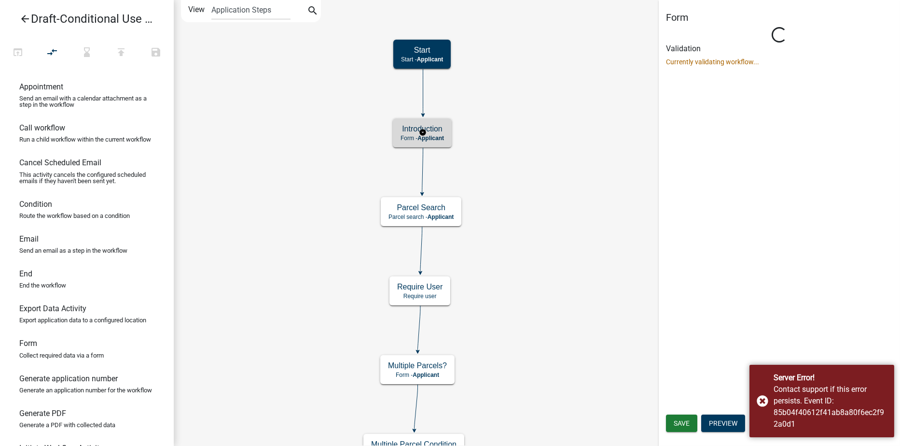
select select "21E23B7C-0AE9-4CE5-BF16-76C7A100C343"
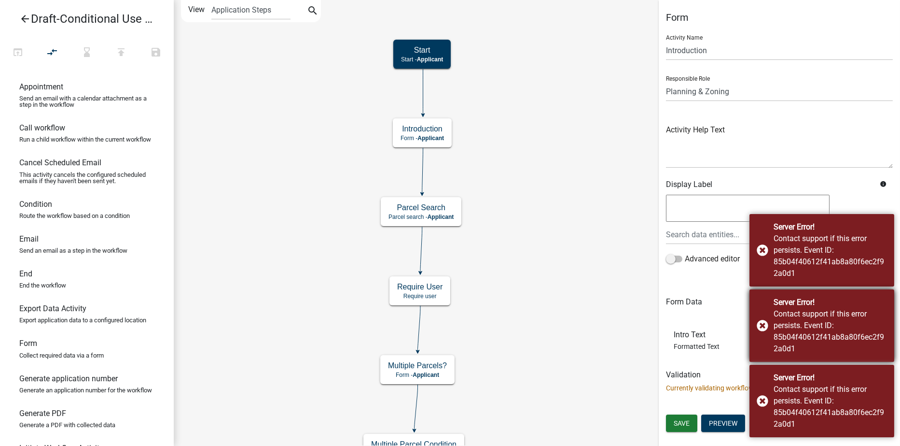
click at [765, 326] on div "Server Error! Contact support if this error persists. Event ID: 85b04f40612f41a…" at bounding box center [822, 325] width 145 height 72
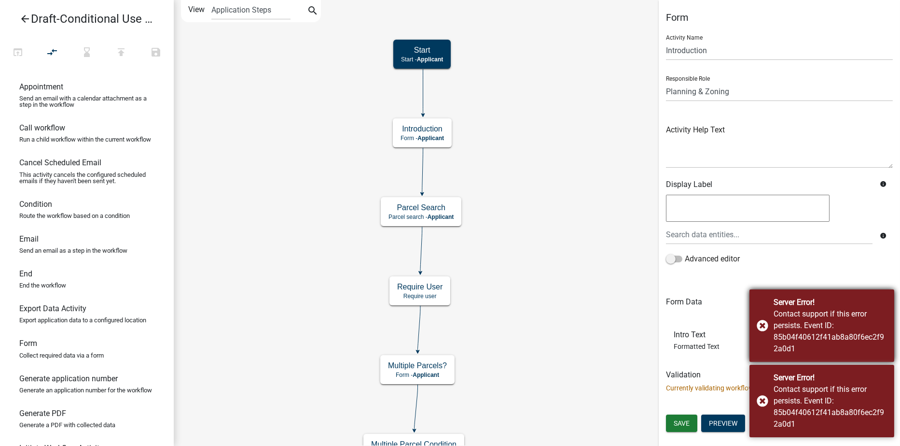
click at [765, 324] on div "Server Error! Contact support if this error persists. Event ID: 85b04f40612f41a…" at bounding box center [822, 325] width 145 height 72
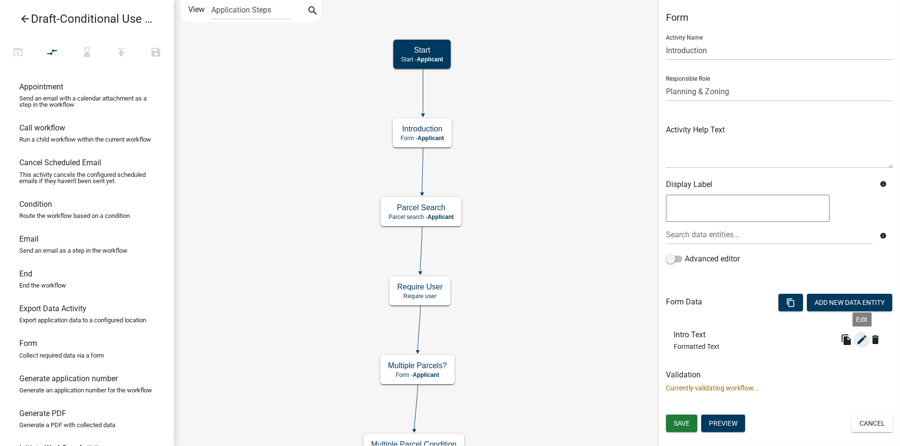
click at [865, 338] on icon "edit" at bounding box center [862, 340] width 12 height 12
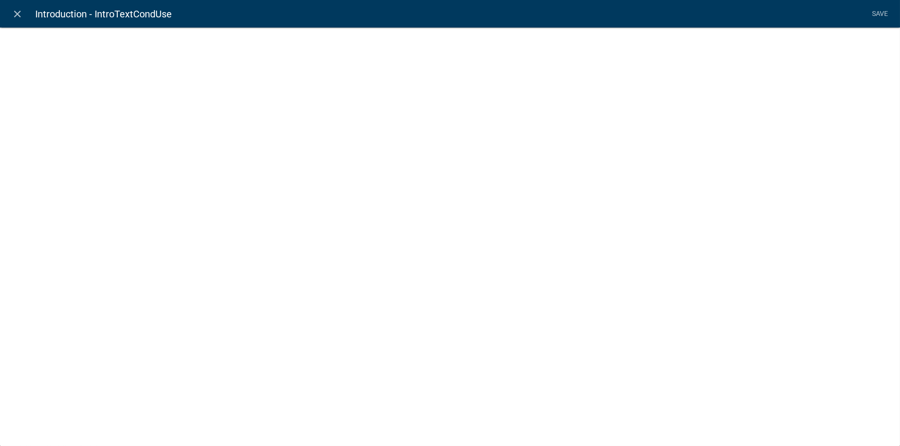
select select "rich-text"
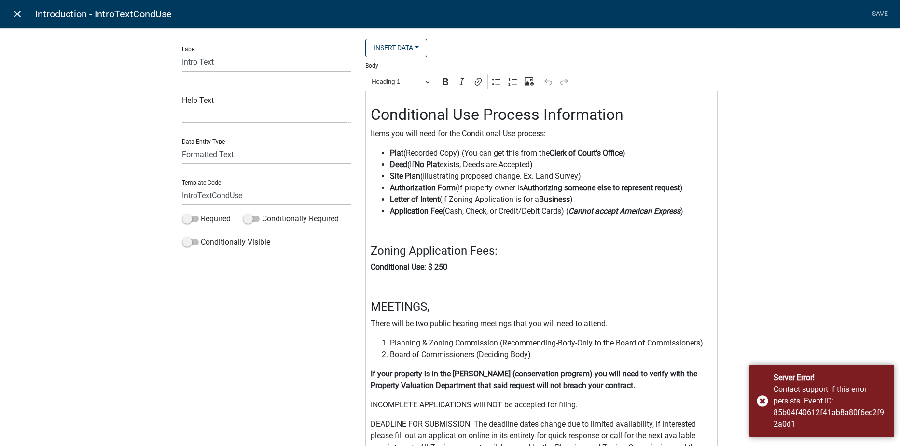
click at [17, 10] on icon "close" at bounding box center [18, 14] width 12 height 12
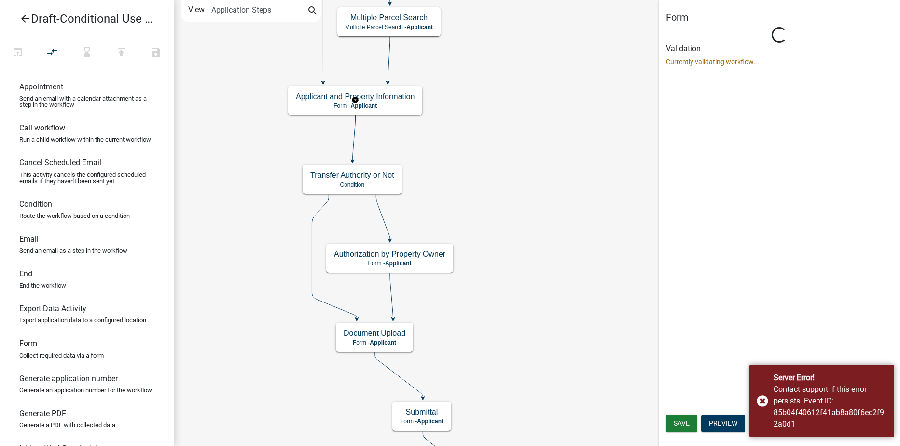
select select "21E23B7C-0AE9-4CE5-BF16-76C7A100C343"
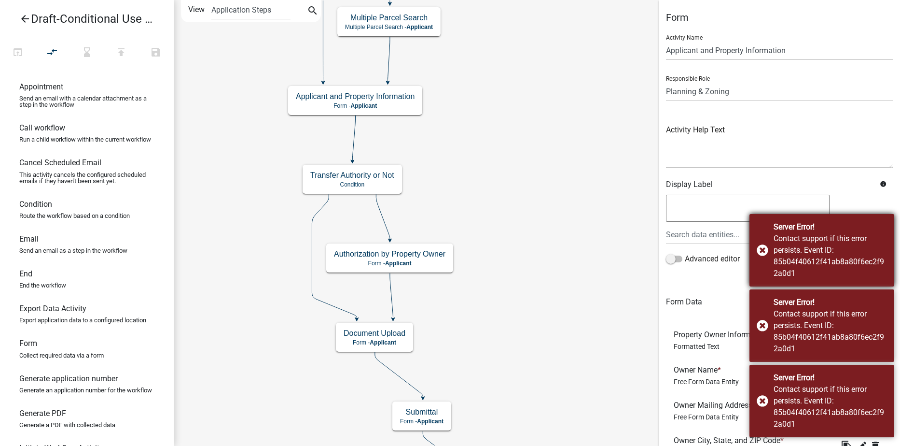
click at [759, 248] on div "Server Error! Contact support if this error persists. Event ID: 85b04f40612f41a…" at bounding box center [822, 250] width 145 height 72
click at [764, 324] on div "Server Error! Contact support if this error persists. Event ID: 85b04f40612f41a…" at bounding box center [822, 325] width 145 height 72
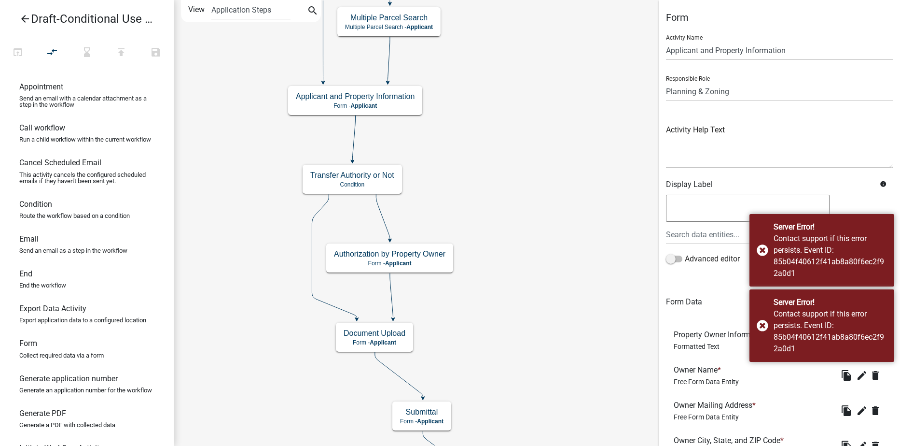
click at [764, 324] on div "Server Error! Contact support if this error persists. Event ID: 85b04f40612f41a…" at bounding box center [822, 325] width 145 height 72
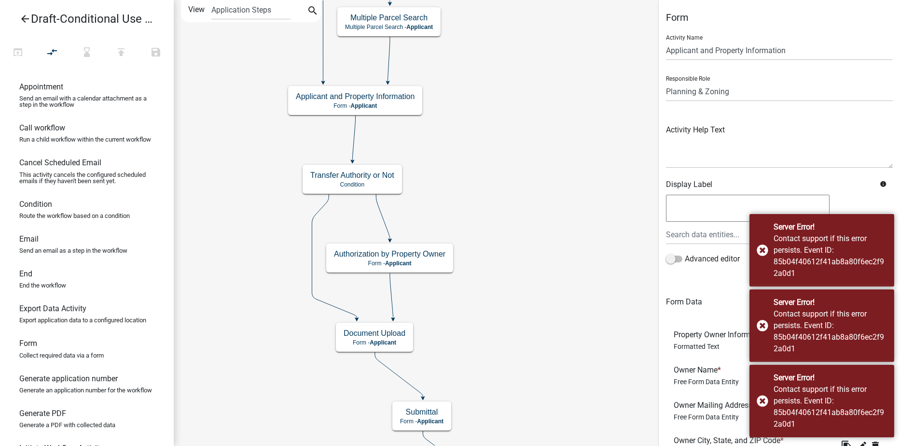
click at [764, 324] on div "Server Error! Contact support if this error persists. Event ID: 85b04f40612f41a…" at bounding box center [822, 325] width 145 height 72
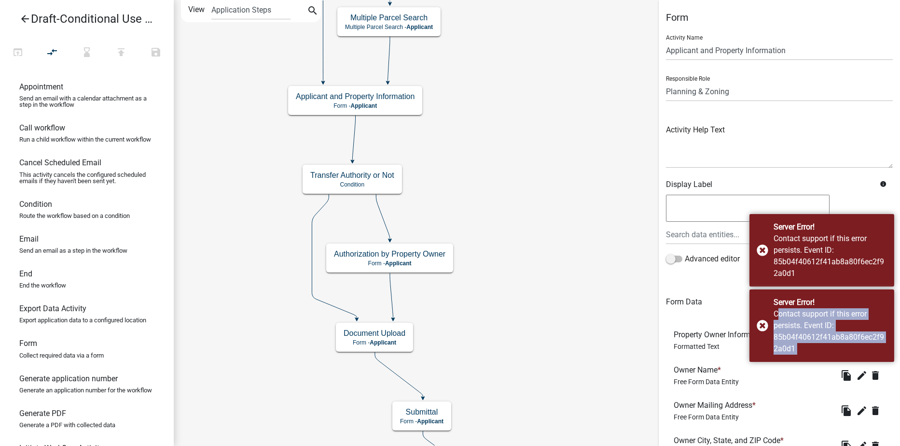
click at [764, 324] on div "Server Error! Contact support if this error persists. Event ID: 85b04f40612f41a…" at bounding box center [822, 325] width 145 height 72
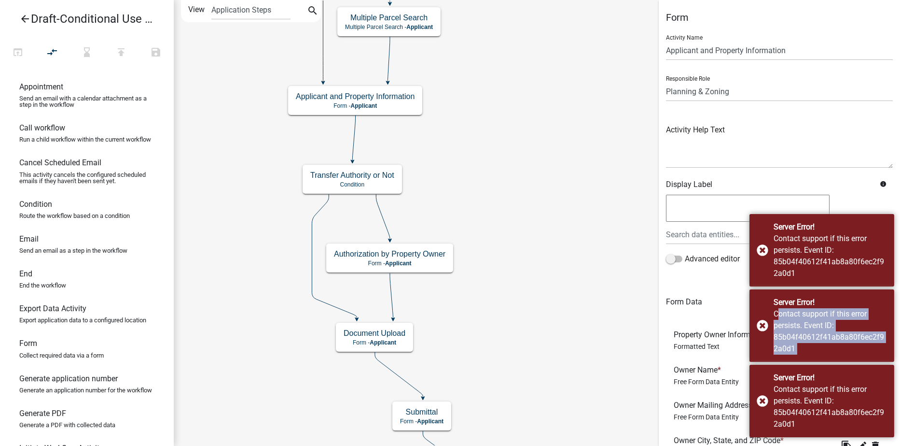
click at [764, 324] on div "Server Error! Contact support if this error persists. Event ID: 85b04f40612f41a…" at bounding box center [822, 325] width 145 height 72
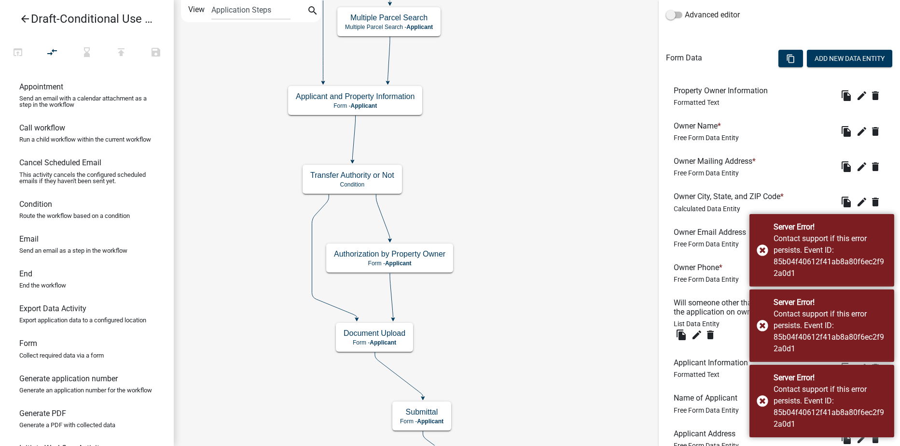
scroll to position [241, 0]
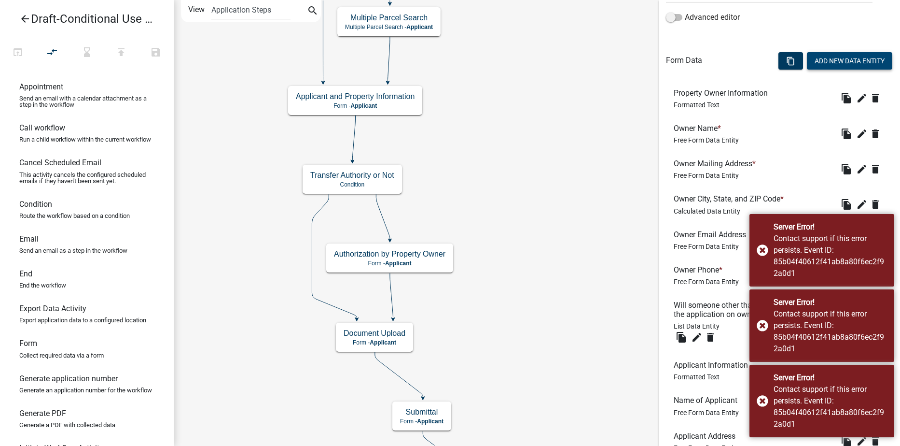
click at [833, 62] on button "Add New Data Entity" at bounding box center [849, 60] width 85 height 17
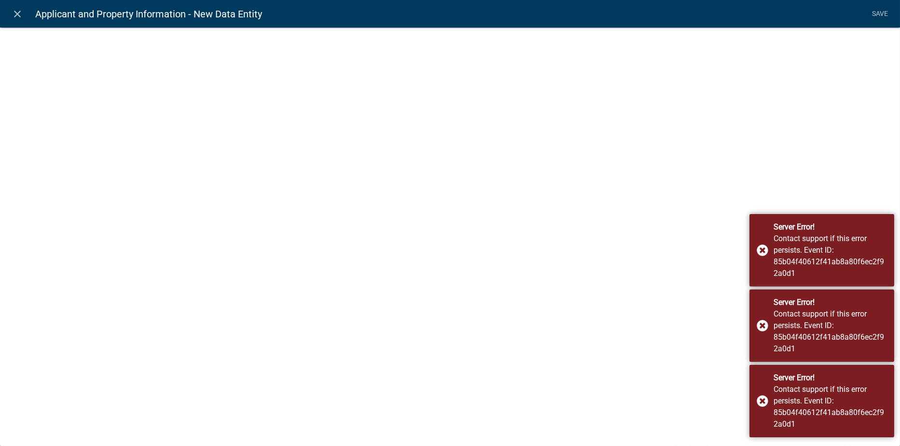
select select
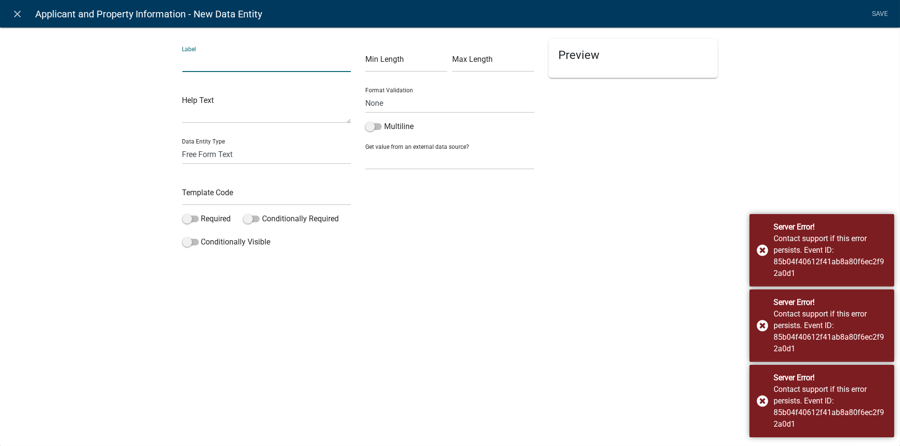
click at [222, 67] on input "text" at bounding box center [266, 62] width 169 height 20
type input "R"
type input "Conditional Use Permit"
click at [199, 153] on select "Free Form Text Document Display Entity Value Fee Numeric Data Date Map Sketch D…" at bounding box center [266, 154] width 169 height 20
select select "list-data"
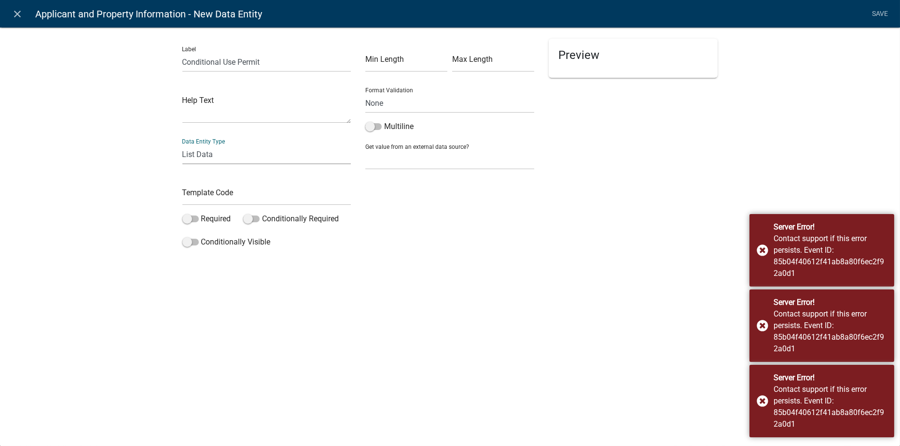
click at [182, 144] on select "Free Form Text Document Display Entity Value Fee Numeric Data Date Map Sketch D…" at bounding box center [266, 154] width 169 height 20
select select "list-data"
select select
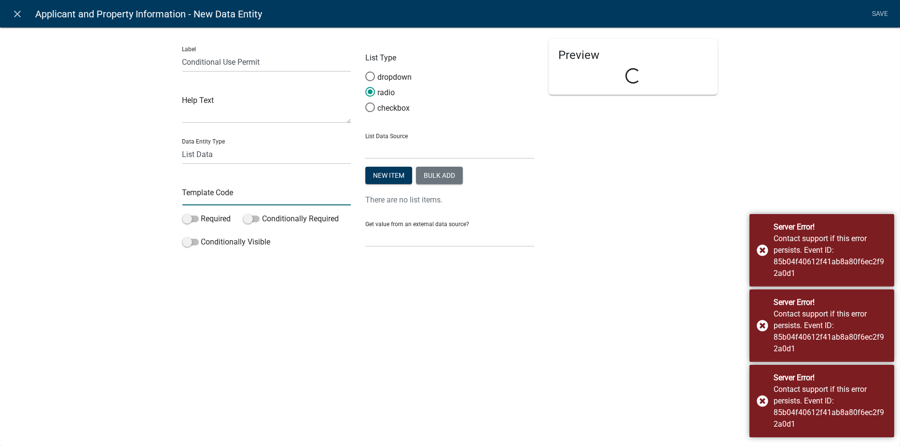
click at [208, 196] on input "text" at bounding box center [266, 195] width 169 height 20
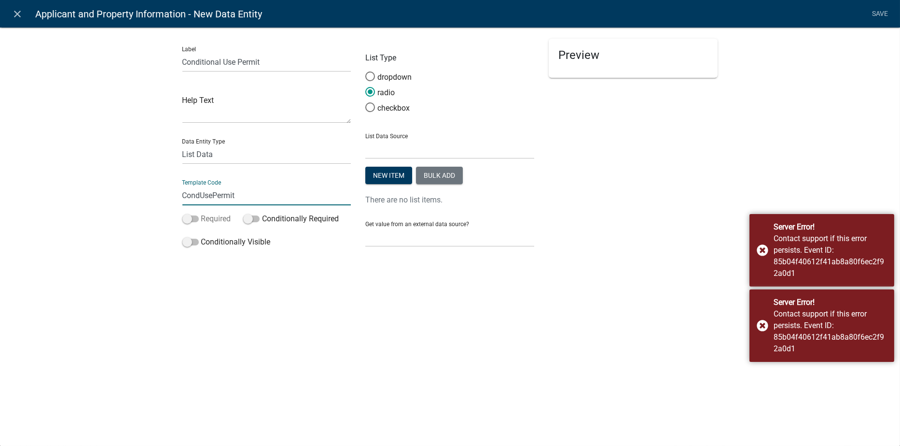
type input "CondUsePermit"
click at [195, 217] on span at bounding box center [190, 218] width 16 height 7
click at [201, 213] on input "Required" at bounding box center [201, 213] width 0 height 0
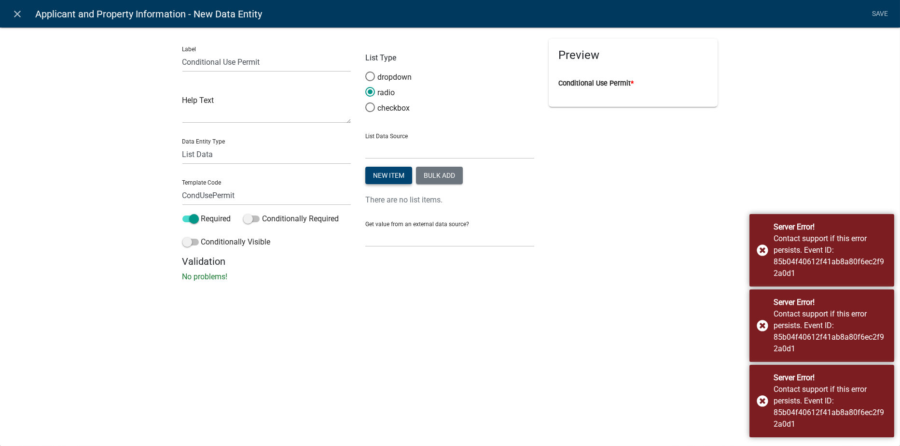
click at [394, 171] on button "New item" at bounding box center [388, 175] width 47 height 17
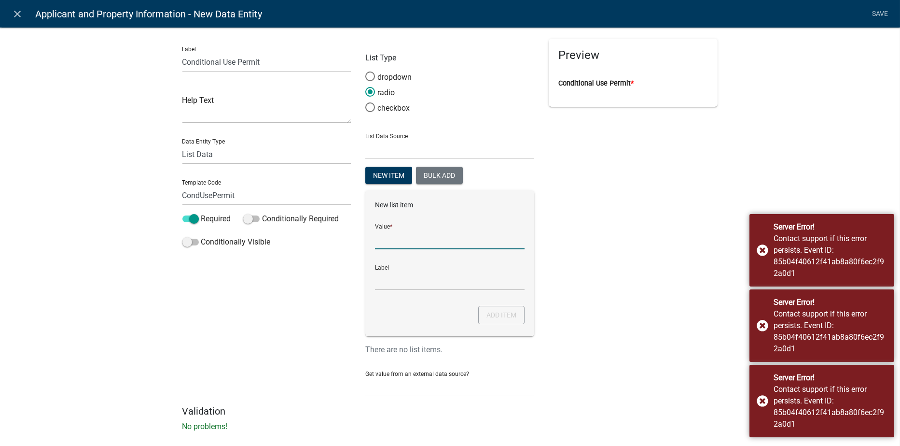
click at [384, 247] on input "List Data Source" at bounding box center [450, 239] width 150 height 20
type input "Conditional Use Permit"
click button "Add item" at bounding box center [501, 315] width 46 height 18
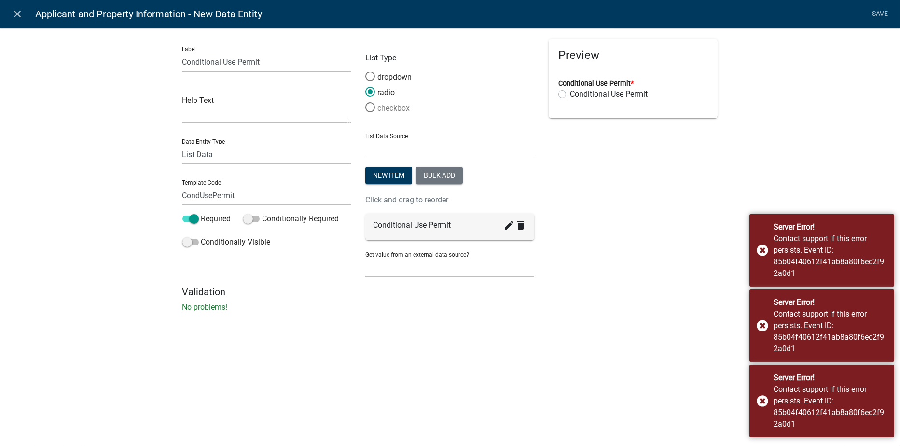
click at [368, 105] on span at bounding box center [370, 107] width 20 height 21
click at [365, 102] on input "checkbox" at bounding box center [365, 102] width 0 height 0
click at [570, 92] on label "Conditional Use Permit" at bounding box center [609, 94] width 78 height 12
click at [570, 92] on input "Conditional Use Permit" at bounding box center [573, 91] width 6 height 6
click at [570, 92] on label "Conditional Use Permit" at bounding box center [609, 94] width 78 height 12
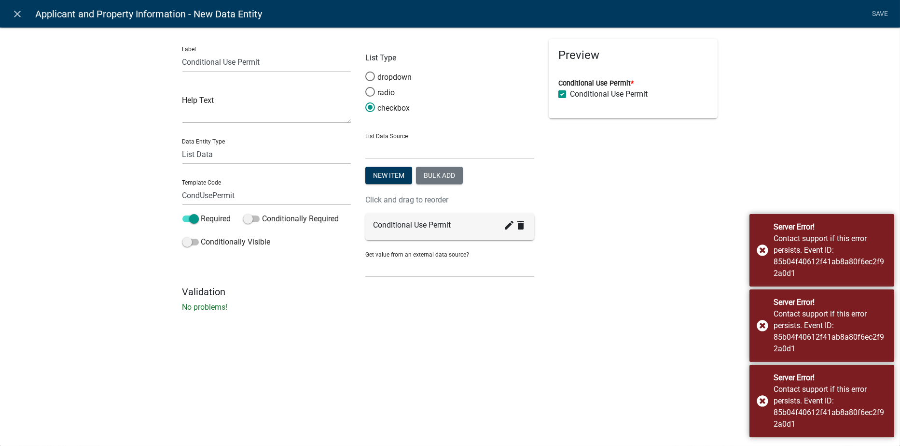
click at [570, 92] on input "Conditional Use Permit" at bounding box center [573, 91] width 6 height 6
click at [570, 94] on label "Conditional Use Permit" at bounding box center [609, 94] width 78 height 12
click at [570, 94] on input "Conditional Use Permit" at bounding box center [573, 91] width 6 height 6
click at [570, 94] on label "Conditional Use Permit" at bounding box center [609, 94] width 78 height 12
click at [570, 94] on input "Conditional Use Permit" at bounding box center [573, 91] width 6 height 6
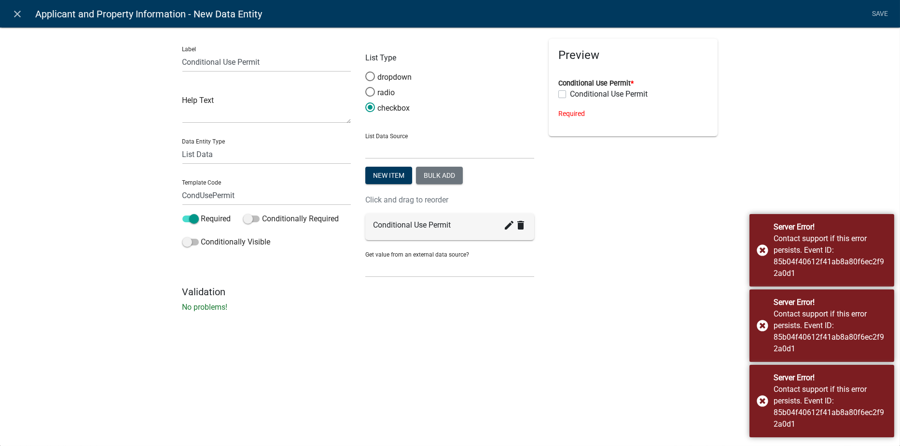
click at [570, 93] on label "Conditional Use Permit" at bounding box center [609, 94] width 78 height 12
click at [570, 93] on input "Conditional Use Permit" at bounding box center [573, 91] width 6 height 6
checkbox input "true"
click at [373, 89] on span at bounding box center [370, 92] width 20 height 21
click at [365, 87] on input "radio" at bounding box center [365, 87] width 0 height 0
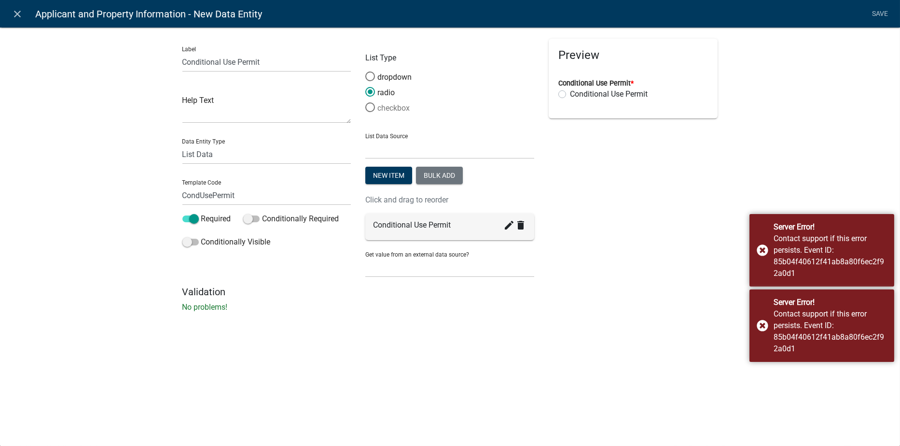
click at [371, 104] on span at bounding box center [370, 107] width 20 height 21
click at [365, 102] on input "checkbox" at bounding box center [365, 102] width 0 height 0
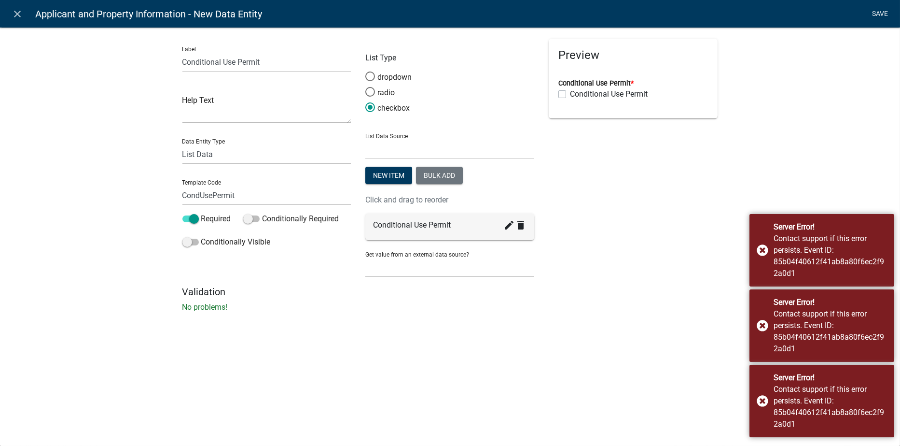
click at [886, 14] on link "Save" at bounding box center [880, 14] width 24 height 18
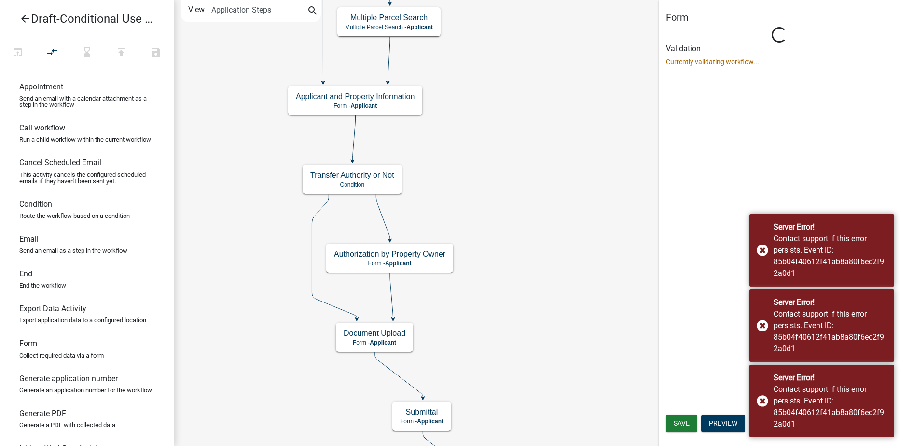
scroll to position [0, 0]
select select "21E23B7C-0AE9-4CE5-BF16-76C7A100C343"
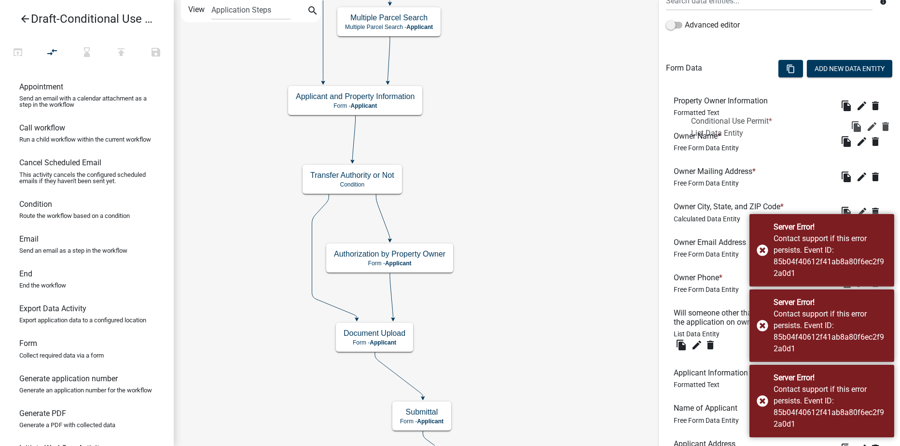
scroll to position [177, 0]
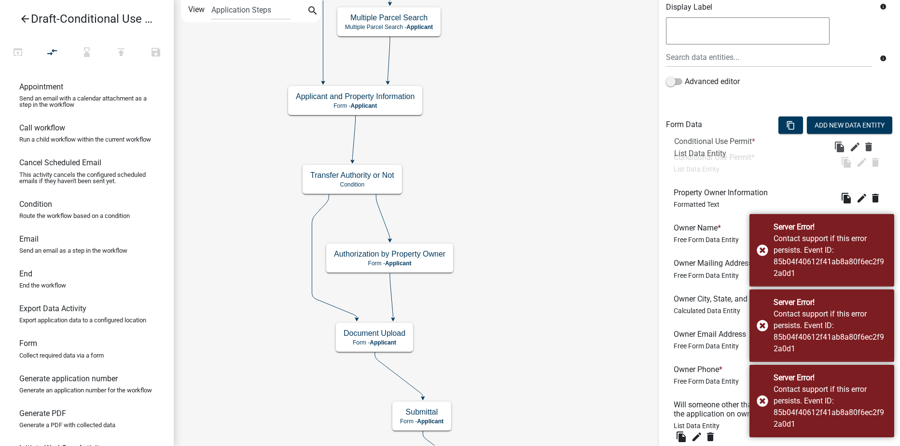
drag, startPoint x: 690, startPoint y: 298, endPoint x: 691, endPoint y: 148, distance: 150.1
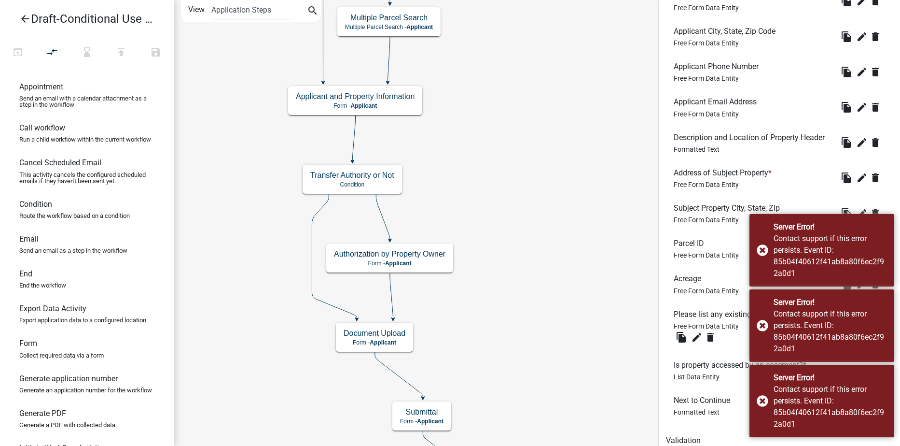
scroll to position [756, 0]
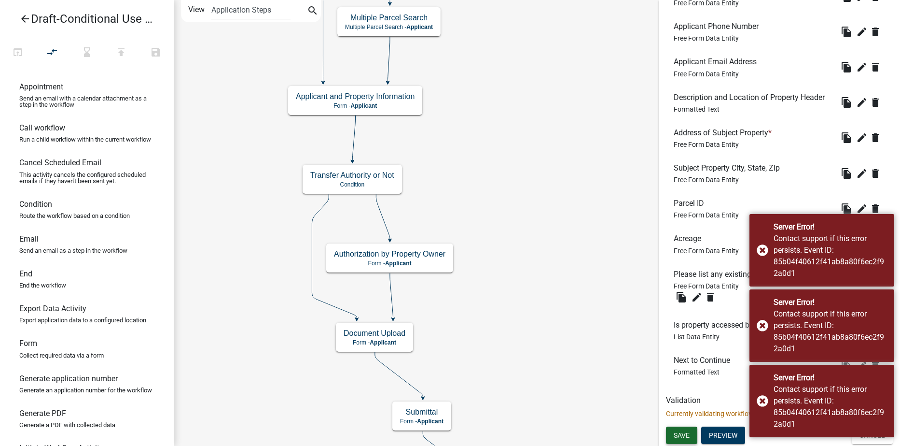
click at [687, 433] on span "Save" at bounding box center [682, 435] width 16 height 8
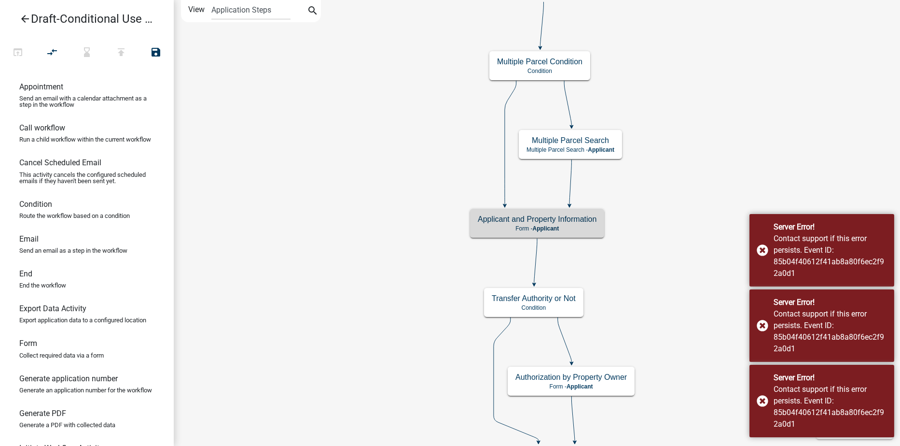
scroll to position [0, 0]
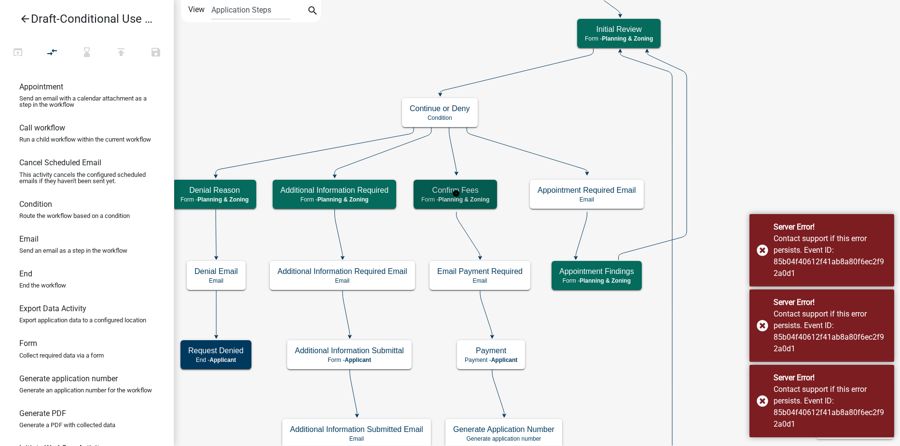
click at [482, 198] on span "Planning & Zoning" at bounding box center [463, 199] width 51 height 7
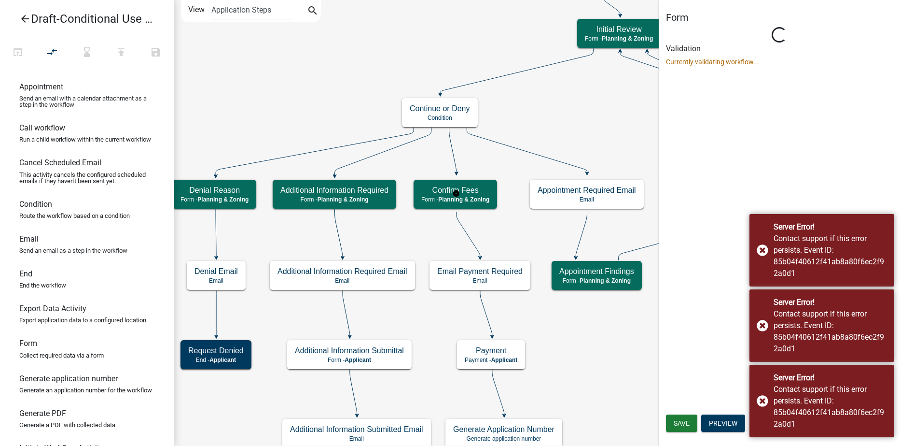
select select "21E23B7C-0AE9-4CE5-BF16-76C7A100C343"
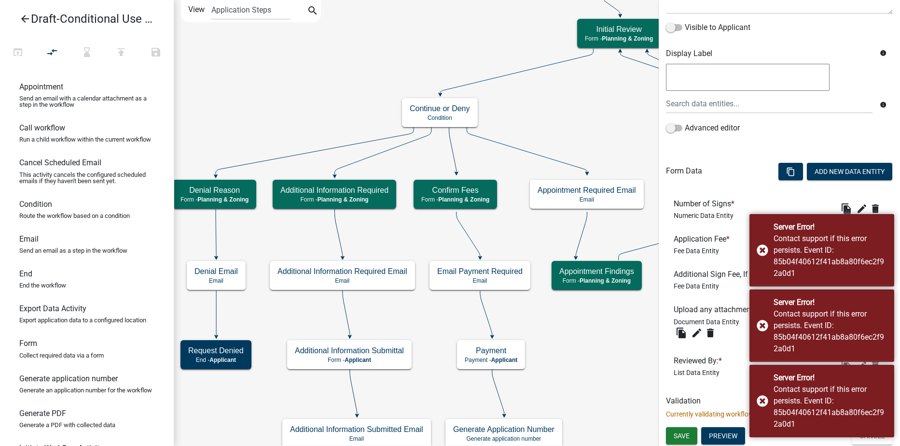
scroll to position [154, 0]
click at [854, 241] on div "Contact support if this error persists. Event ID: 85b04f40612f41ab8a80f6ec2f92a…" at bounding box center [830, 256] width 113 height 46
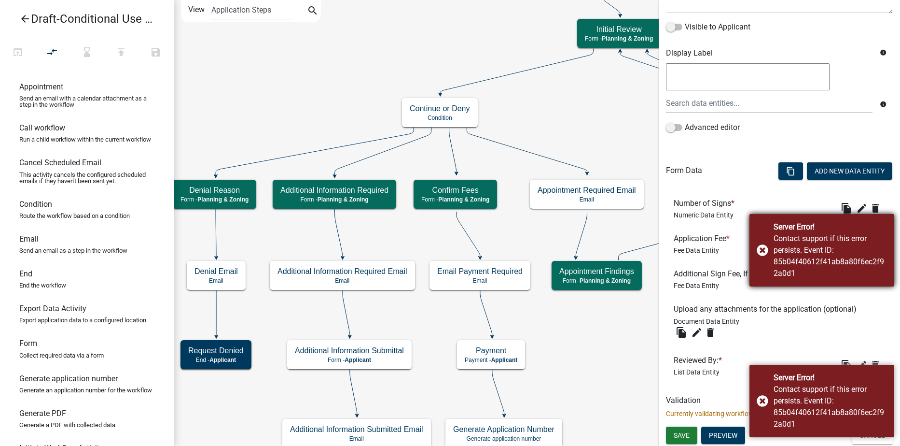
click at [0, 0] on div "Contact support if this error persists. Event ID: 85b04f40612f41ab8a80f6ec2f92a…" at bounding box center [0, 0] width 0 height 0
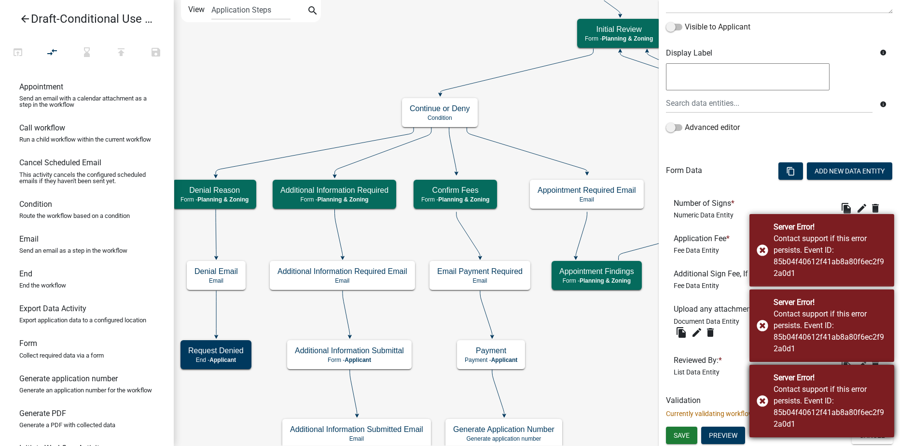
click at [854, 243] on div "Contact support if this error persists. Event ID: 85b04f40612f41ab8a80f6ec2f92a…" at bounding box center [830, 256] width 113 height 46
click at [0, 0] on div "Contact support if this error persists. Event ID: 85b04f40612f41ab8a80f6ec2f92a…" at bounding box center [0, 0] width 0 height 0
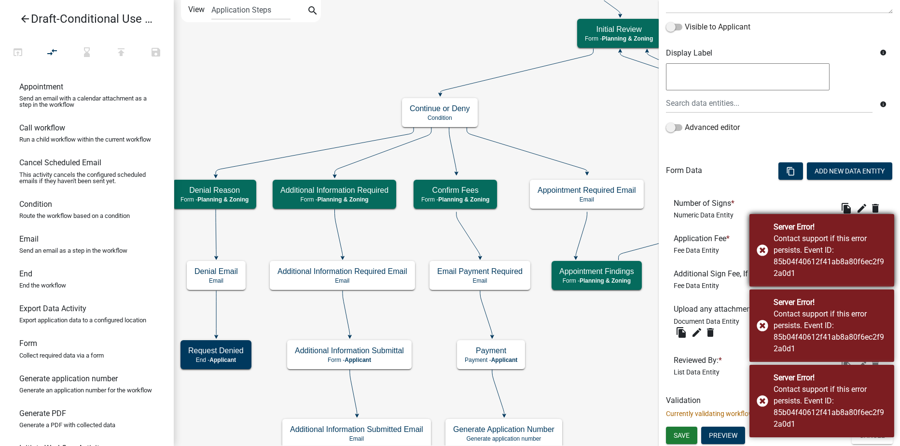
click at [759, 247] on div "Server Error! Contact support if this error persists. Event ID: 85b04f40612f41a…" at bounding box center [822, 250] width 145 height 72
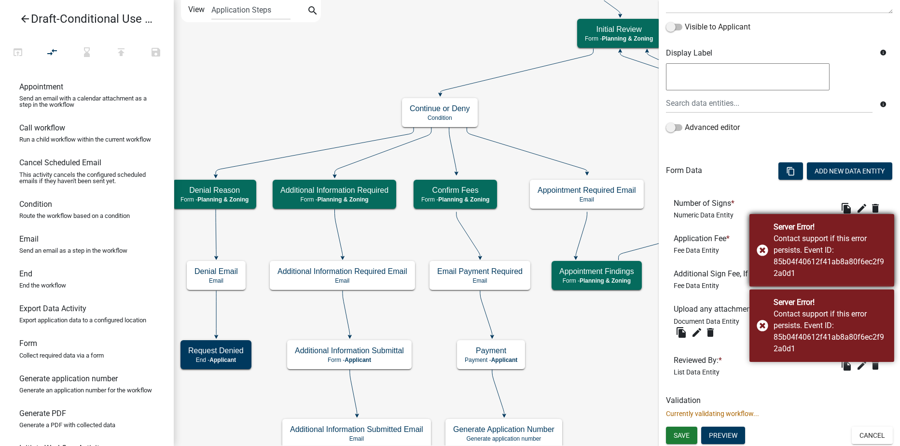
click at [759, 247] on div "Server Error! Contact support if this error persists. Event ID: 85b04f40612f41a…" at bounding box center [822, 250] width 145 height 72
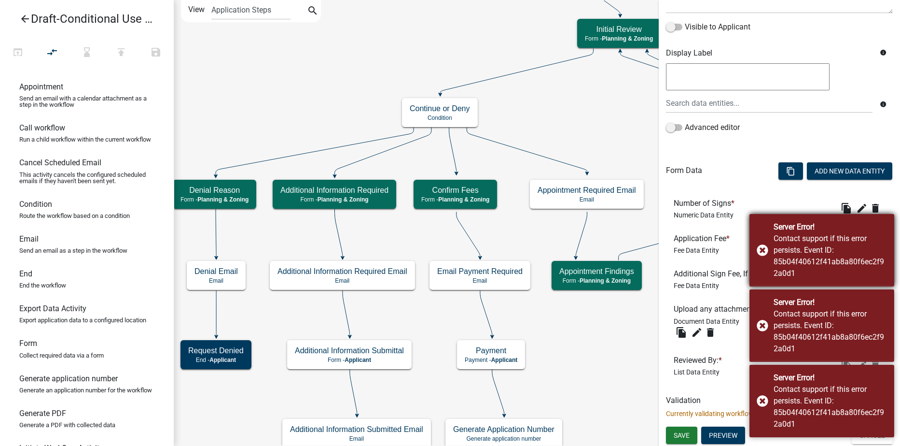
click at [760, 249] on div "Server Error! Contact support if this error persists. Event ID: 85b04f40612f41a…" at bounding box center [822, 250] width 145 height 72
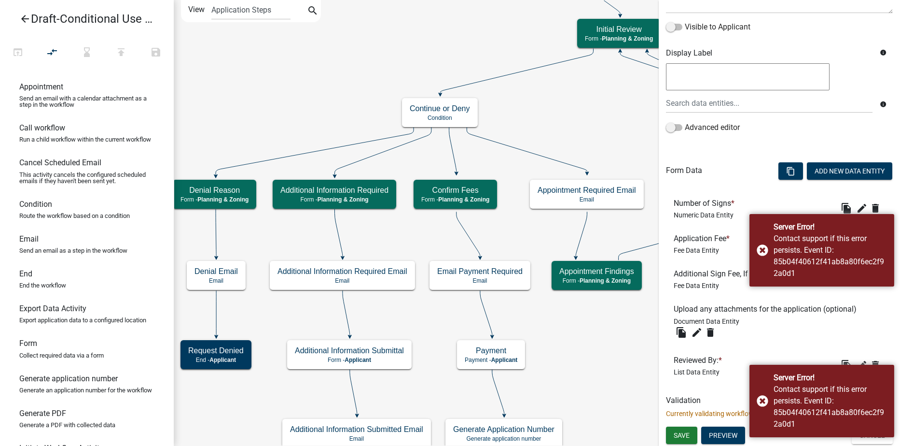
click at [0, 0] on div "Server Error! Contact support if this error persists. Event ID: 85b04f40612f41a…" at bounding box center [0, 0] width 0 height 0
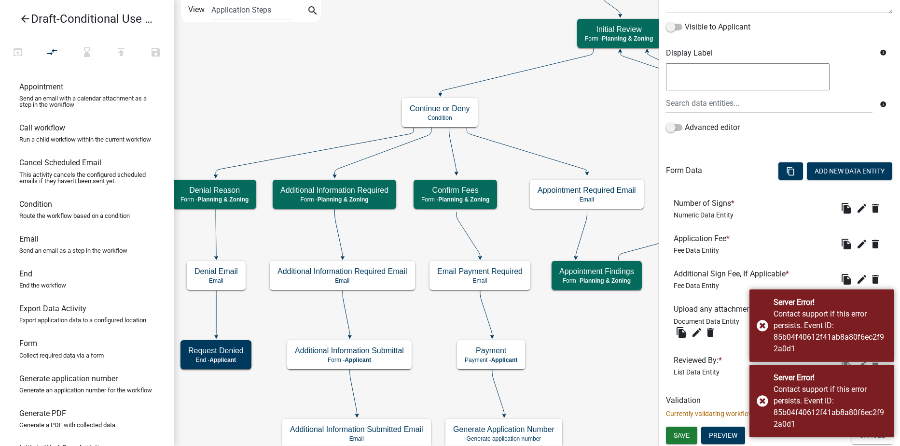
click at [762, 253] on li "Application Fee * Fee Data Entity file_copy edit delete" at bounding box center [779, 243] width 227 height 35
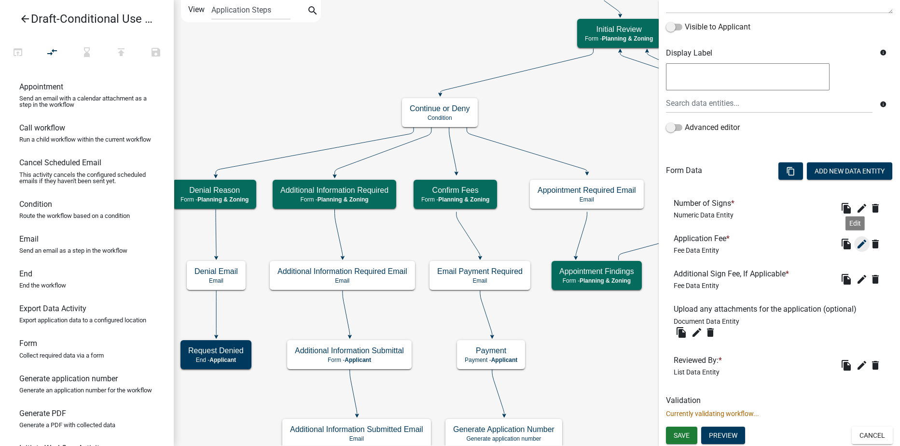
click at [856, 243] on icon "edit" at bounding box center [862, 244] width 12 height 12
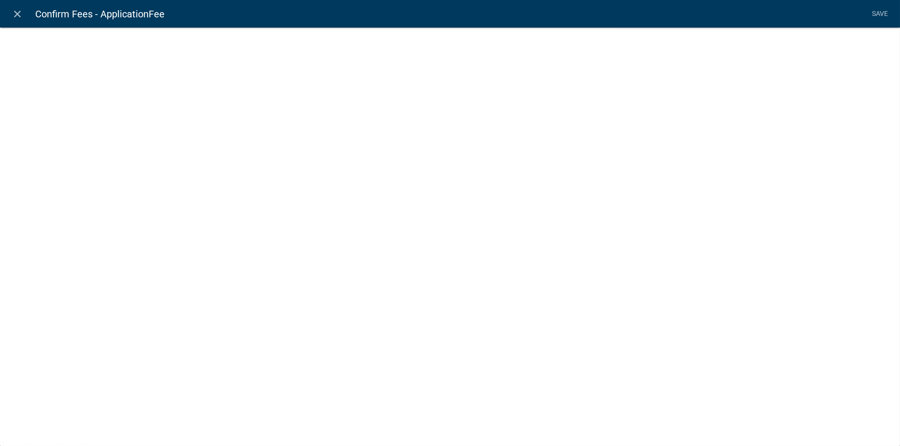
select select "fee"
select select "WORKFLOW_NAME"
select select "ade8966c-73be-43a0-8912-862582d59b66"
select select "1: 0b68035f-a876-49b3-b38c-91a3c86b17c6"
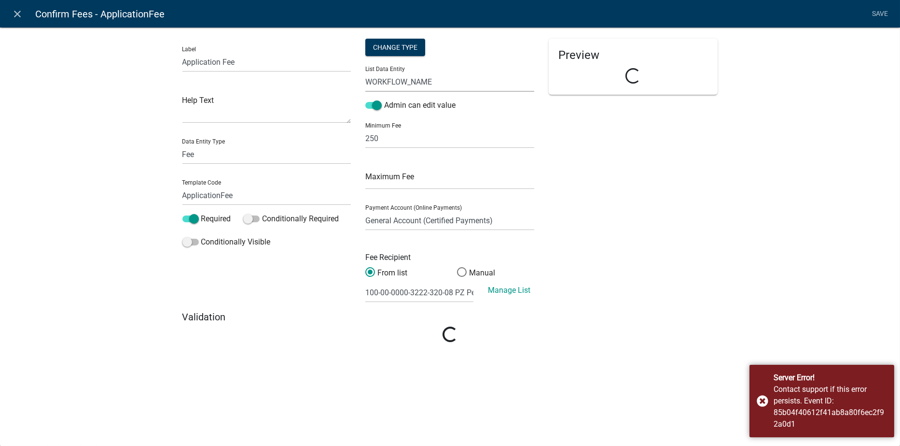
click at [435, 80] on select "AccessedByEasement ALL_FEE_RECIPIENTS APPLICATION_STATUS AppliedOnBehalf CondUs…" at bounding box center [449, 82] width 169 height 20
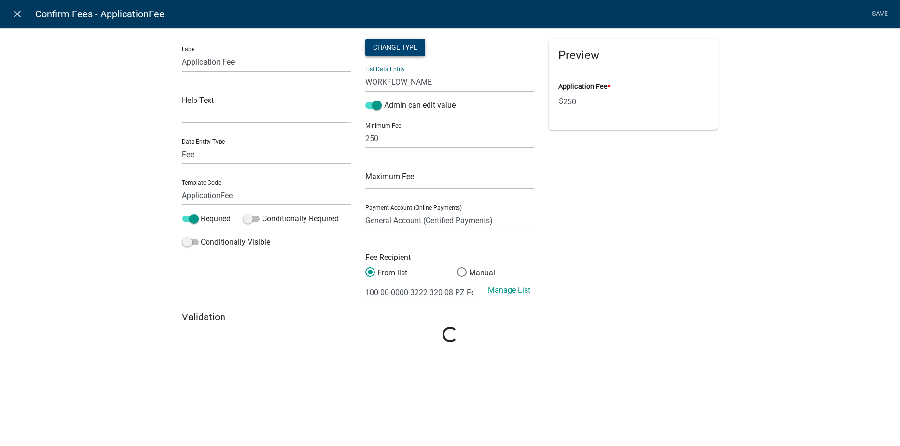
click at [387, 45] on div "Change Type" at bounding box center [395, 47] width 60 height 17
select select "1"
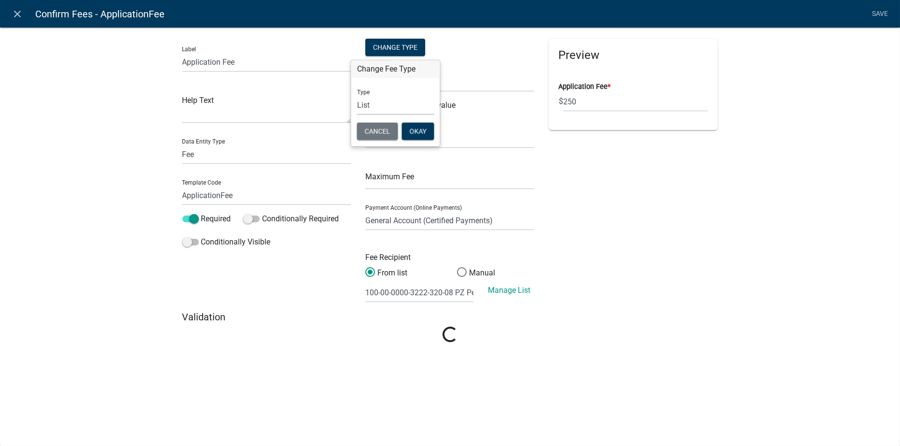
click at [368, 105] on select "Simple List Advanced" at bounding box center [395, 105] width 77 height 20
click at [357, 95] on select "Simple List Advanced" at bounding box center [395, 105] width 77 height 20
click at [414, 133] on button "Okay" at bounding box center [418, 131] width 32 height 17
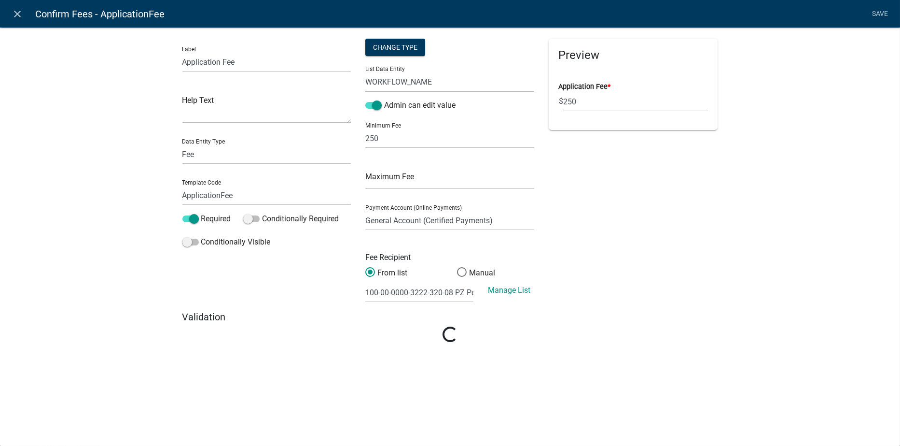
click at [455, 82] on select "AccessedByEasement ALL_FEE_RECIPIENTS APPLICATION_STATUS AppliedOnBehalf CondUs…" at bounding box center [449, 82] width 169 height 20
click at [365, 72] on select "AccessedByEasement ALL_FEE_RECIPIENTS APPLICATION_STATUS AppliedOnBehalf CondUs…" at bounding box center [449, 82] width 169 height 20
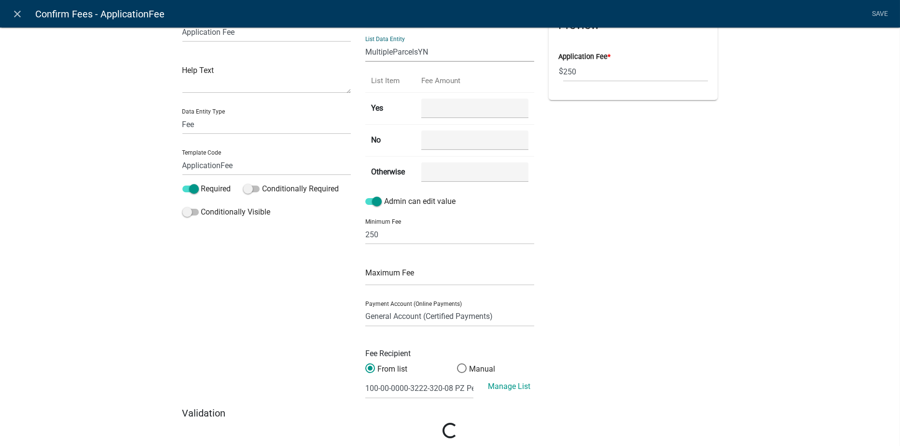
scroll to position [0, 0]
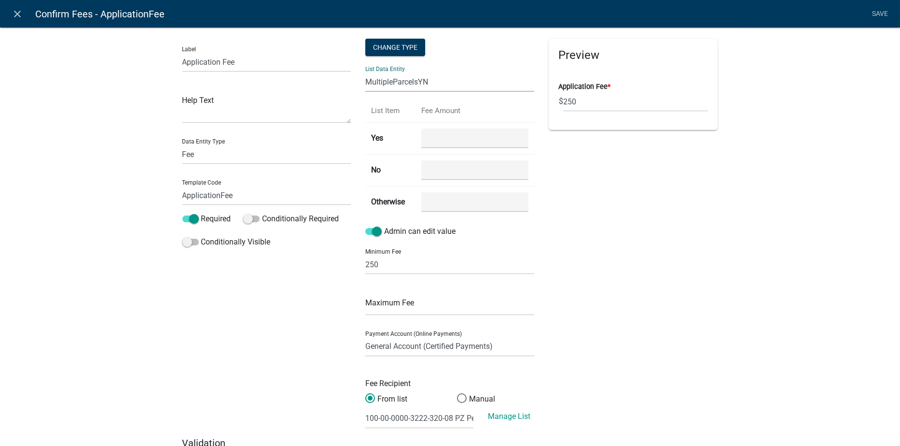
click at [427, 80] on select "AccessedByEasement ALL_FEE_RECIPIENTS APPLICATION_STATUS AppliedOnBehalf CondUs…" at bounding box center [449, 82] width 169 height 20
select select "CondUsePermit"
click at [365, 72] on select "AccessedByEasement ALL_FEE_RECIPIENTS APPLICATION_STATUS AppliedOnBehalf CondUs…" at bounding box center [449, 82] width 169 height 20
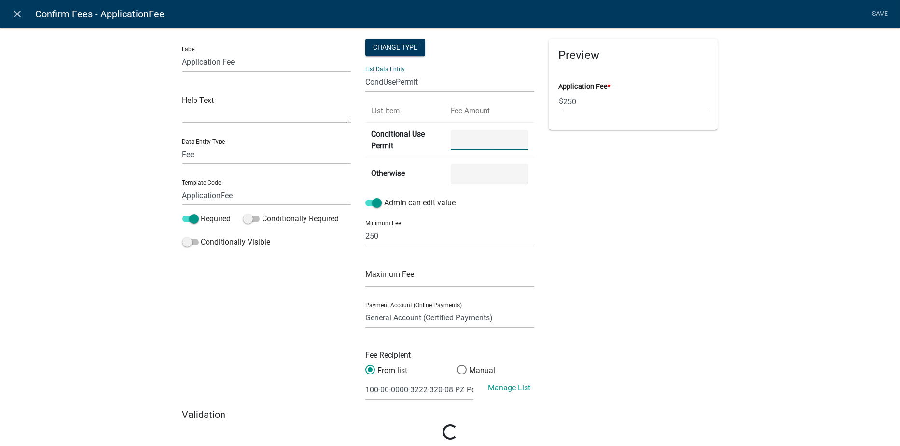
click at [458, 140] on Permit "number" at bounding box center [490, 140] width 78 height 20
type Permit "250.00"
click at [470, 169] on input "number" at bounding box center [490, 174] width 78 height 20
type input "250.00"
click at [704, 244] on div "Preview Application Fee * $ 250" at bounding box center [633, 224] width 183 height 370
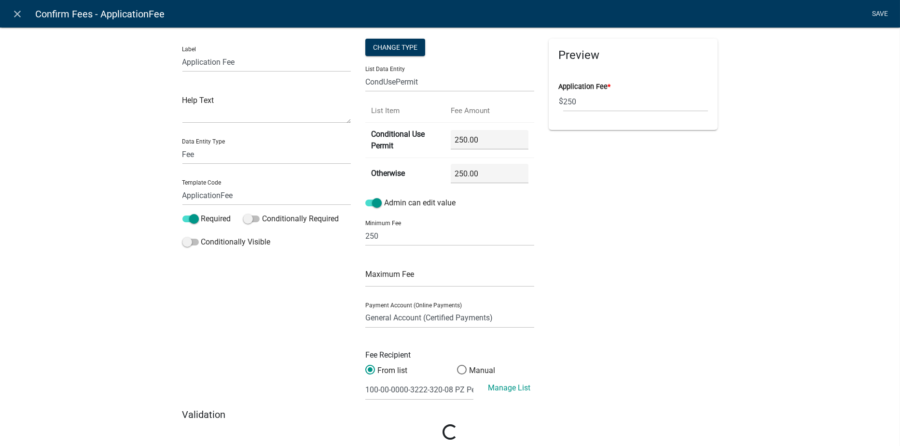
click at [878, 13] on link "Save" at bounding box center [880, 14] width 24 height 18
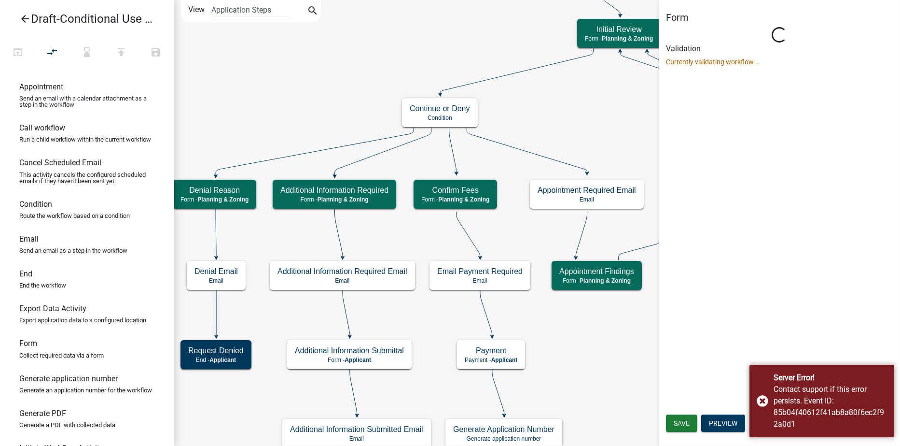
select select "21E23B7C-0AE9-4CE5-BF16-76C7A100C343"
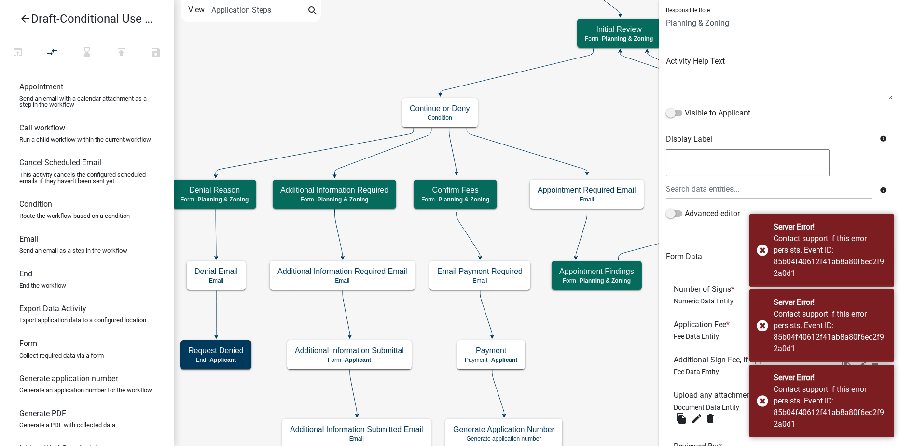
scroll to position [154, 0]
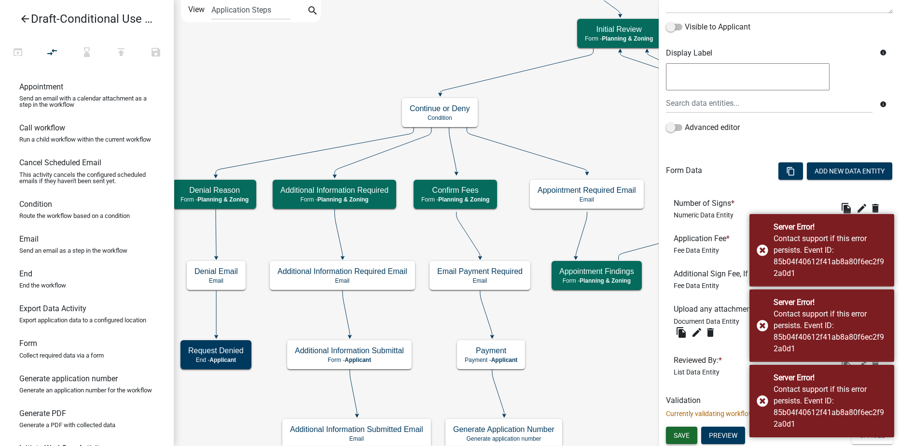
click at [687, 435] on span "Save" at bounding box center [682, 435] width 16 height 8
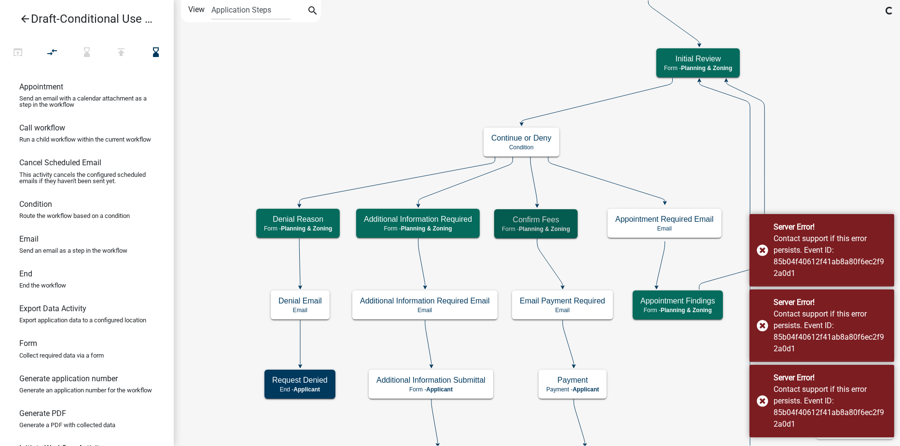
scroll to position [0, 0]
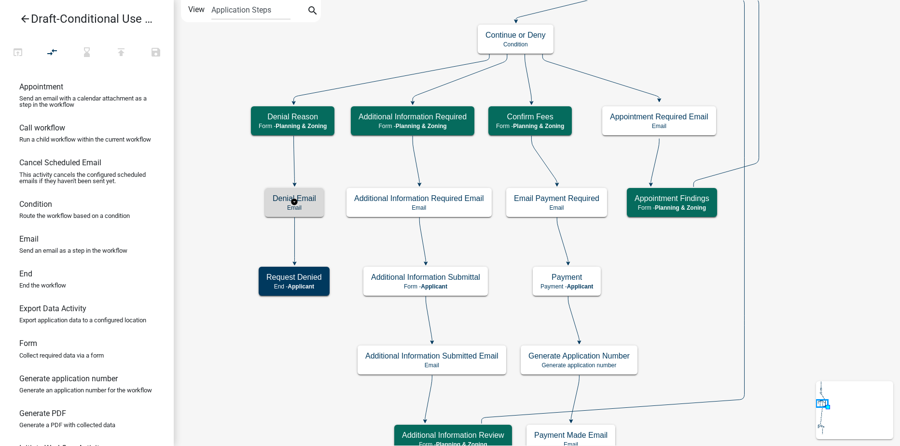
click at [277, 201] on h5 "Denial Email" at bounding box center [294, 198] width 43 height 9
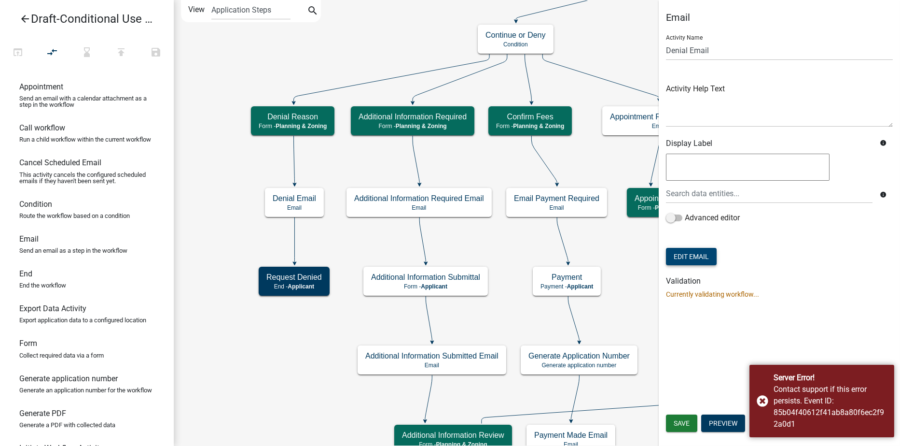
click at [695, 256] on button "Edit Email" at bounding box center [691, 256] width 51 height 17
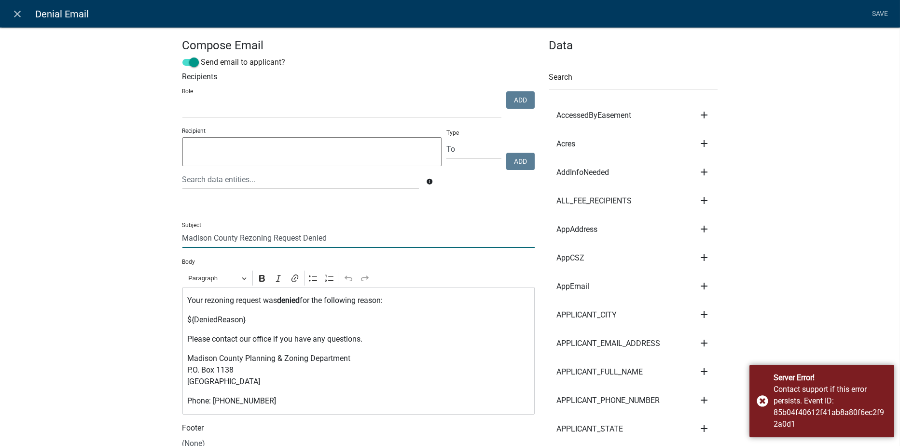
click at [267, 238] on input "Madison County Rezoning Request Denied" at bounding box center [358, 238] width 352 height 20
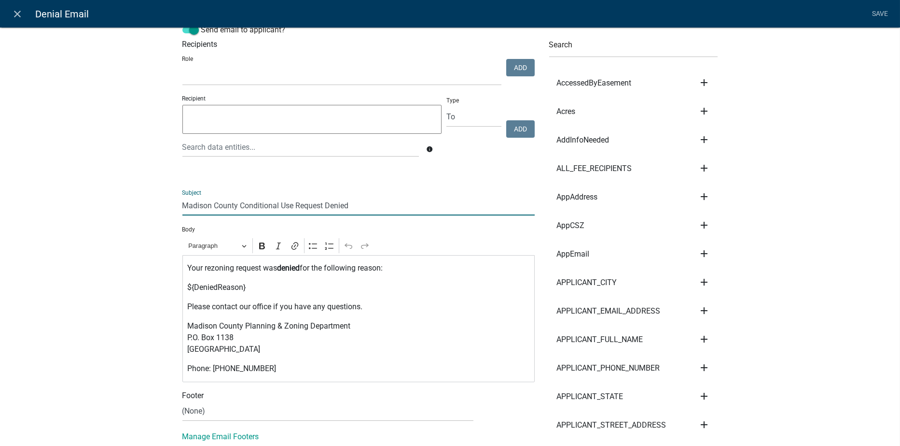
scroll to position [48, 0]
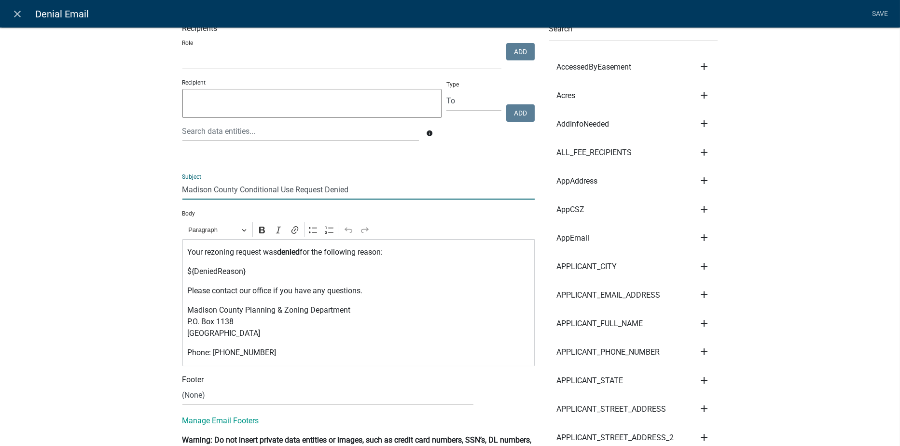
type input "Madison County Conditional Use Request Denied"
click at [230, 250] on p "Your rezoning request was denied for the following reason:" at bounding box center [358, 252] width 342 height 12
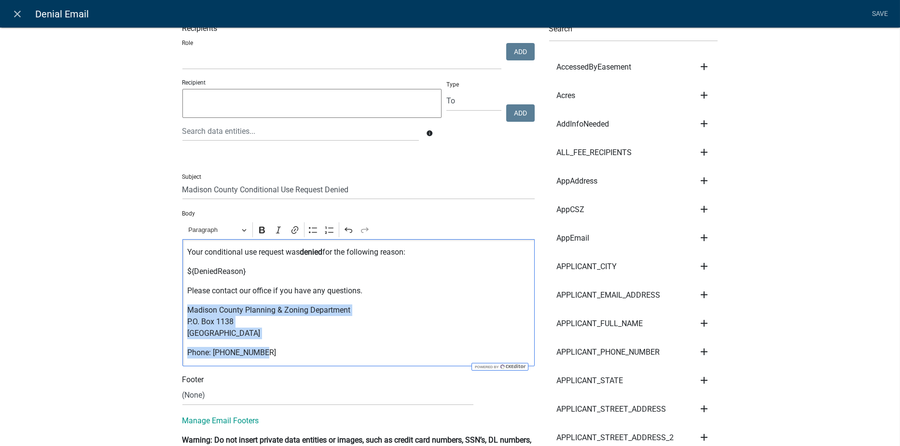
drag, startPoint x: 216, startPoint y: 354, endPoint x: 180, endPoint y: 308, distance: 59.1
click at [182, 308] on div "Your conditional use request was denied for the following reason: ${[PERSON_NAM…" at bounding box center [358, 302] width 352 height 127
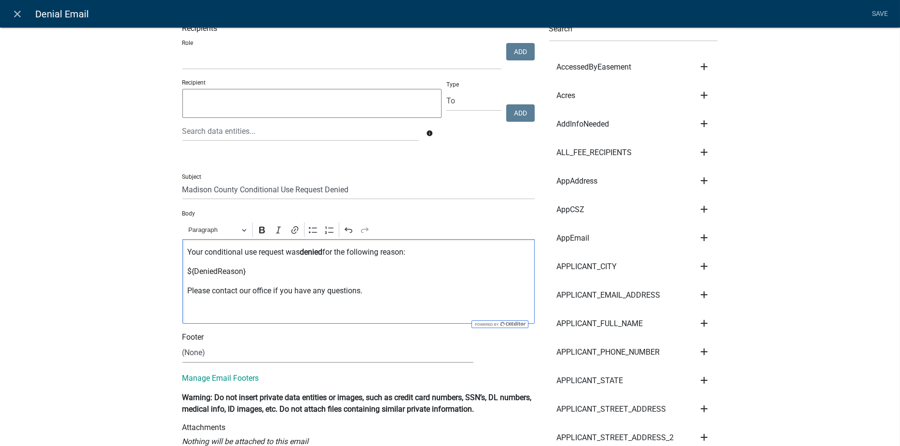
click at [190, 351] on select "(None) Code Enforcement [GEOGRAPHIC_DATA] & Grounds [GEOGRAPHIC_DATA] Inspectio…" at bounding box center [327, 353] width 291 height 20
select select "c93097da-70cc-4bf7-8f0d-7ce9eec624db"
click at [182, 343] on select "(None) Code Enforcement [GEOGRAPHIC_DATA] & Grounds [GEOGRAPHIC_DATA] Inspectio…" at bounding box center [327, 353] width 291 height 20
click at [880, 12] on link "Save" at bounding box center [880, 14] width 24 height 18
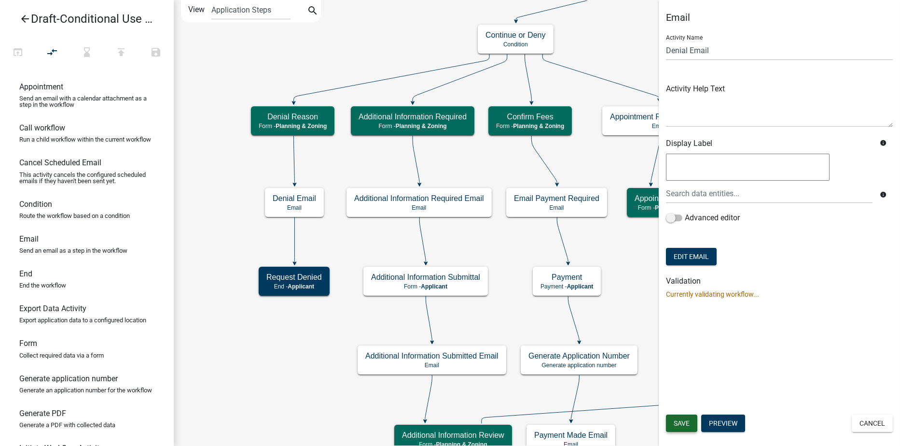
click at [683, 421] on span "Save" at bounding box center [682, 423] width 16 height 8
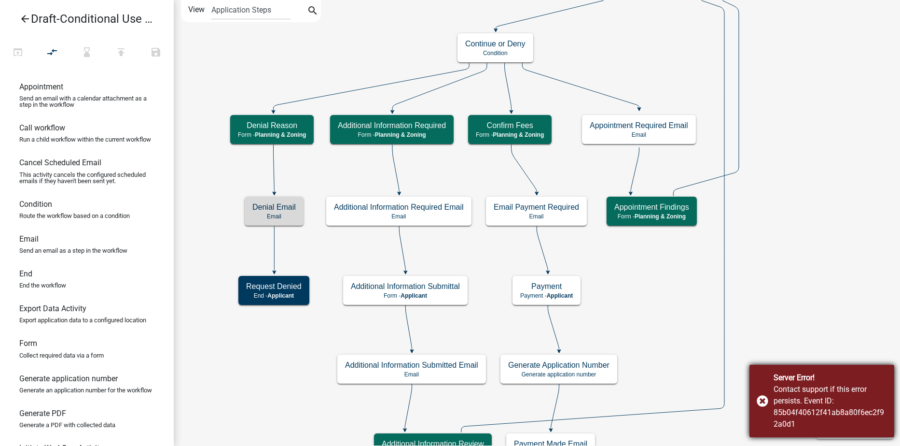
click at [763, 398] on div "Server Error! Contact support if this error persists. Event ID: 85b04f40612f41a…" at bounding box center [822, 400] width 145 height 72
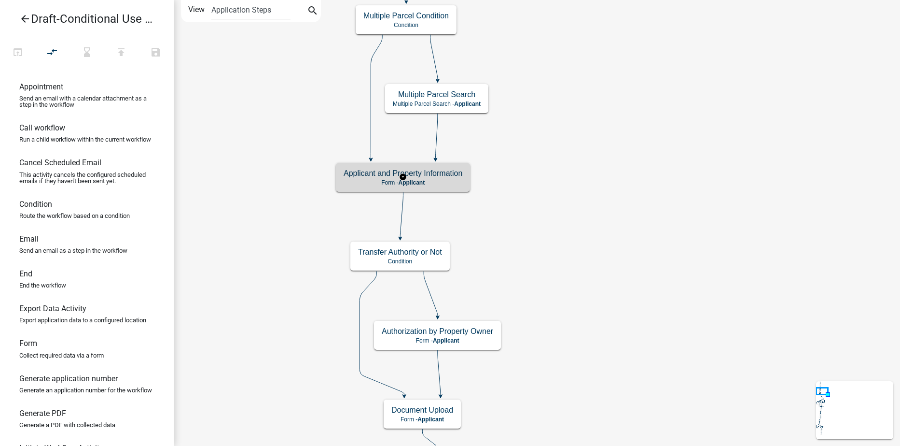
click at [455, 183] on p "Form - Applicant" at bounding box center [403, 182] width 119 height 7
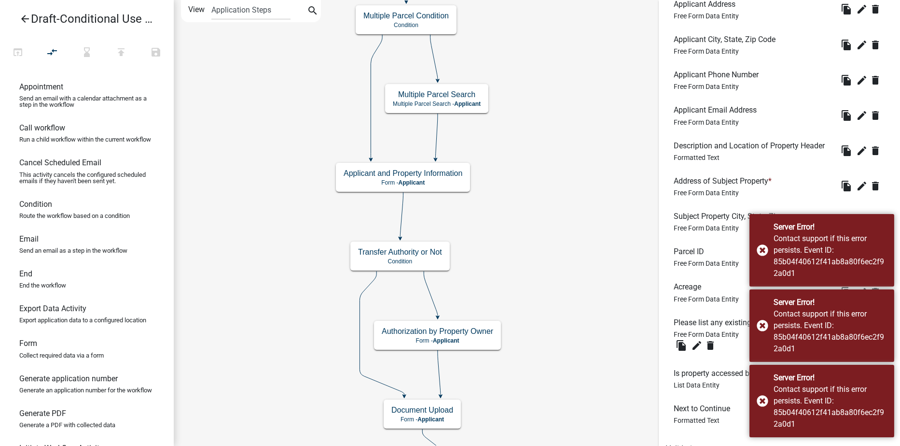
scroll to position [756, 0]
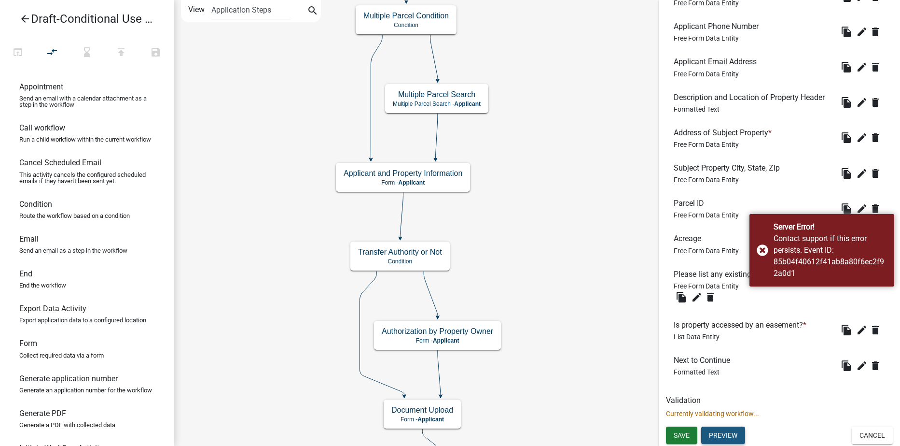
click at [719, 434] on button "Preview" at bounding box center [723, 434] width 44 height 17
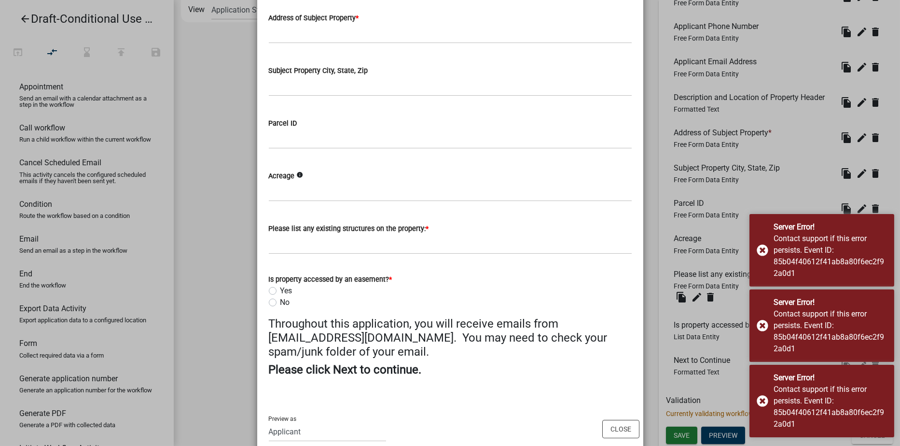
scroll to position [504, 0]
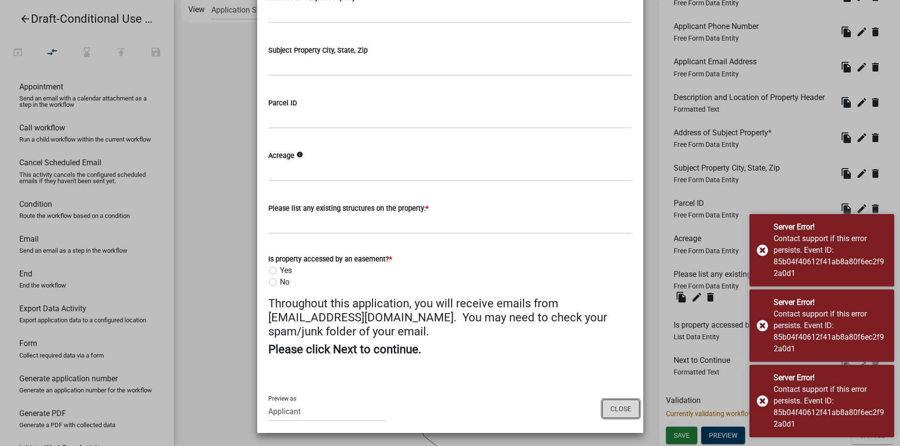
click at [616, 407] on button "Close" at bounding box center [620, 408] width 37 height 18
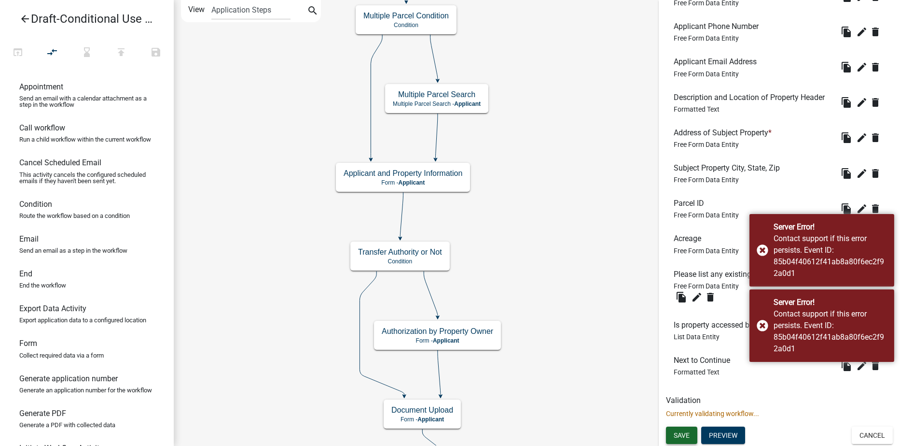
click at [685, 438] on span "Save" at bounding box center [682, 435] width 16 height 8
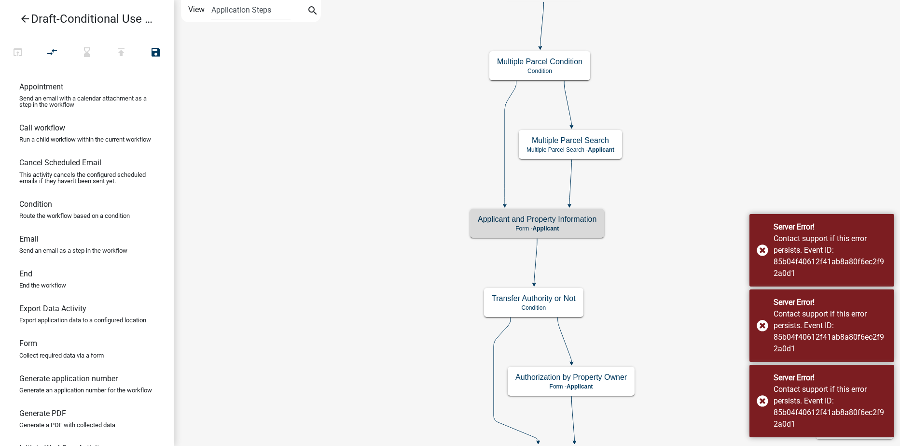
scroll to position [0, 0]
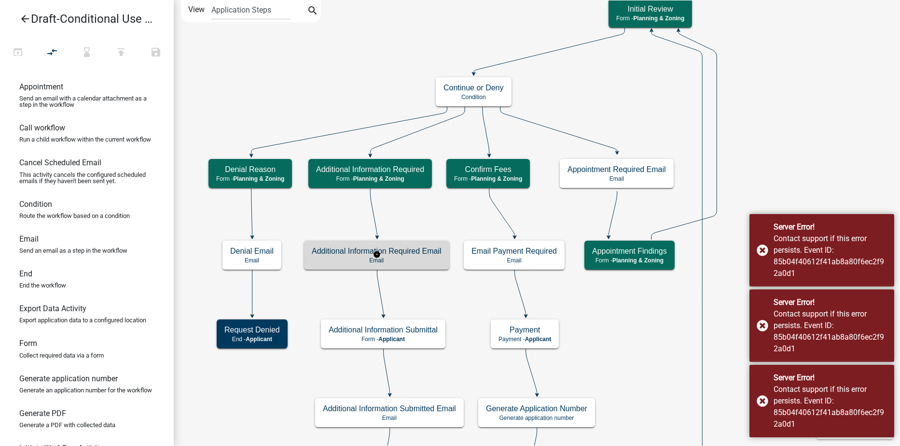
click at [330, 257] on p "Email" at bounding box center [377, 260] width 130 height 7
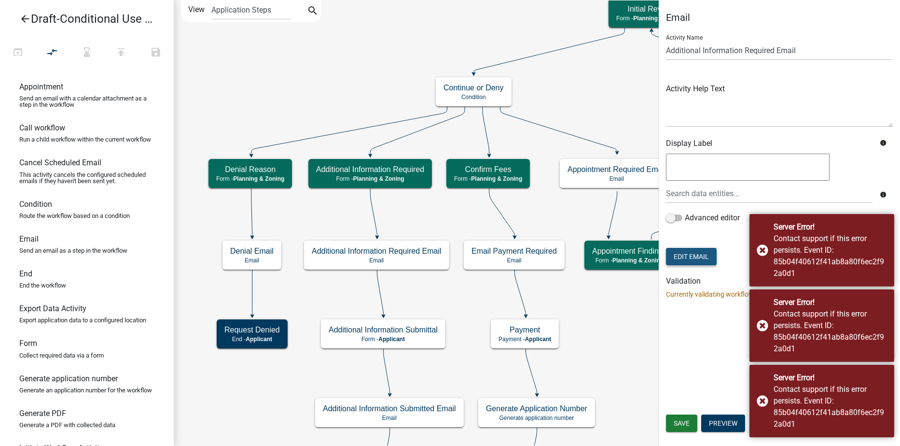
click at [707, 258] on button "Edit Email" at bounding box center [691, 256] width 51 height 17
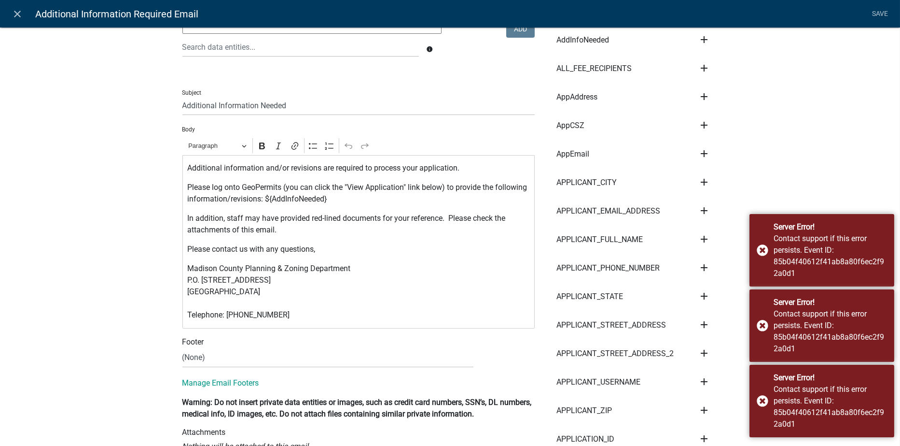
scroll to position [145, 0]
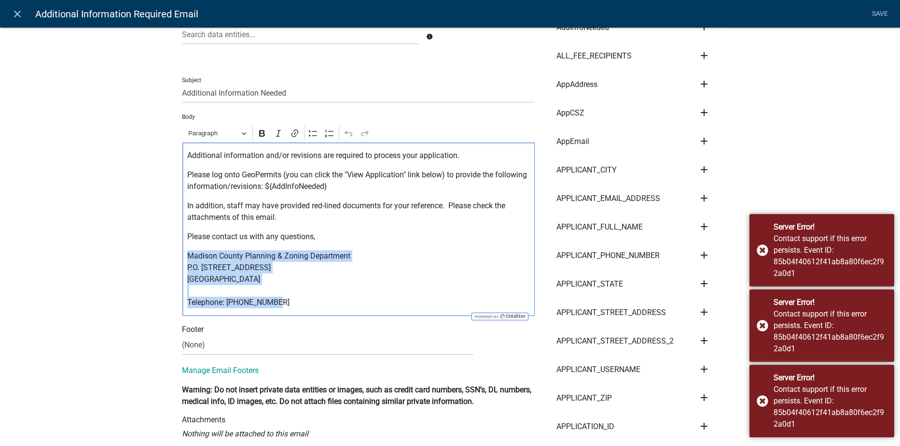
drag, startPoint x: 282, startPoint y: 298, endPoint x: 184, endPoint y: 261, distance: 105.3
click at [187, 261] on p "Madison County Planning & Zoning Department P.O. [STREET_ADDRESS] Telephone: [P…" at bounding box center [358, 279] width 342 height 58
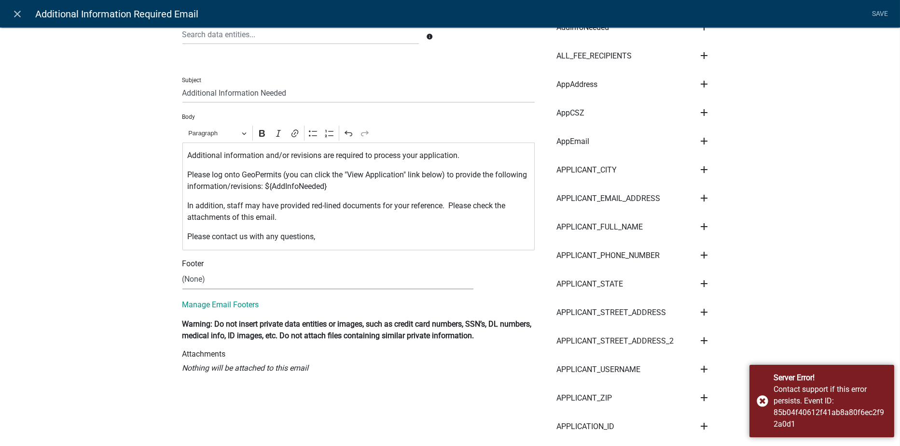
click at [193, 277] on select "(None) Code Enforcement [GEOGRAPHIC_DATA] & Grounds [GEOGRAPHIC_DATA] Inspectio…" at bounding box center [327, 279] width 291 height 20
select select "c93097da-70cc-4bf7-8f0d-7ce9eec624db"
click at [182, 270] on select "(None) Code Enforcement [GEOGRAPHIC_DATA] & Grounds [GEOGRAPHIC_DATA] Inspectio…" at bounding box center [327, 279] width 291 height 20
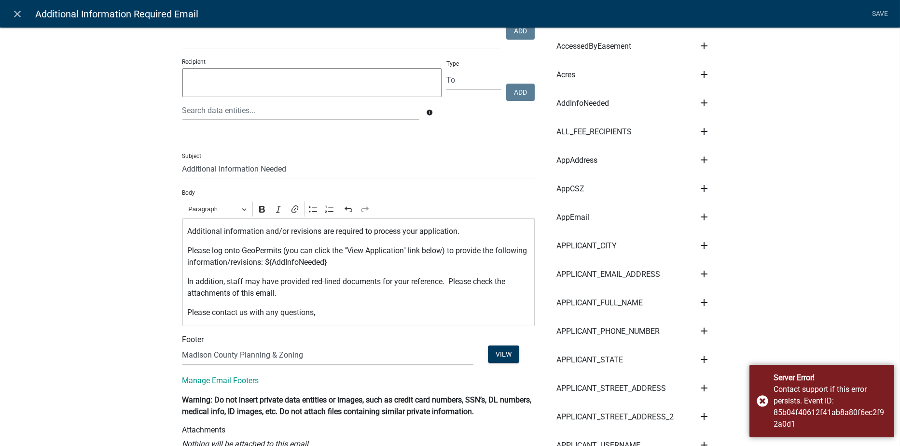
scroll to position [0, 0]
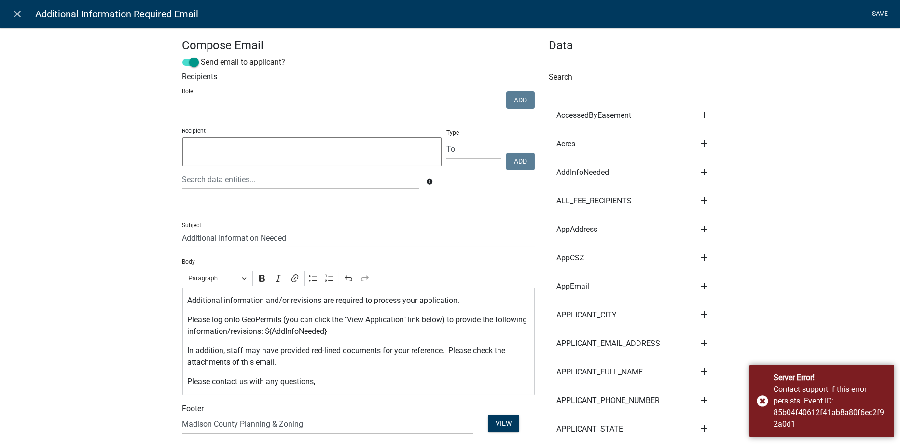
click at [881, 13] on link "Save" at bounding box center [880, 14] width 24 height 18
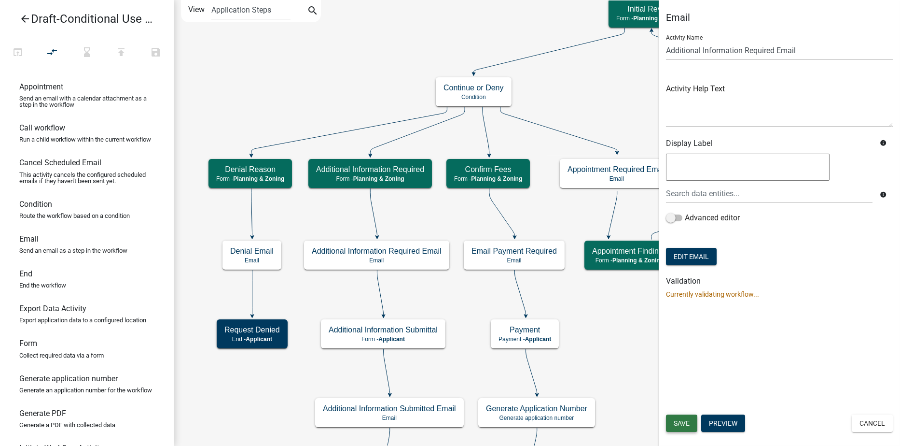
click at [684, 426] on span "Save" at bounding box center [682, 423] width 16 height 8
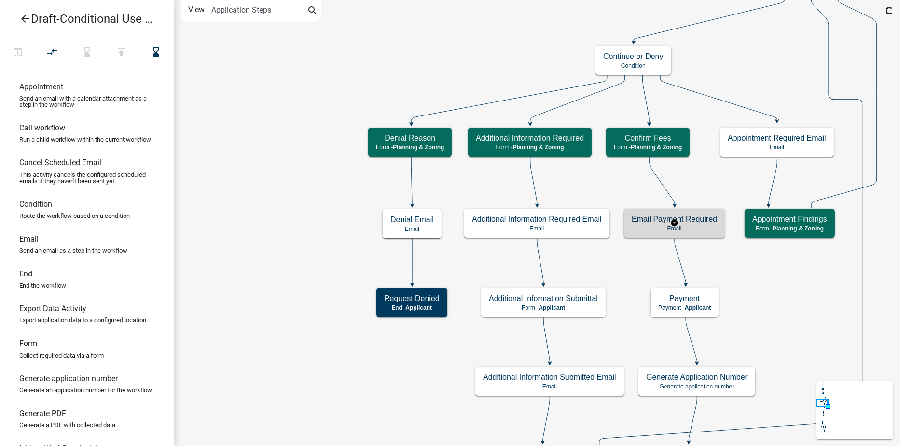
click at [652, 223] on h5 "Email Payment Required" at bounding box center [674, 218] width 85 height 9
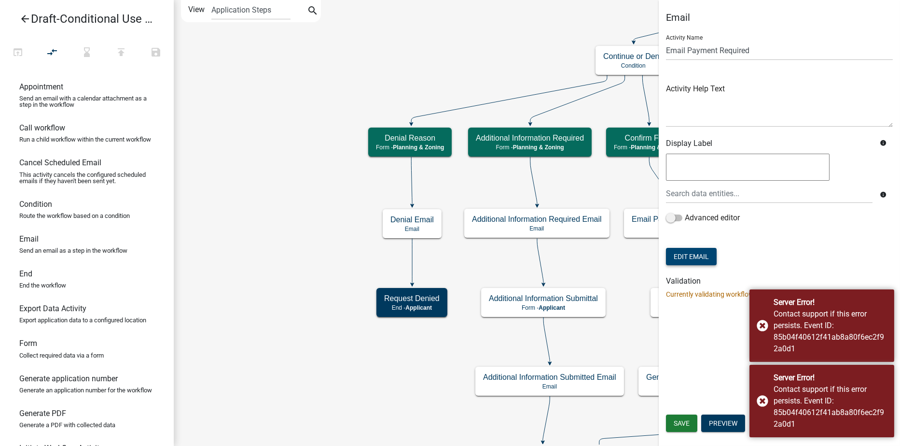
click at [686, 257] on button "Edit Email" at bounding box center [691, 256] width 51 height 17
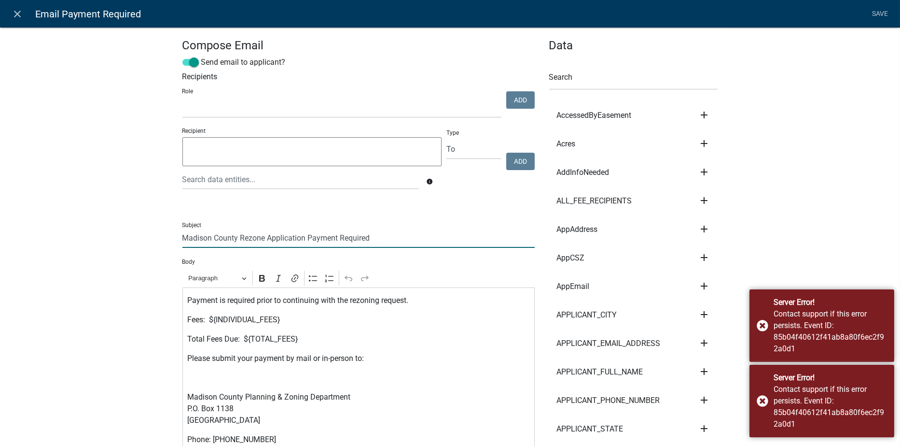
click at [260, 238] on input "Madison County Rezone Application Payment Required" at bounding box center [358, 238] width 352 height 20
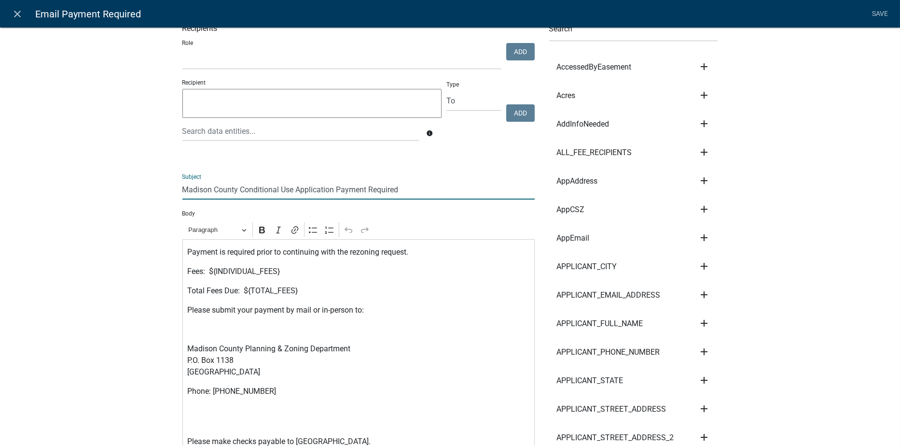
scroll to position [97, 0]
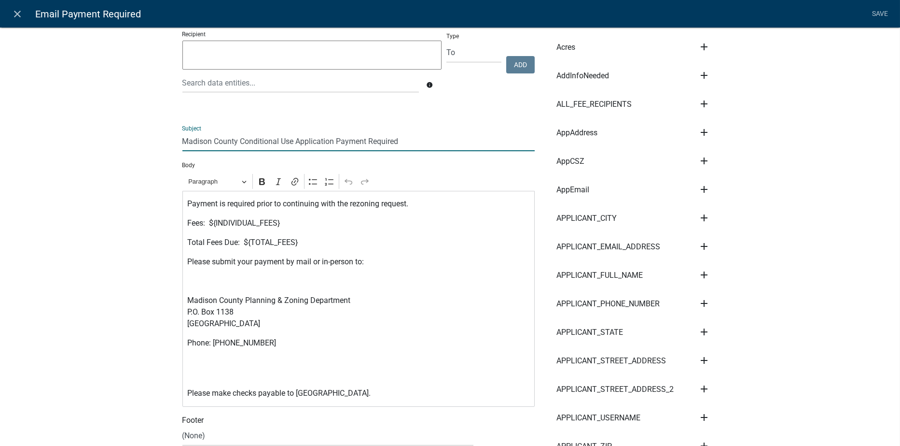
type input "Madison County Conditional Use Application Payment Required"
click at [376, 204] on p "Payment is required prior to continuing with the rezoning request." at bounding box center [358, 204] width 342 height 12
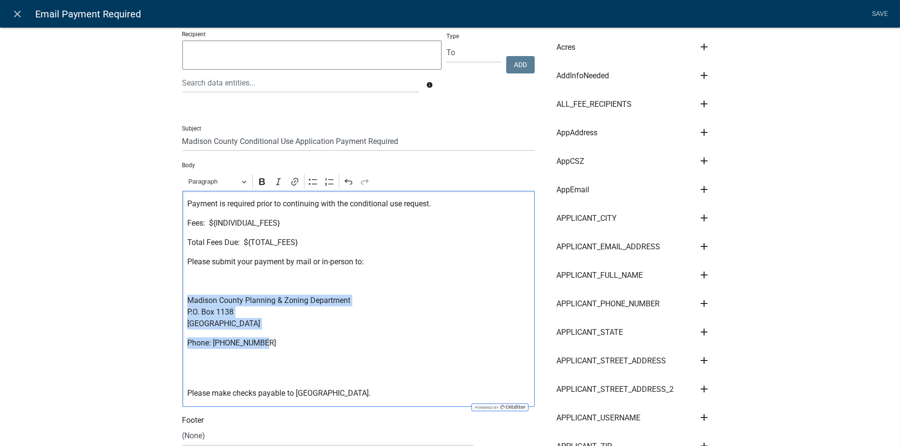
drag, startPoint x: 263, startPoint y: 346, endPoint x: 182, endPoint y: 300, distance: 93.2
click at [182, 300] on div "Payment is required prior to continuing with the conditional use request. Fees:…" at bounding box center [358, 299] width 352 height 216
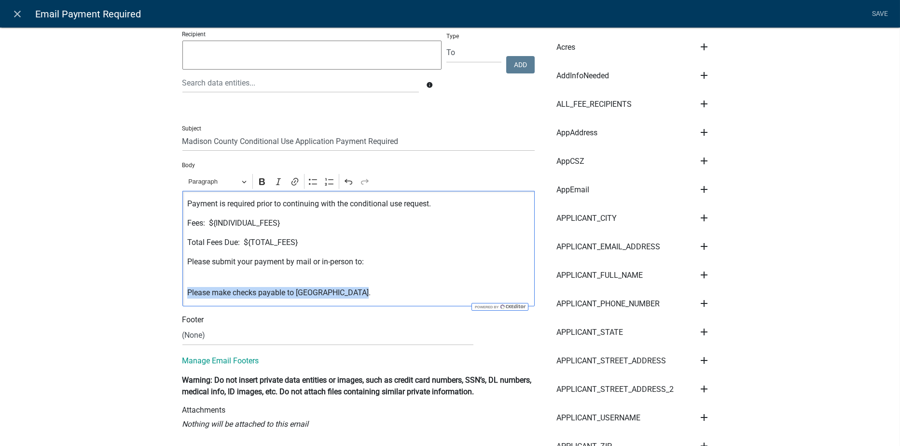
drag, startPoint x: 307, startPoint y: 292, endPoint x: 182, endPoint y: 293, distance: 124.6
click at [182, 293] on div "Payment is required prior to continuing with the conditional use request. Fees:…" at bounding box center [358, 248] width 352 height 115
click at [259, 185] on icon "Editor toolbar" at bounding box center [262, 181] width 6 height 7
click at [206, 340] on select "(None) Code Enforcement [GEOGRAPHIC_DATA] & Grounds [GEOGRAPHIC_DATA] Inspectio…" at bounding box center [327, 335] width 291 height 20
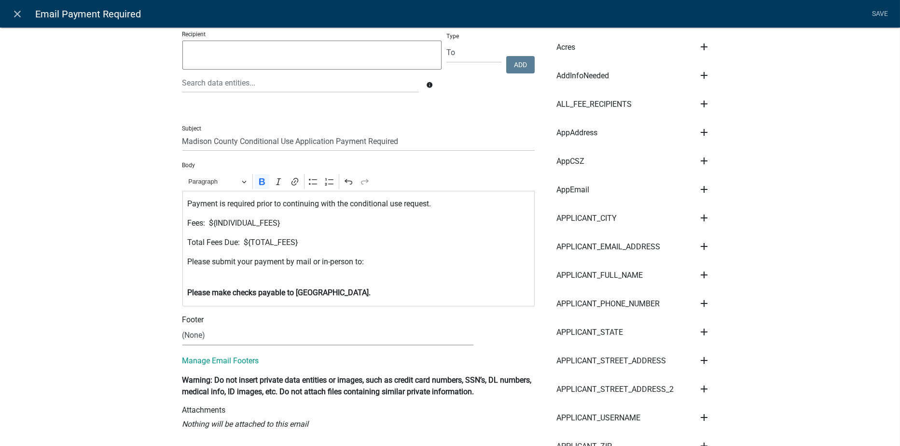
select select "c93097da-70cc-4bf7-8f0d-7ce9eec624db"
click at [182, 326] on select "(None) Code Enforcement [GEOGRAPHIC_DATA] & Grounds [GEOGRAPHIC_DATA] Inspectio…" at bounding box center [327, 335] width 291 height 20
click at [872, 13] on link "Save" at bounding box center [880, 14] width 24 height 18
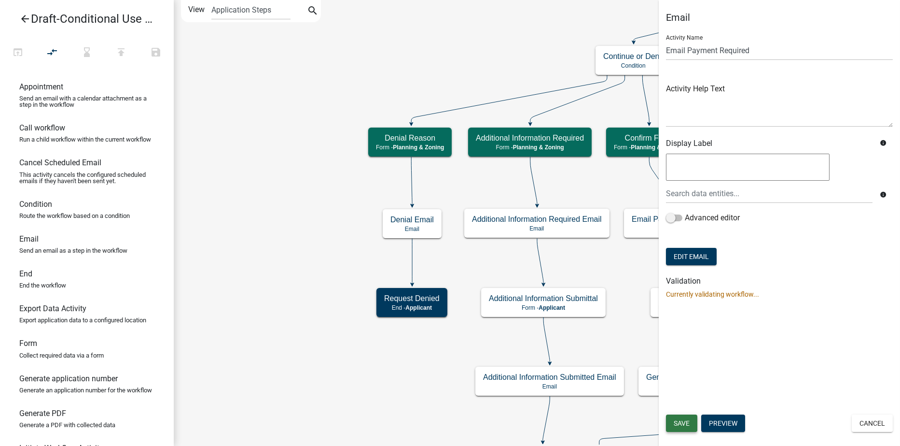
click at [679, 424] on span "Save" at bounding box center [682, 423] width 16 height 8
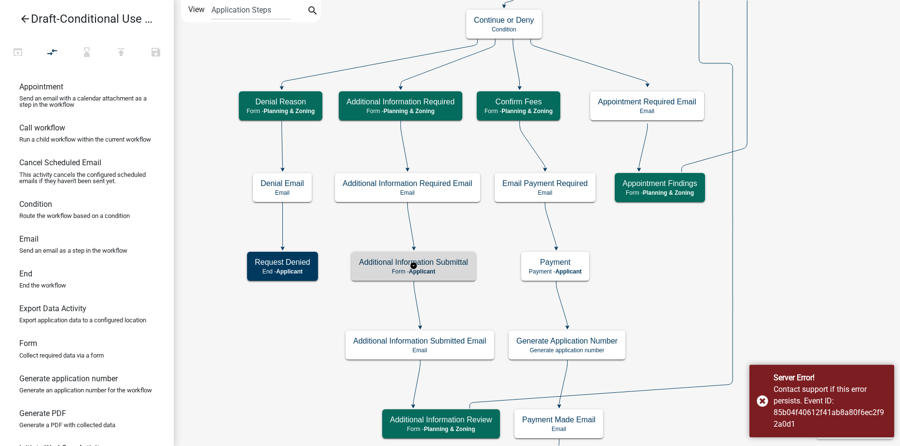
click at [456, 265] on h5 "Additional Information Submittal" at bounding box center [413, 261] width 109 height 9
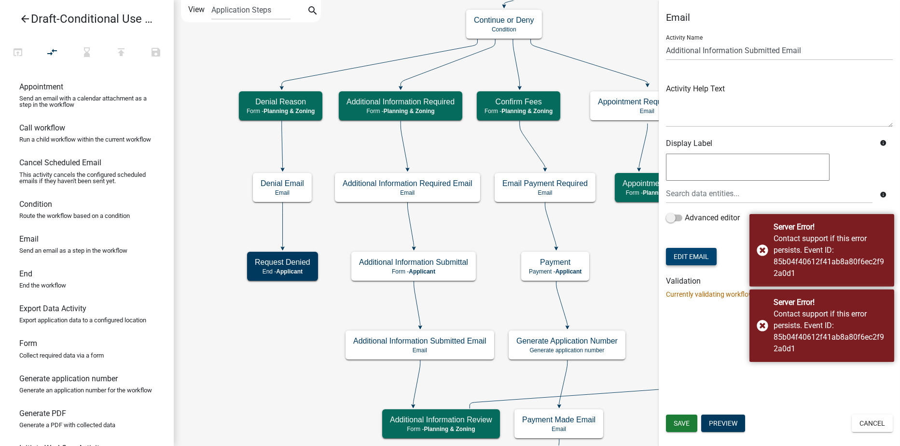
click at [690, 253] on button "Edit Email" at bounding box center [691, 256] width 51 height 17
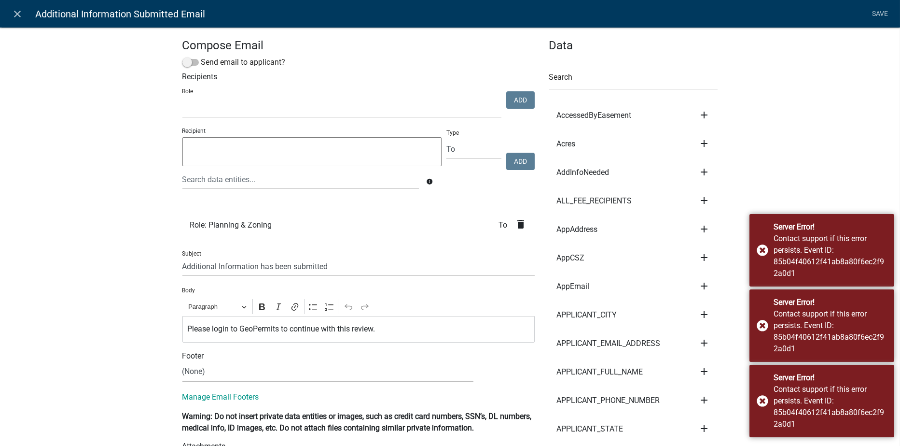
click at [194, 374] on select "(None) Code Enforcement [GEOGRAPHIC_DATA] & Grounds [GEOGRAPHIC_DATA] Inspectio…" at bounding box center [327, 372] width 291 height 20
select select "c93097da-70cc-4bf7-8f0d-7ce9eec624db"
click at [182, 362] on select "(None) Code Enforcement [GEOGRAPHIC_DATA] & Grounds [GEOGRAPHIC_DATA] Inspectio…" at bounding box center [327, 372] width 291 height 20
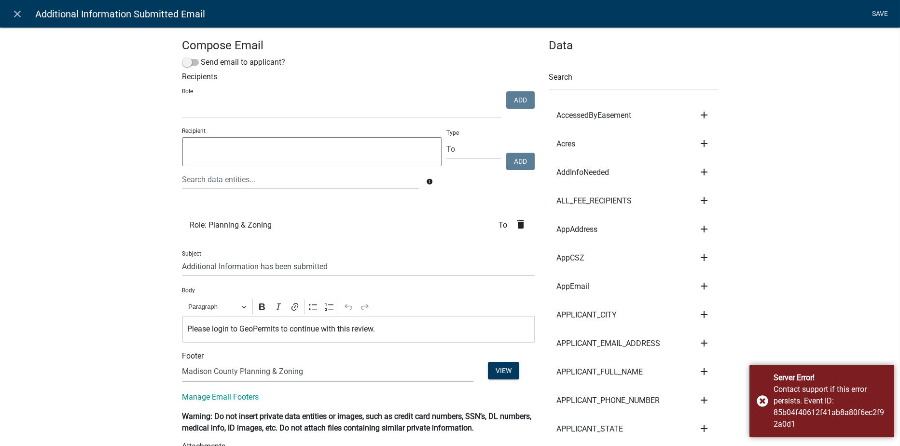
click at [881, 11] on link "Save" at bounding box center [880, 14] width 24 height 18
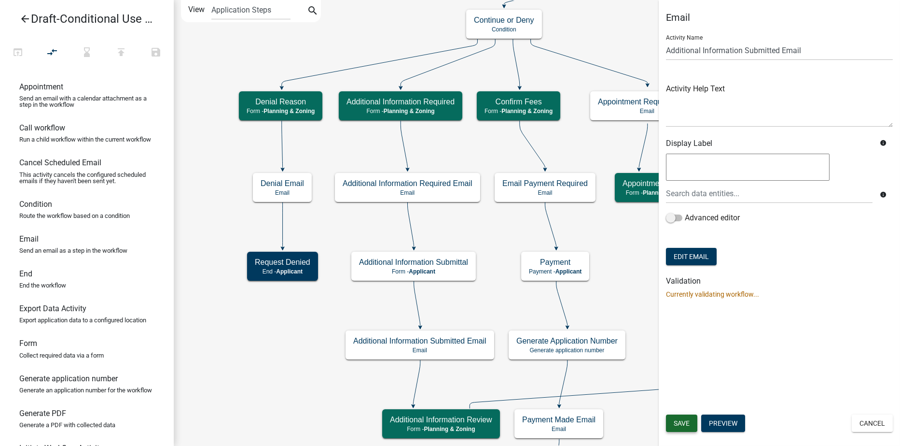
click at [685, 422] on span "Save" at bounding box center [682, 423] width 16 height 8
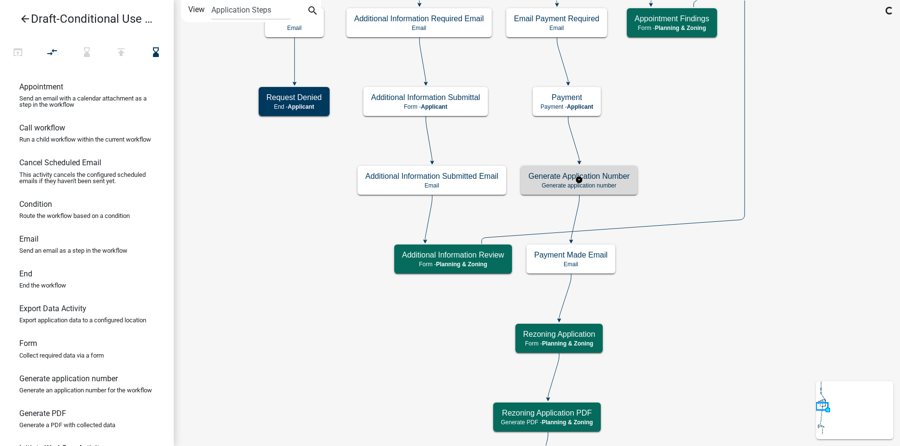
click at [611, 176] on h5 "Generate Application Number" at bounding box center [579, 175] width 101 height 9
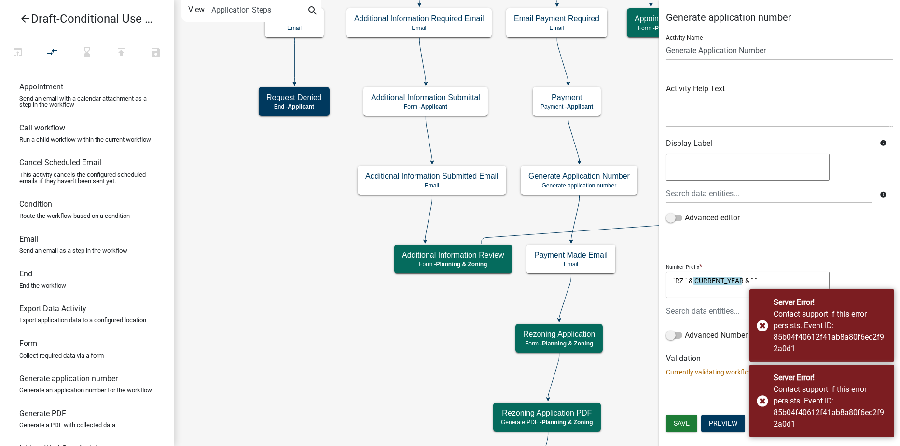
click at [682, 280] on textarea ""RZ-" & CURRENT_YEAR & "-"" at bounding box center [748, 284] width 164 height 27
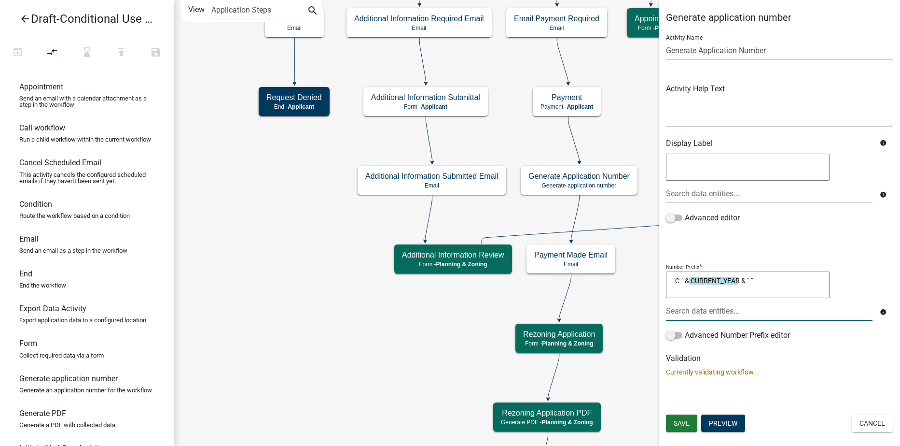
type textarea ""CU-" & CURRENT_YEAR & "-""
click at [679, 424] on span "Save" at bounding box center [682, 423] width 16 height 8
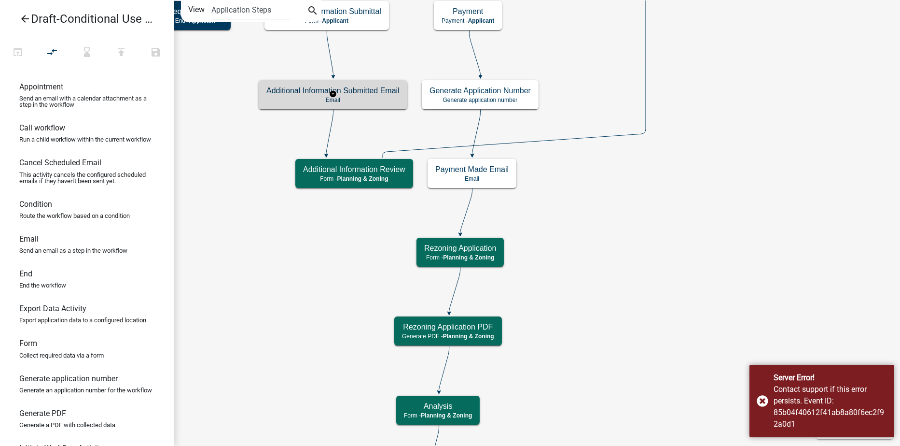
click at [374, 97] on p "Email" at bounding box center [332, 100] width 133 height 7
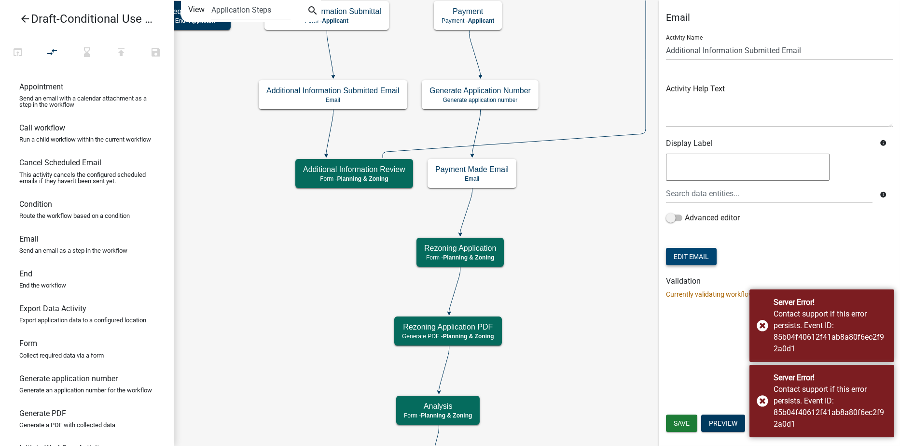
click at [708, 259] on button "Edit Email" at bounding box center [691, 256] width 51 height 17
select select "c93097da-70cc-4bf7-8f0d-7ce9eec624db"
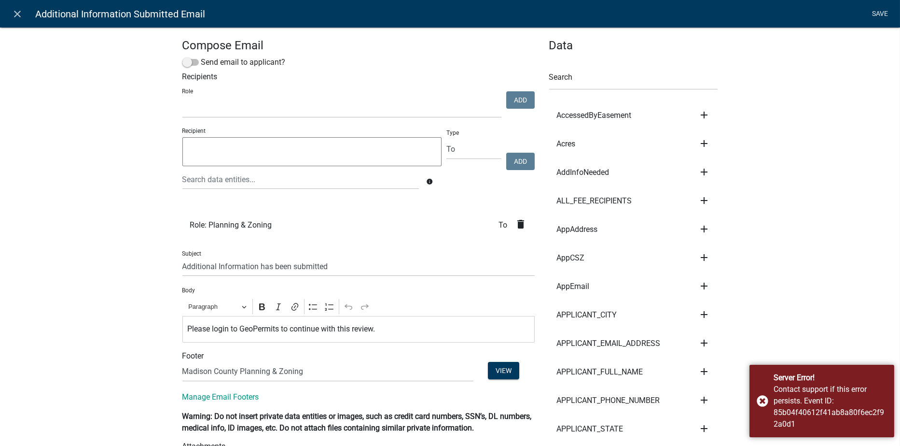
click at [882, 12] on link "Save" at bounding box center [880, 14] width 24 height 18
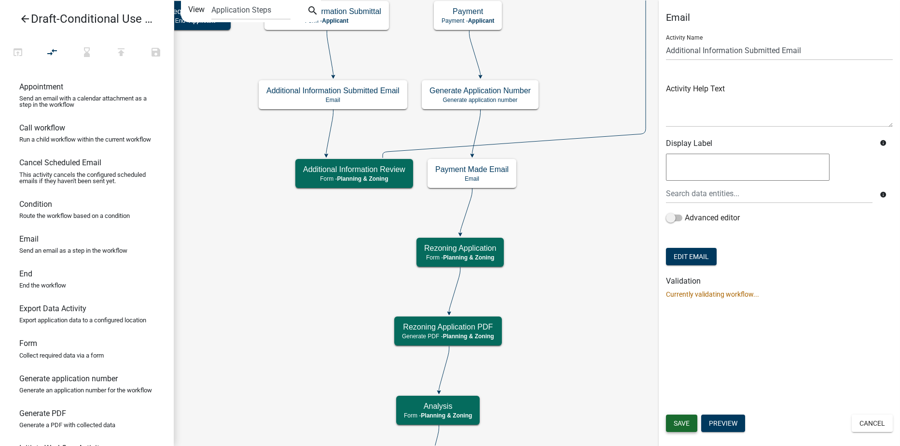
click at [677, 422] on span "Save" at bounding box center [682, 423] width 16 height 8
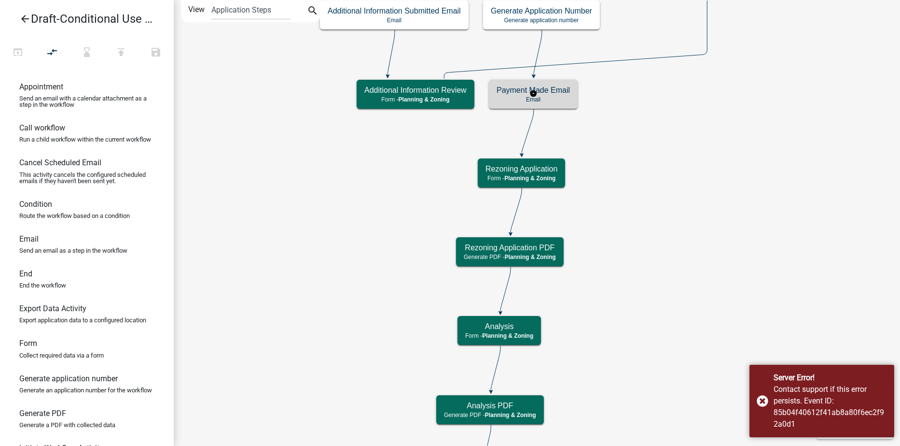
click at [563, 101] on p "Email" at bounding box center [533, 99] width 73 height 7
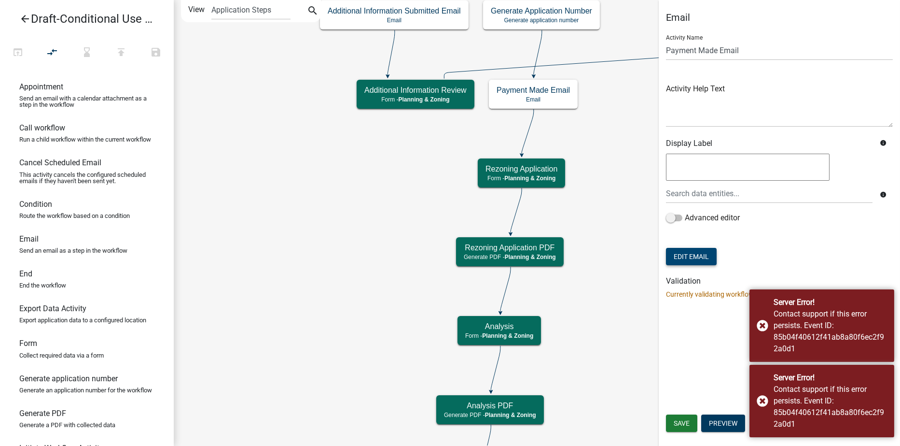
click at [706, 259] on button "Edit Email" at bounding box center [691, 256] width 51 height 17
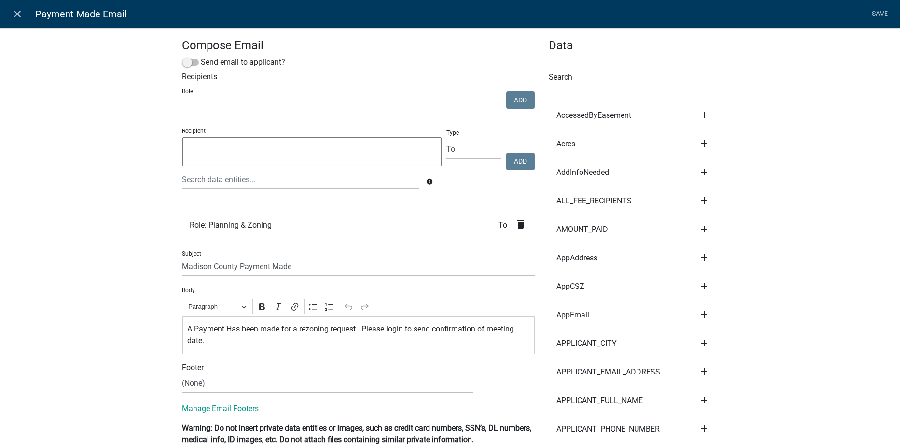
click at [326, 329] on p "A Payment Has been made for a rezoning request. Please login to send confirmati…" at bounding box center [358, 334] width 342 height 23
drag, startPoint x: 309, startPoint y: 332, endPoint x: 215, endPoint y: 390, distance: 110.1
click at [215, 390] on select "(None) Code Enforcement [GEOGRAPHIC_DATA] & Grounds [GEOGRAPHIC_DATA] Inspectio…" at bounding box center [327, 383] width 291 height 20
select select "c93097da-70cc-4bf7-8f0d-7ce9eec624db"
click at [182, 373] on select "(None) Code Enforcement [GEOGRAPHIC_DATA] & Grounds [GEOGRAPHIC_DATA] Inspectio…" at bounding box center [327, 383] width 291 height 20
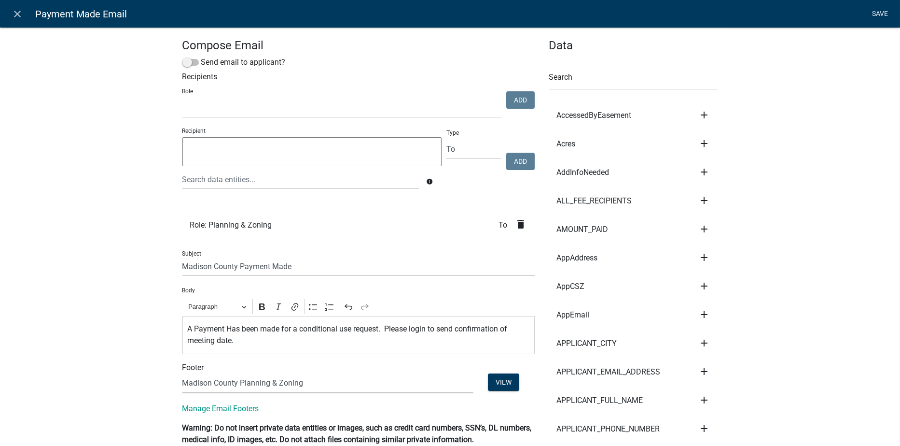
click at [883, 15] on link "Save" at bounding box center [880, 14] width 24 height 18
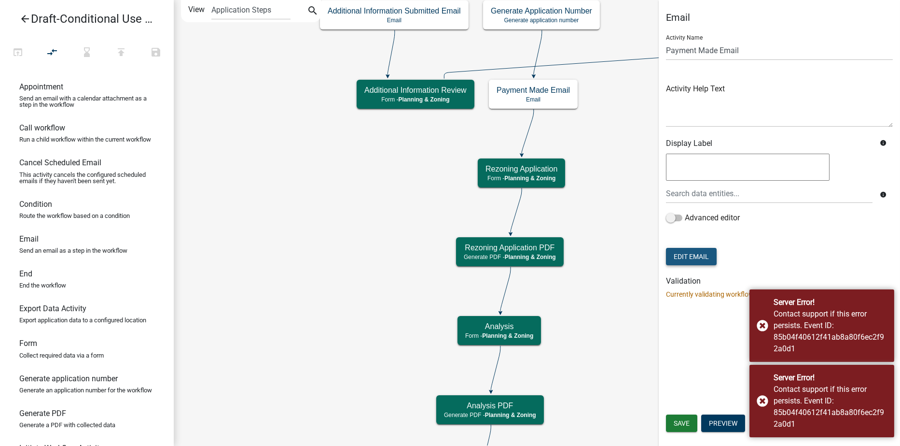
click at [686, 252] on button "Edit Email" at bounding box center [691, 256] width 51 height 17
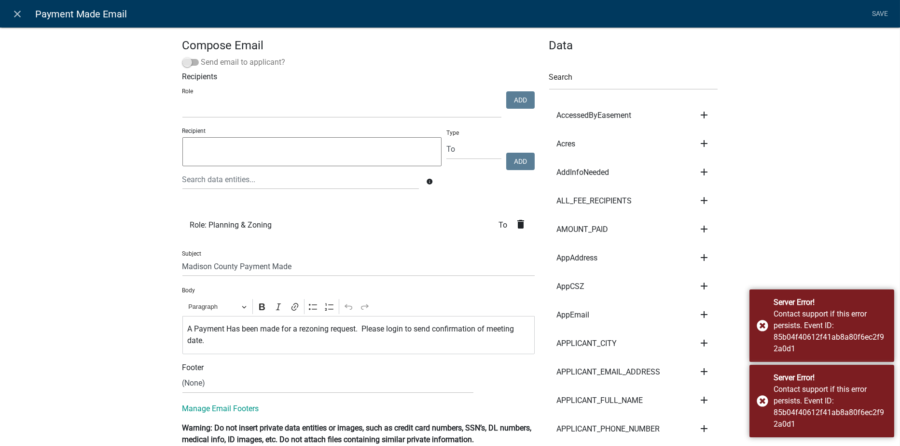
click at [192, 63] on span at bounding box center [190, 62] width 16 height 7
click at [201, 56] on input "Send email to applicant?" at bounding box center [201, 56] width 0 height 0
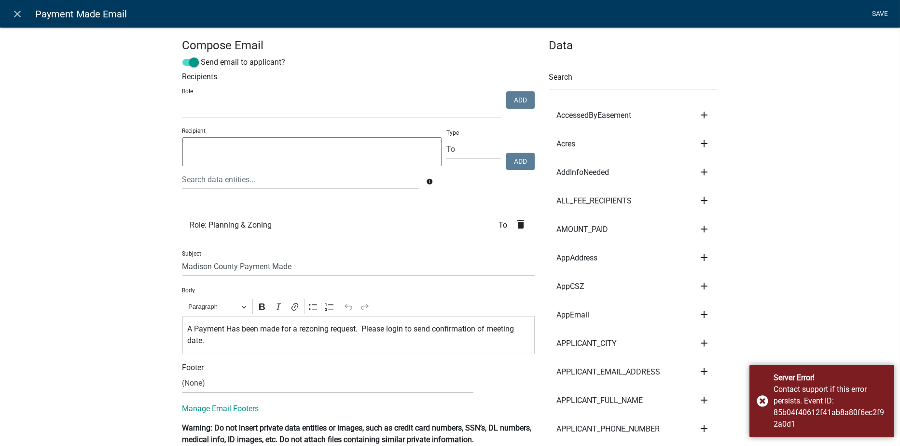
click at [882, 9] on link "Save" at bounding box center [880, 14] width 24 height 18
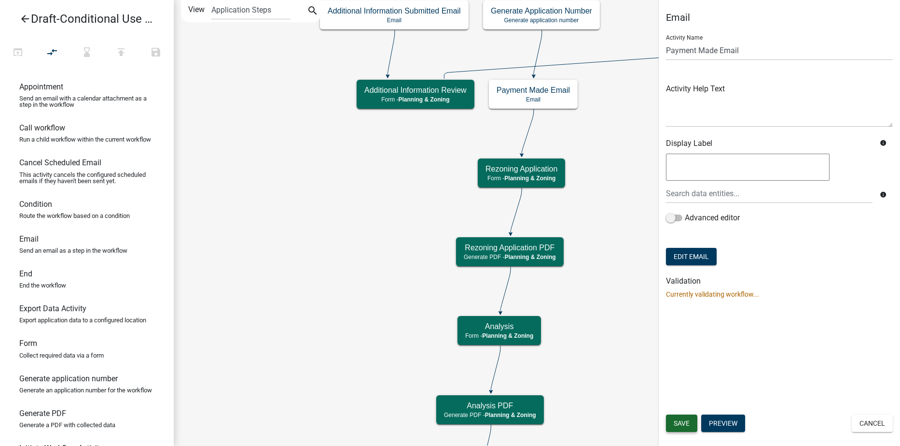
click at [679, 427] on button "Save" at bounding box center [681, 422] width 31 height 17
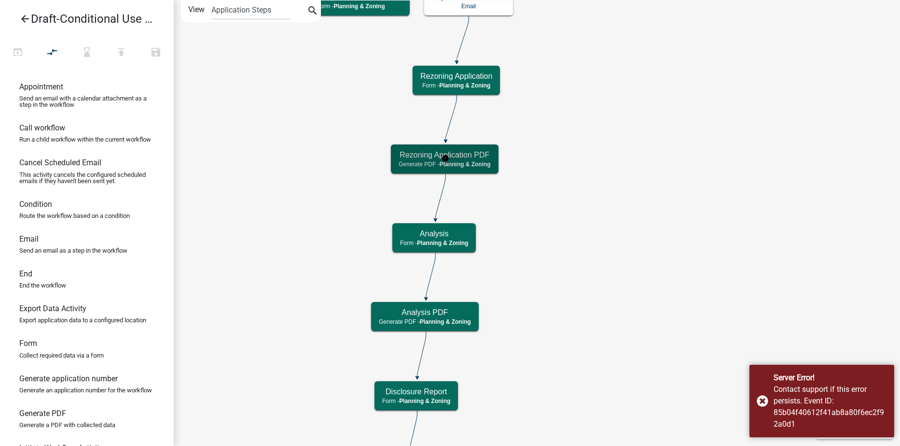
click at [469, 155] on h5 "Rezoning Application PDF" at bounding box center [445, 154] width 92 height 9
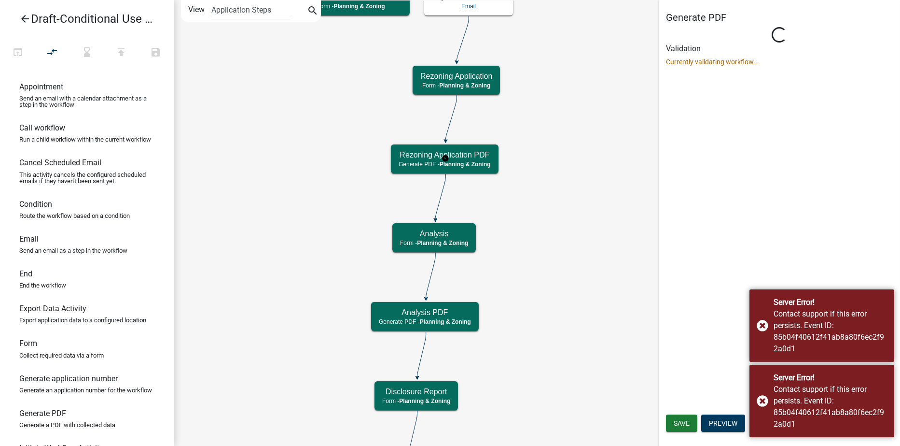
select select "21E23B7C-0AE9-4CE5-BF16-76C7A100C343"
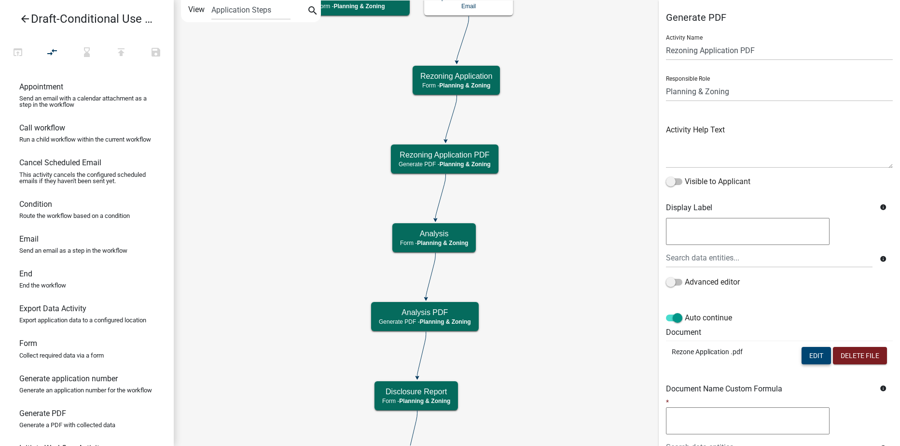
click at [806, 358] on button "Edit" at bounding box center [816, 355] width 29 height 17
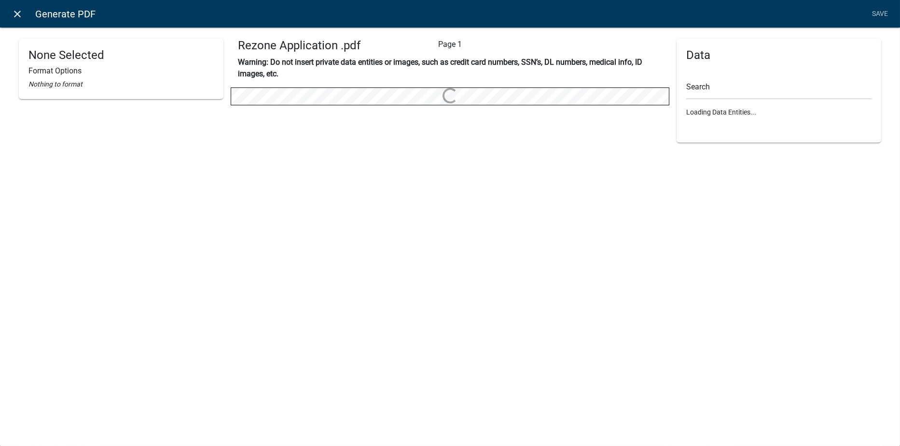
click at [18, 11] on icon "close" at bounding box center [18, 14] width 12 height 12
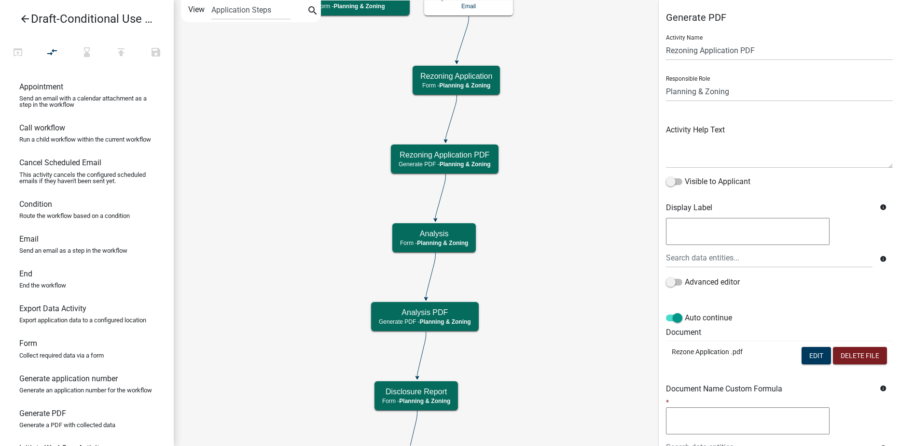
click at [24, 20] on icon "arrow_back" at bounding box center [25, 20] width 12 height 14
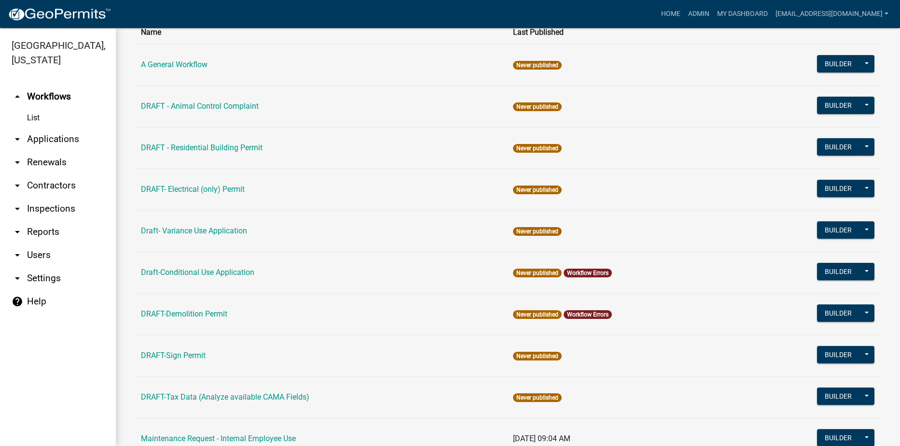
scroll to position [97, 0]
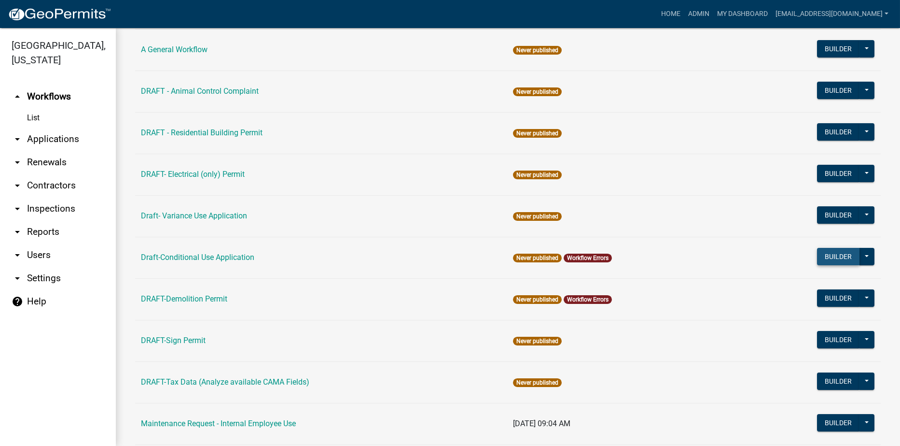
click at [827, 259] on button "Builder" at bounding box center [838, 256] width 42 height 17
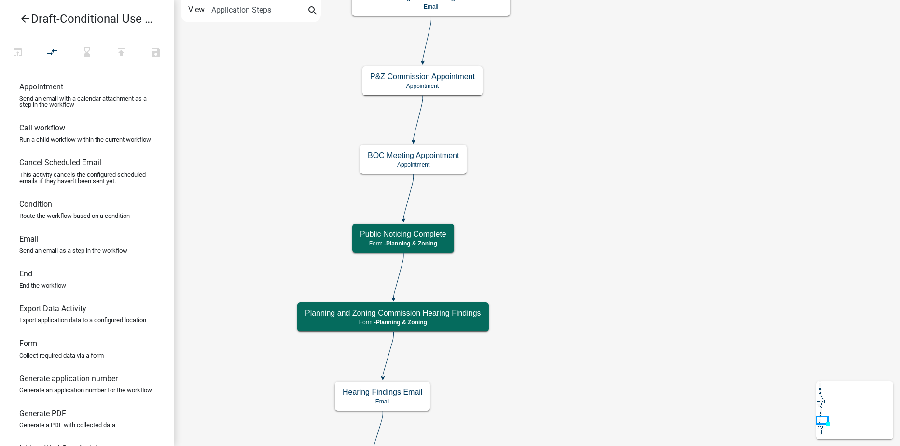
click at [22, 17] on icon "arrow_back" at bounding box center [25, 20] width 12 height 14
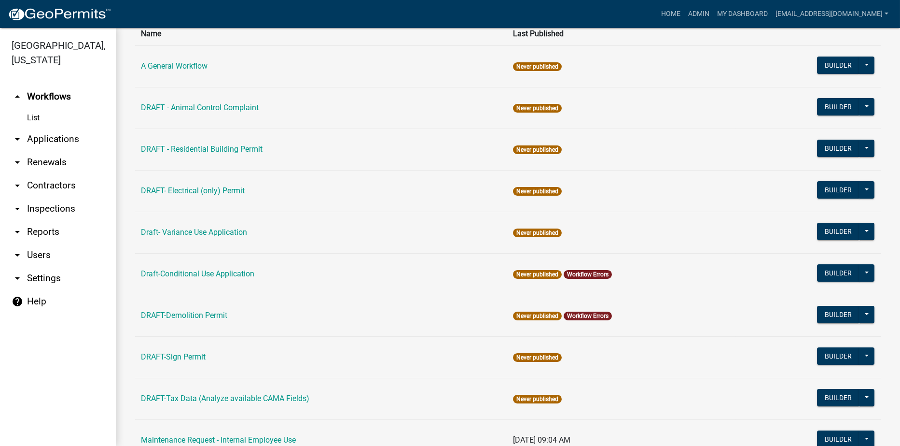
scroll to position [4, 0]
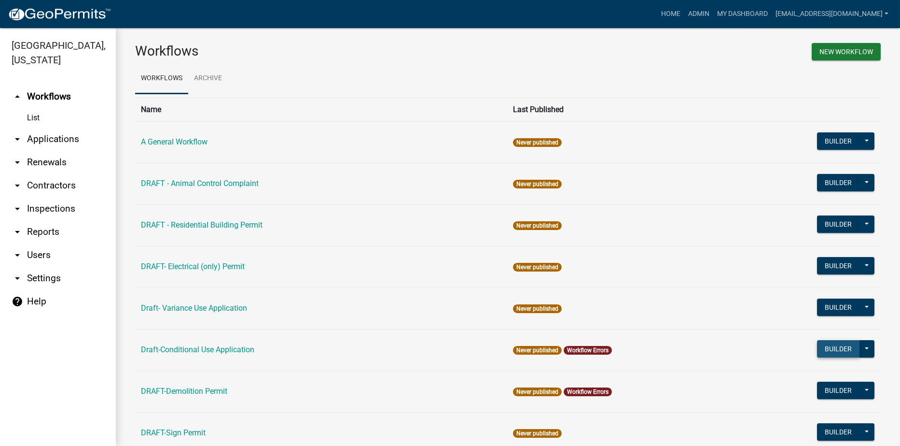
click at [818, 346] on button "Builder" at bounding box center [838, 348] width 42 height 17
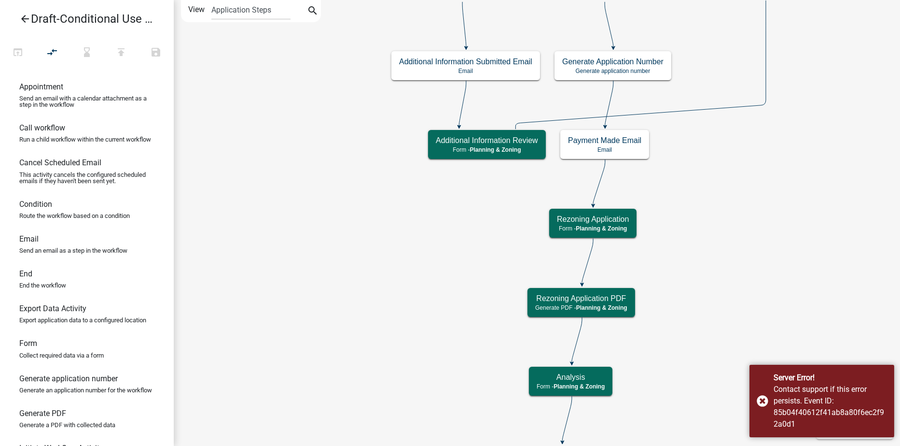
click at [21, 17] on icon "arrow_back" at bounding box center [25, 20] width 12 height 14
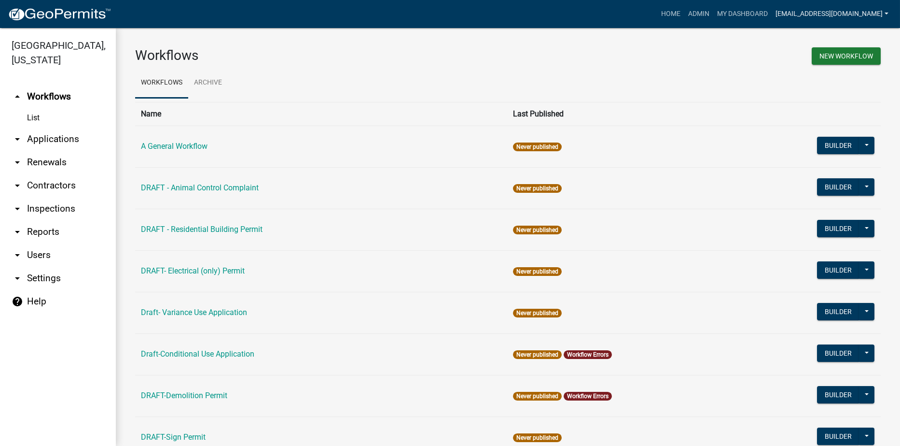
click at [844, 10] on link "[EMAIL_ADDRESS][DOMAIN_NAME]" at bounding box center [832, 14] width 121 height 18
click at [826, 124] on link "Logout" at bounding box center [851, 117] width 83 height 23
